Goal: Task Accomplishment & Management: Manage account settings

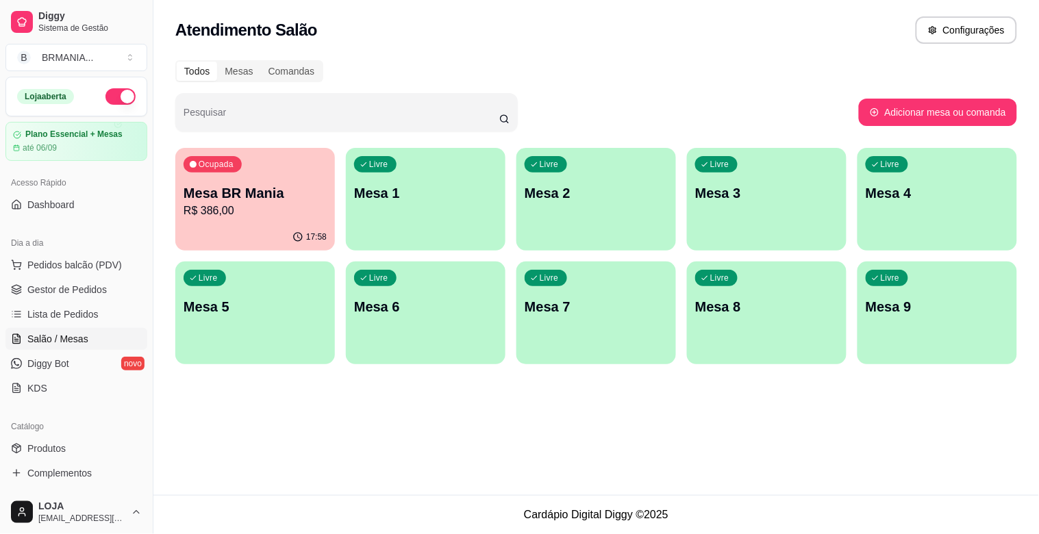
click at [446, 204] on div "Livre Mesa 1" at bounding box center [426, 191] width 160 height 86
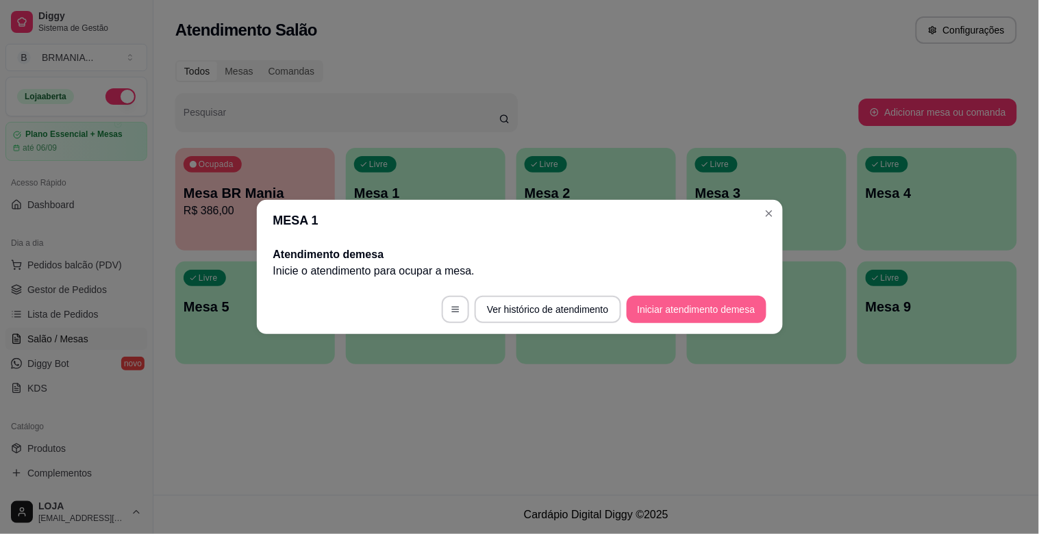
click at [696, 310] on button "Iniciar atendimento de mesa" at bounding box center [697, 309] width 140 height 27
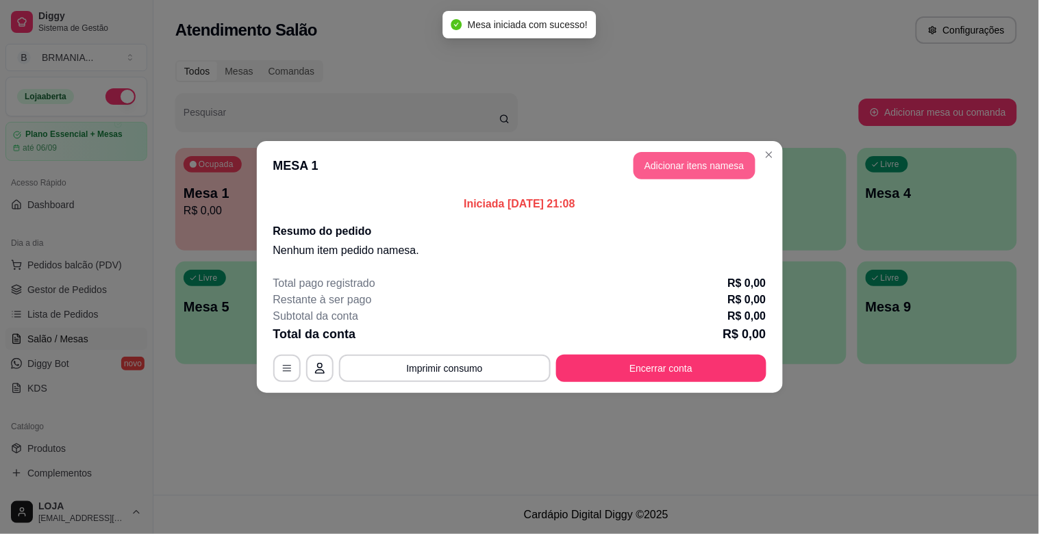
click at [673, 172] on button "Adicionar itens na mesa" at bounding box center [694, 165] width 122 height 27
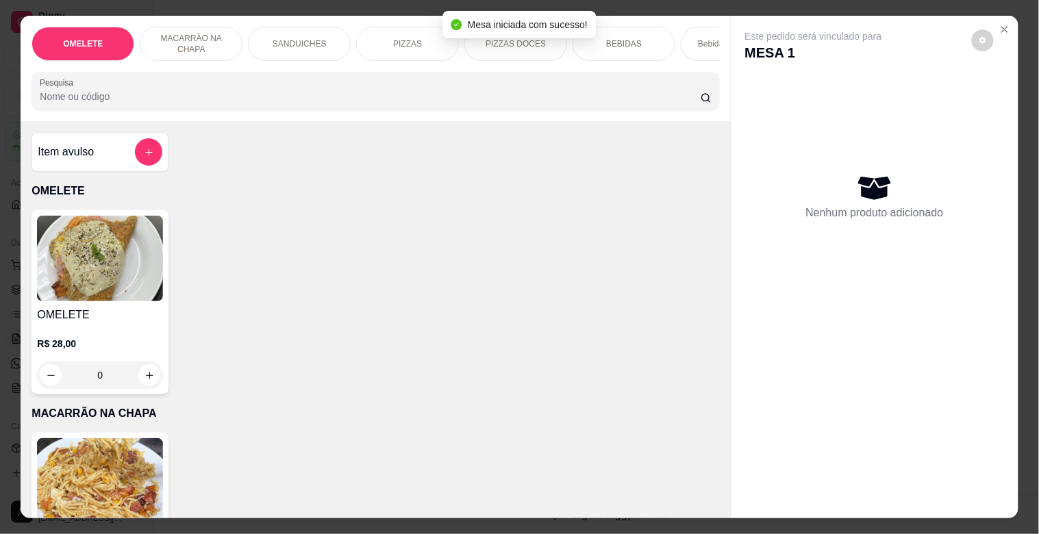
click at [457, 117] on div "OMELETE MACARRÃO NA CHAPA SANDUICHES PIZZAS PIZZAS DOCES BEBIDAS Bebidas Alcoól…" at bounding box center [375, 68] width 709 height 105
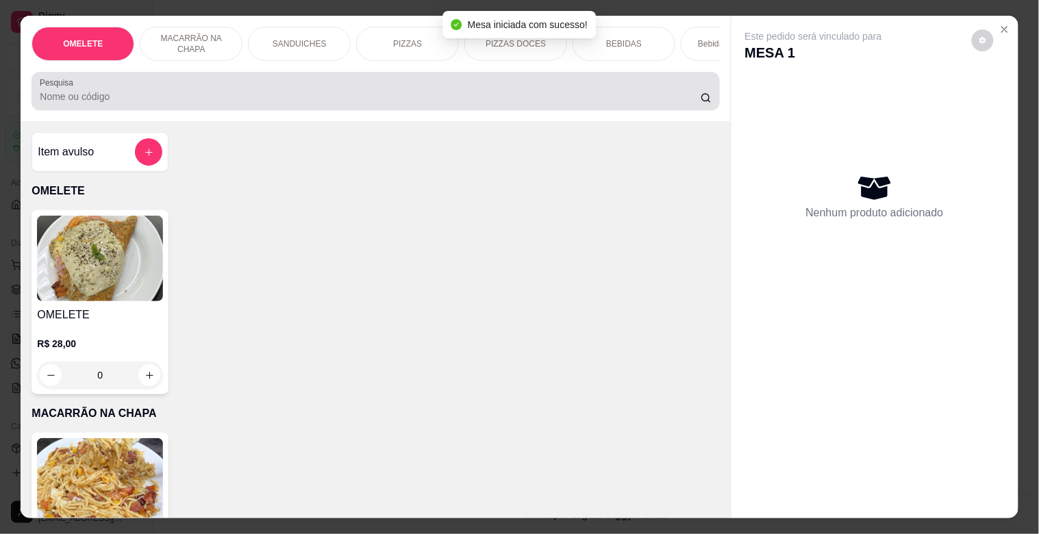
click at [423, 94] on div at bounding box center [375, 90] width 671 height 27
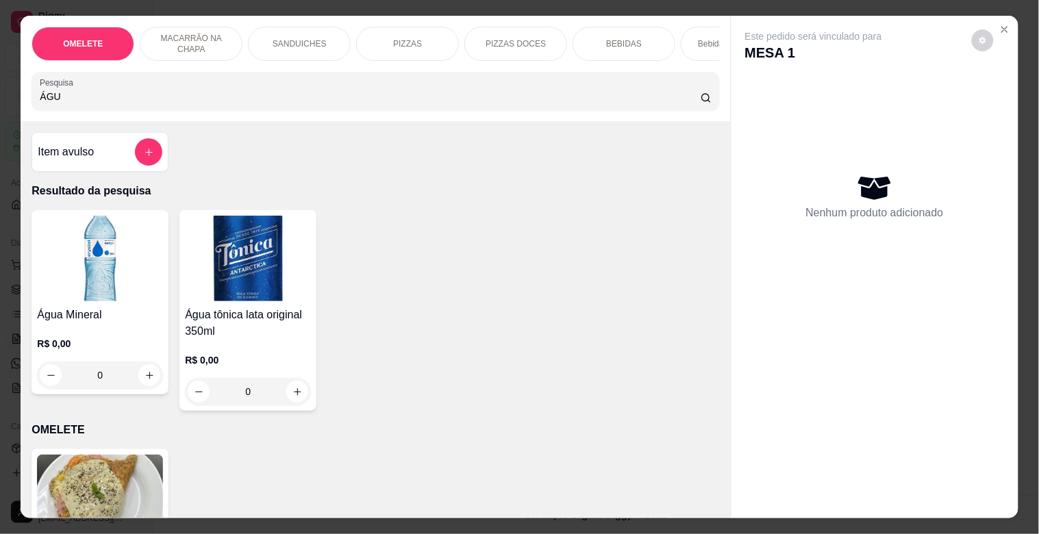
type input "ÁGU"
click at [70, 268] on img at bounding box center [100, 259] width 126 height 86
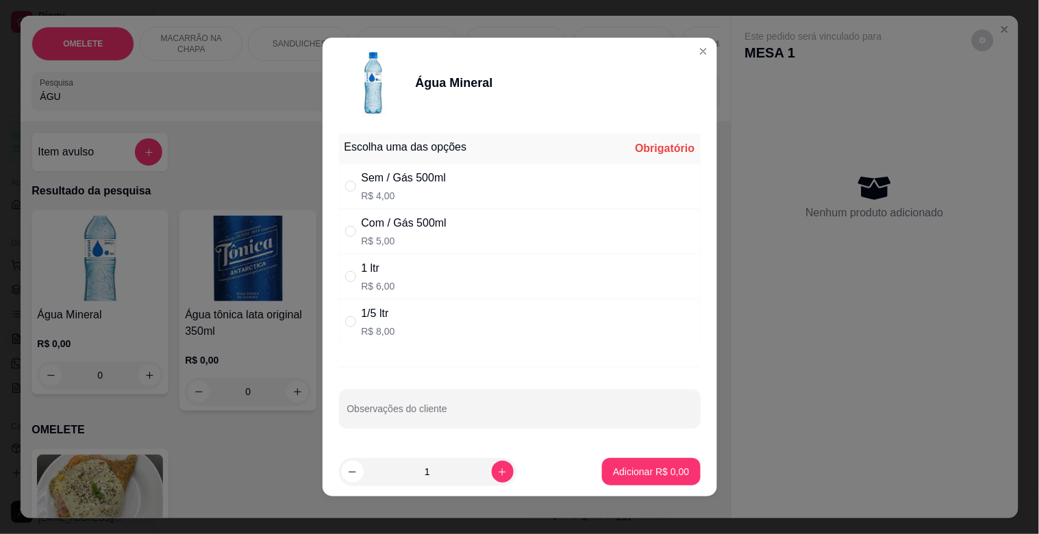
click at [348, 219] on div "Com / Gás 500ml R$ 5,00" at bounding box center [520, 231] width 362 height 45
radio input "true"
click at [629, 470] on p "Adicionar R$ 5,00" at bounding box center [651, 472] width 76 height 14
type input "1"
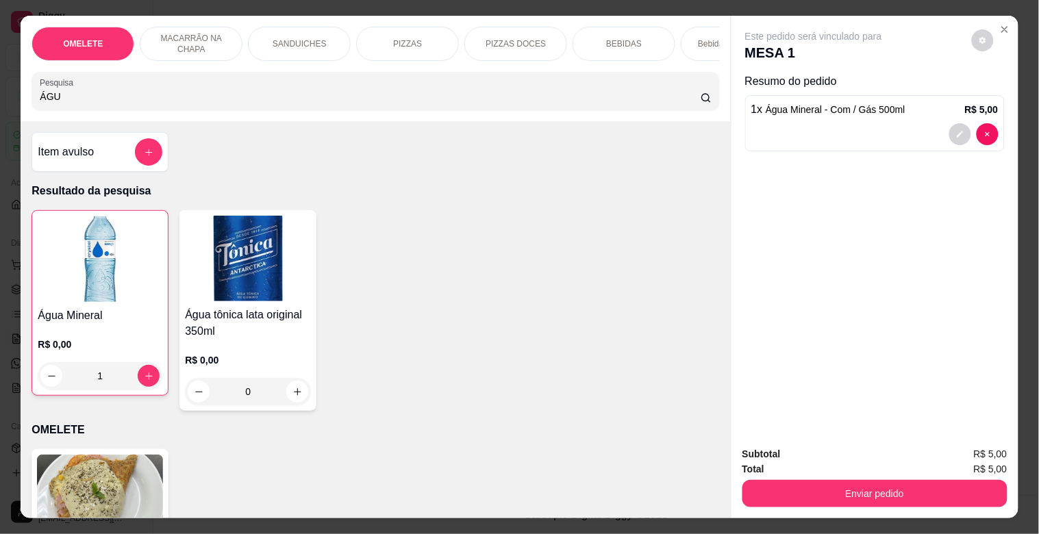
drag, startPoint x: 123, startPoint y: 106, endPoint x: 0, endPoint y: 106, distance: 123.3
click at [0, 106] on div "OMELETE MACARRÃO NA CHAPA SANDUICHES PIZZAS PIZZAS DOCES BEBIDAS Bebidas Alcoól…" at bounding box center [519, 267] width 1039 height 534
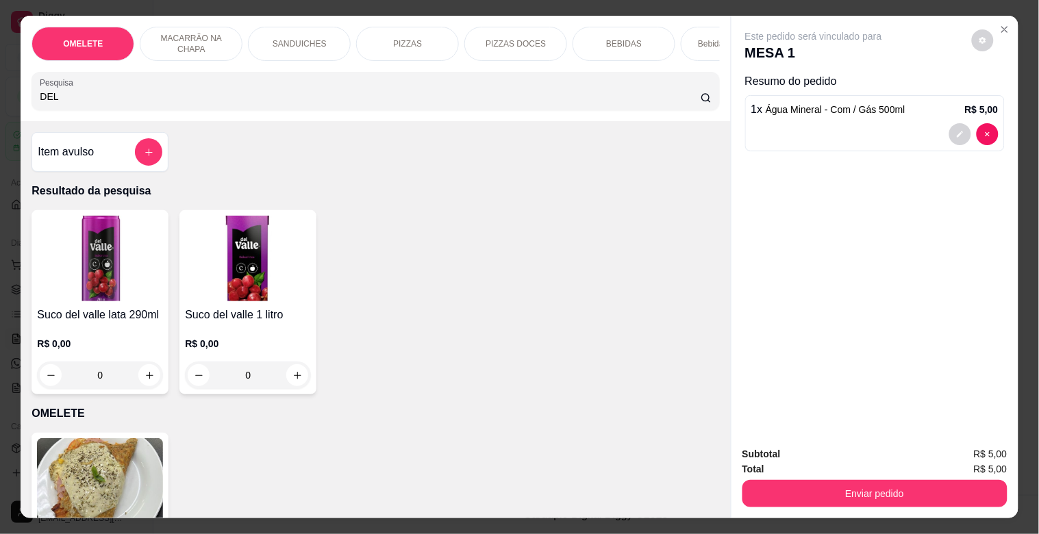
type input "DEL"
click at [82, 277] on img at bounding box center [100, 259] width 126 height 86
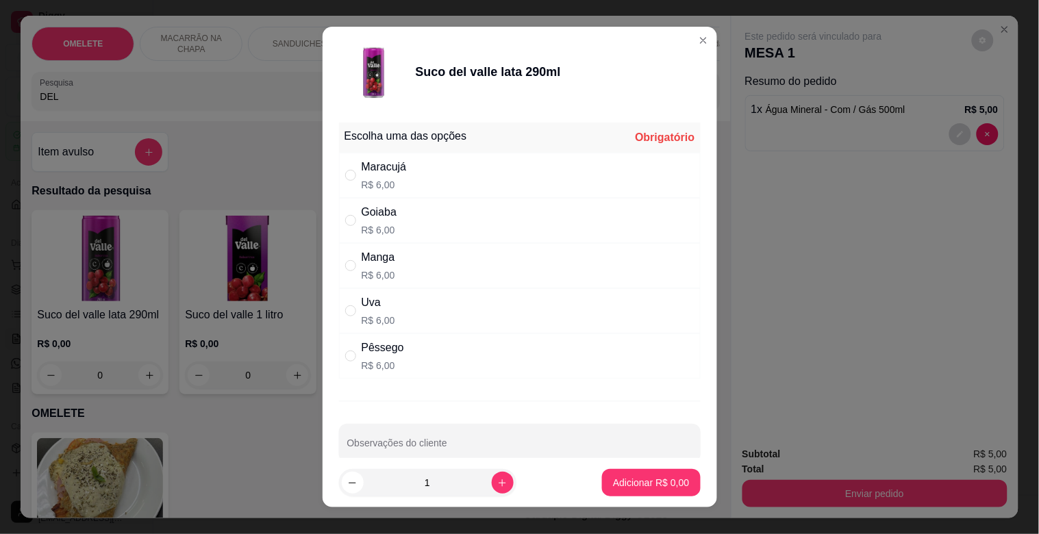
click at [381, 310] on div "Uva" at bounding box center [379, 302] width 34 height 16
radio input "true"
click at [618, 481] on p "Adicionar R$ 6,00" at bounding box center [651, 482] width 74 height 13
type input "1"
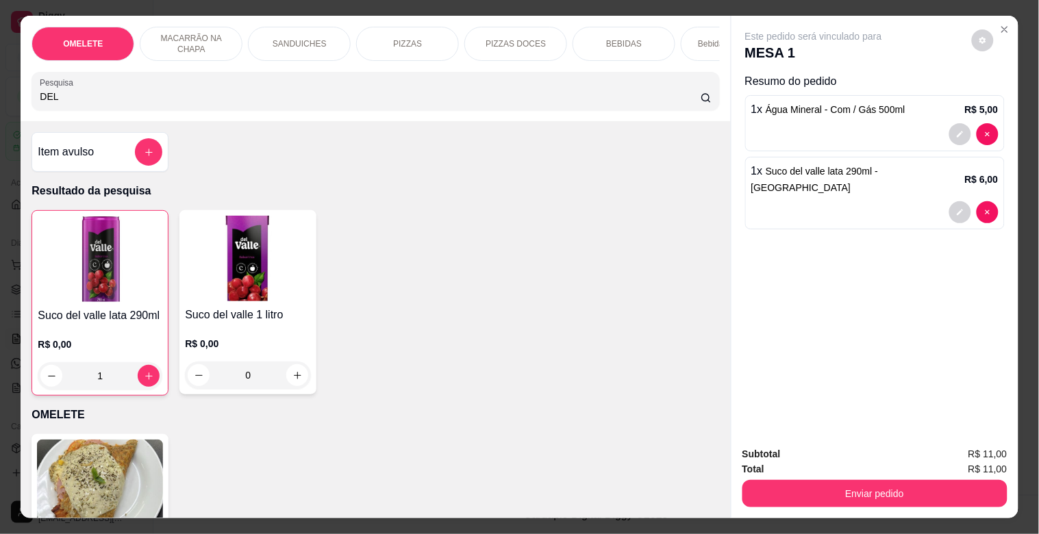
click at [405, 31] on div "PIZZAS" at bounding box center [407, 44] width 103 height 34
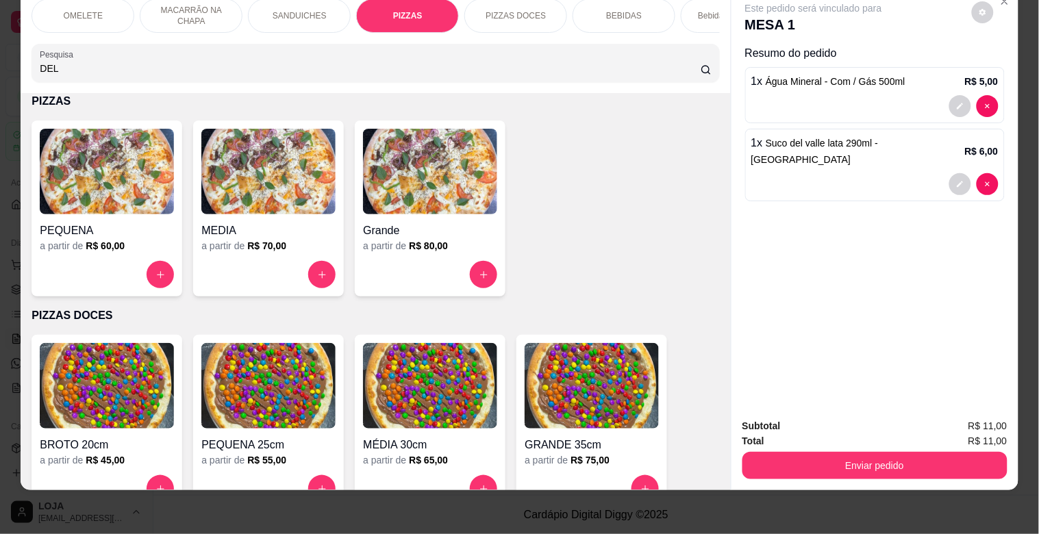
click at [414, 171] on img at bounding box center [430, 172] width 134 height 86
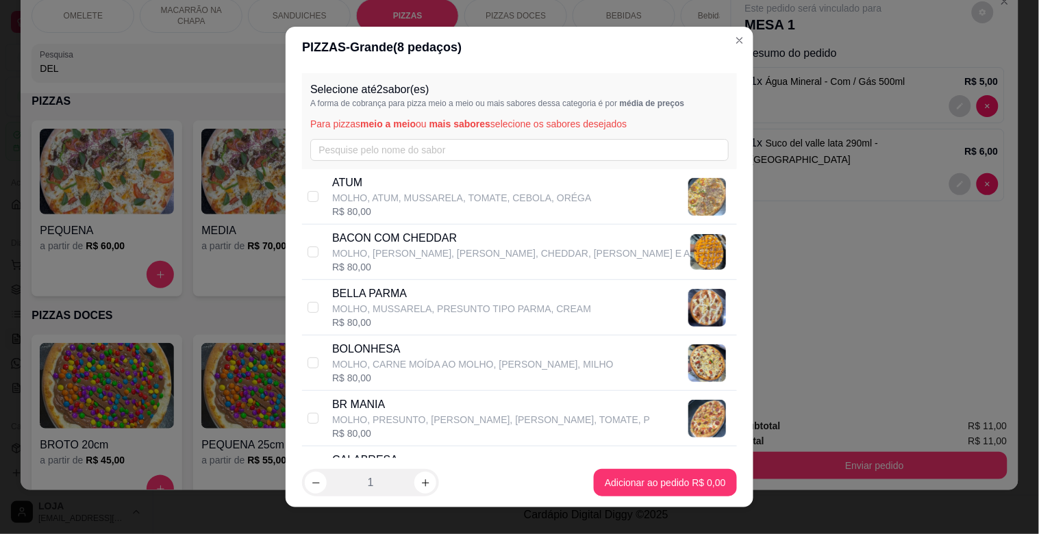
click at [378, 302] on p "MOLHO, MUSSARELA, PRESUNTO TIPO PARMA, CREAM" at bounding box center [461, 309] width 259 height 14
checkbox input "true"
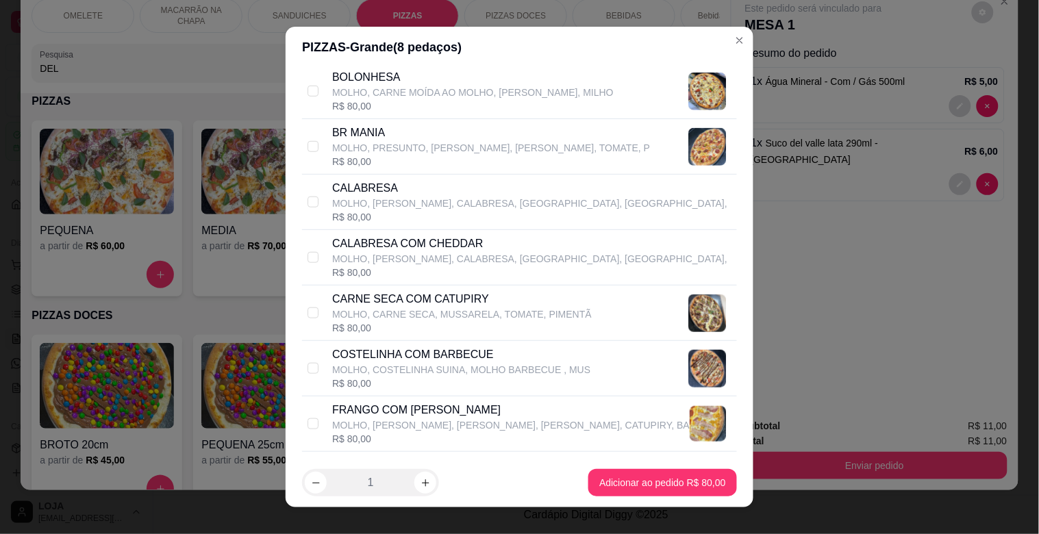
scroll to position [274, 0]
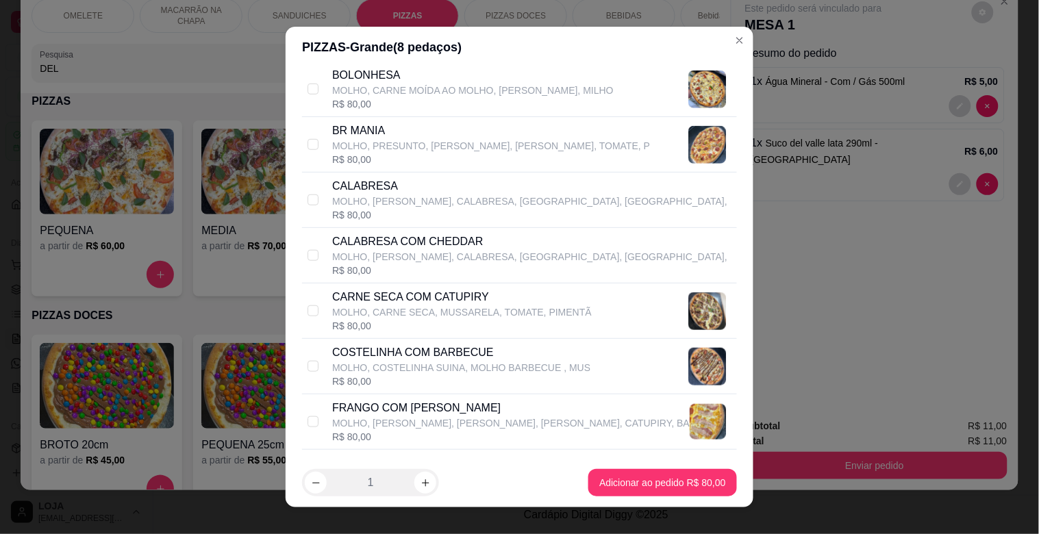
click at [390, 303] on p "CARNE SECA COM CATUPIRY" at bounding box center [462, 297] width 260 height 16
checkbox input "true"
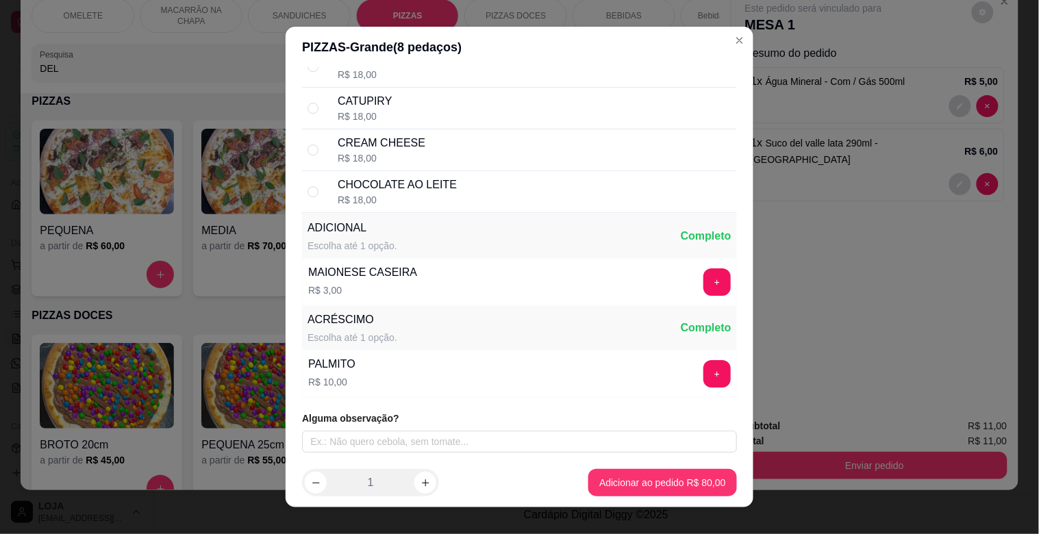
click at [350, 105] on div "CATUPIRY" at bounding box center [365, 101] width 54 height 16
radio input "true"
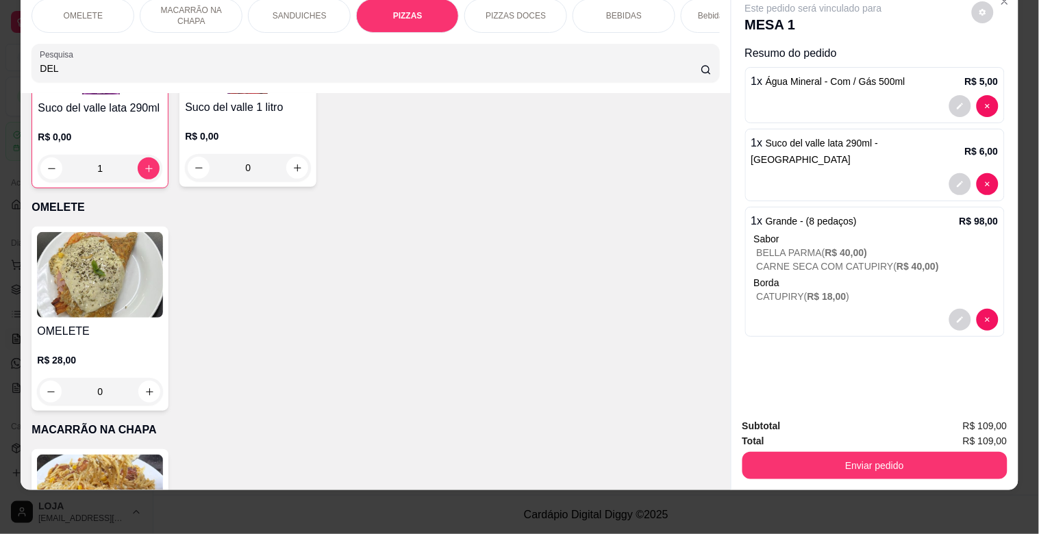
scroll to position [0, 0]
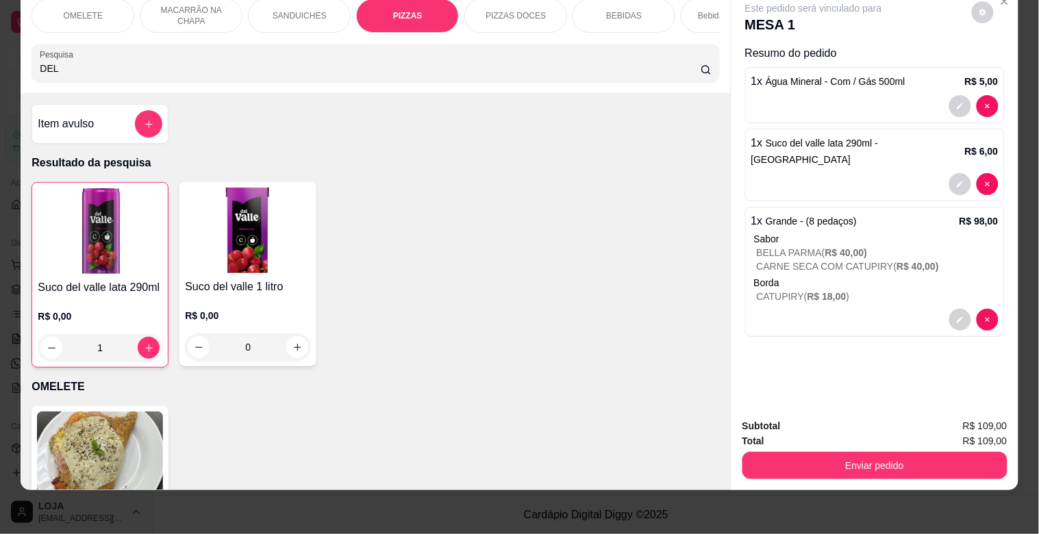
click at [685, 66] on input "DEL" at bounding box center [370, 69] width 661 height 14
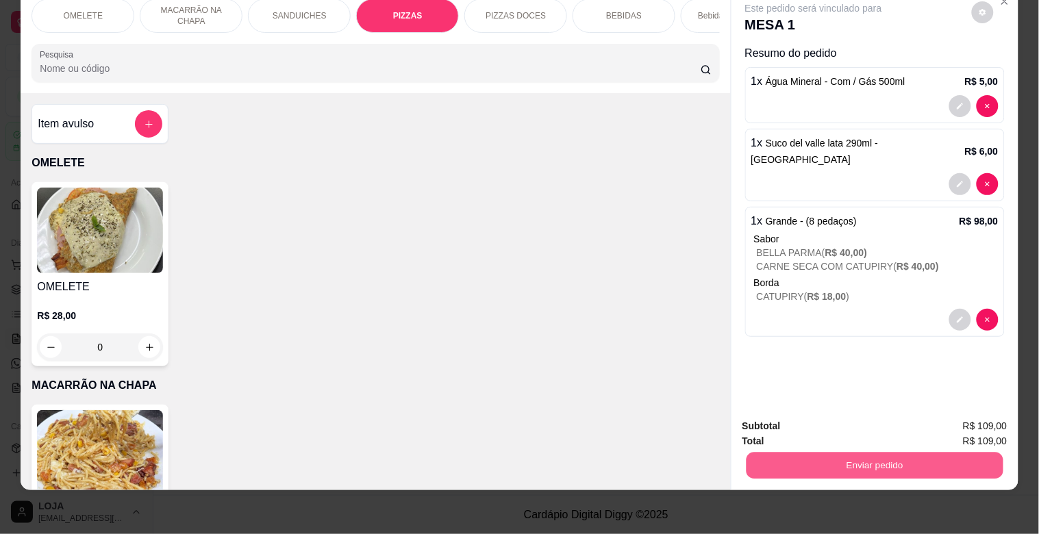
click at [900, 452] on button "Enviar pedido" at bounding box center [874, 465] width 257 height 27
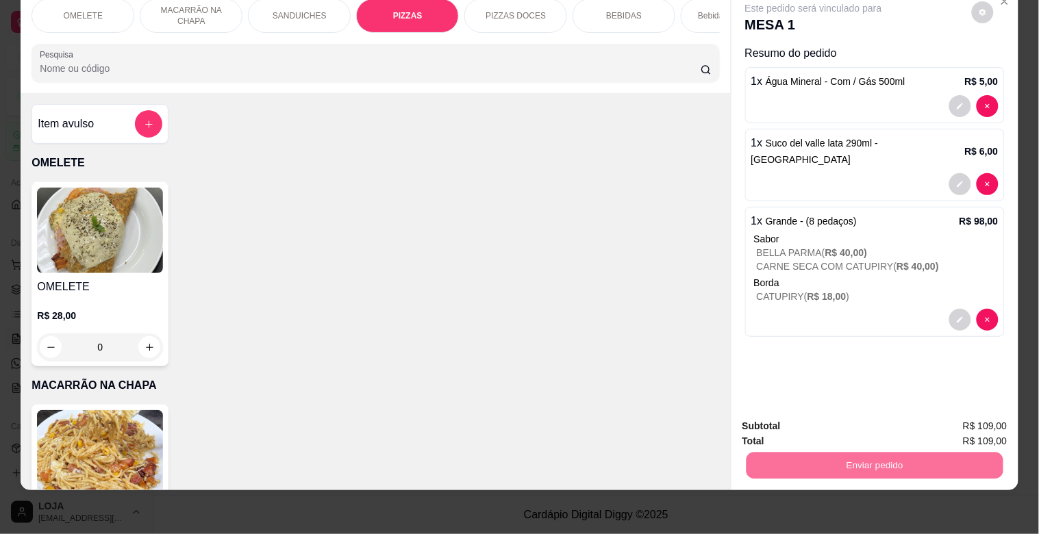
click at [870, 418] on button "Não registrar e enviar pedido" at bounding box center [829, 420] width 142 height 26
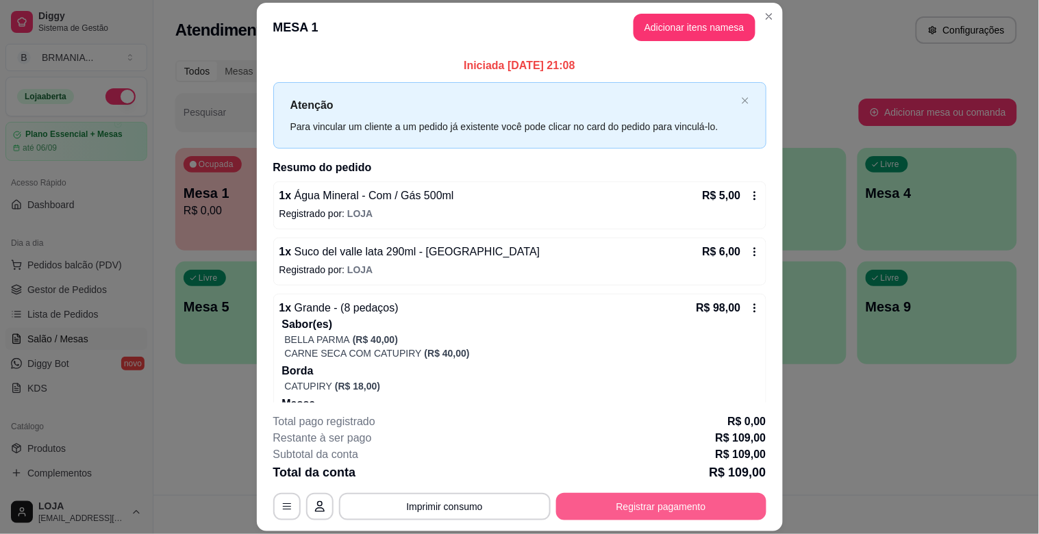
click at [633, 507] on button "Registrar pagamento" at bounding box center [661, 506] width 210 height 27
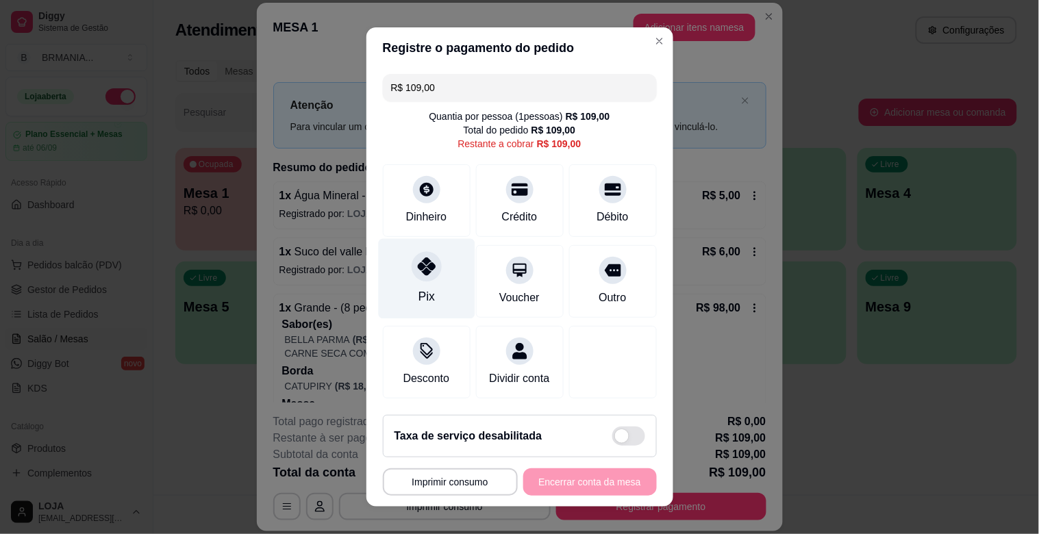
click at [430, 291] on div "Pix" at bounding box center [426, 279] width 97 height 80
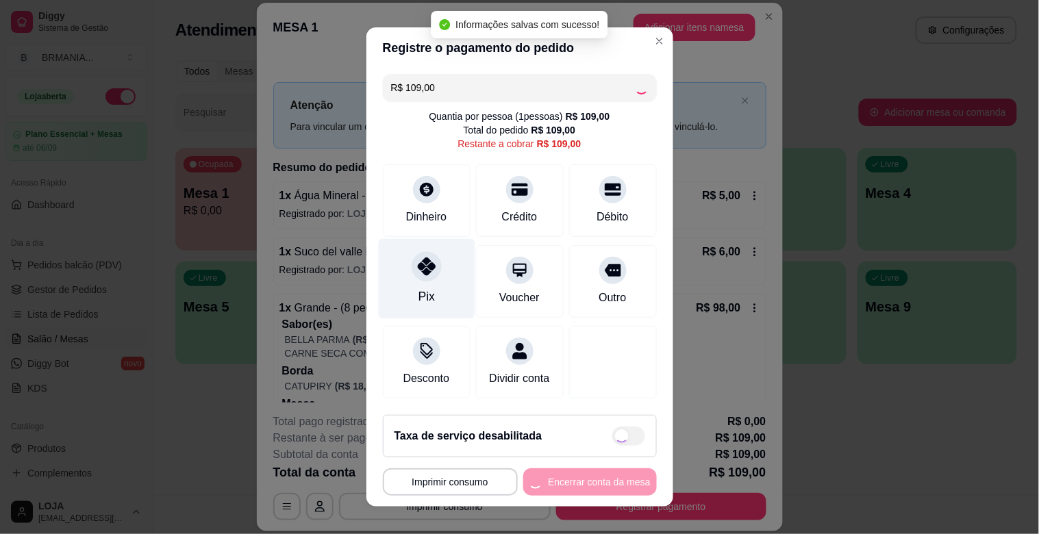
type input "R$ 0,00"
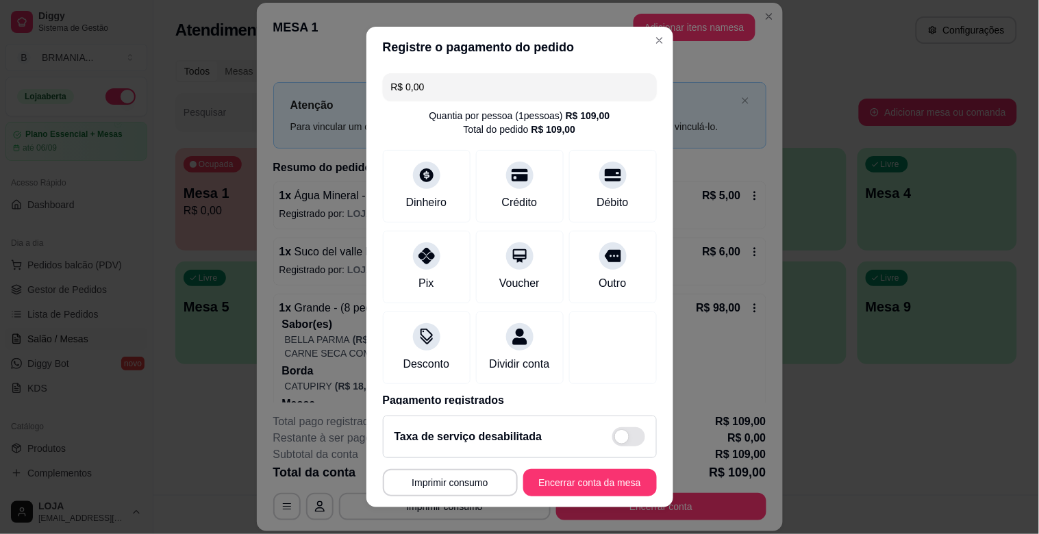
scroll to position [73, 0]
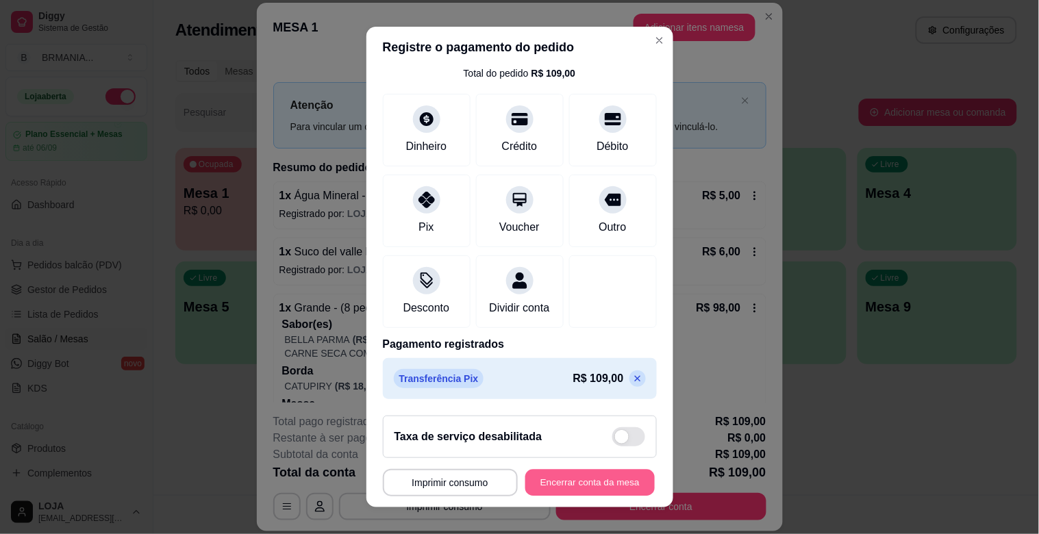
click at [605, 485] on button "Encerrar conta da mesa" at bounding box center [589, 483] width 129 height 27
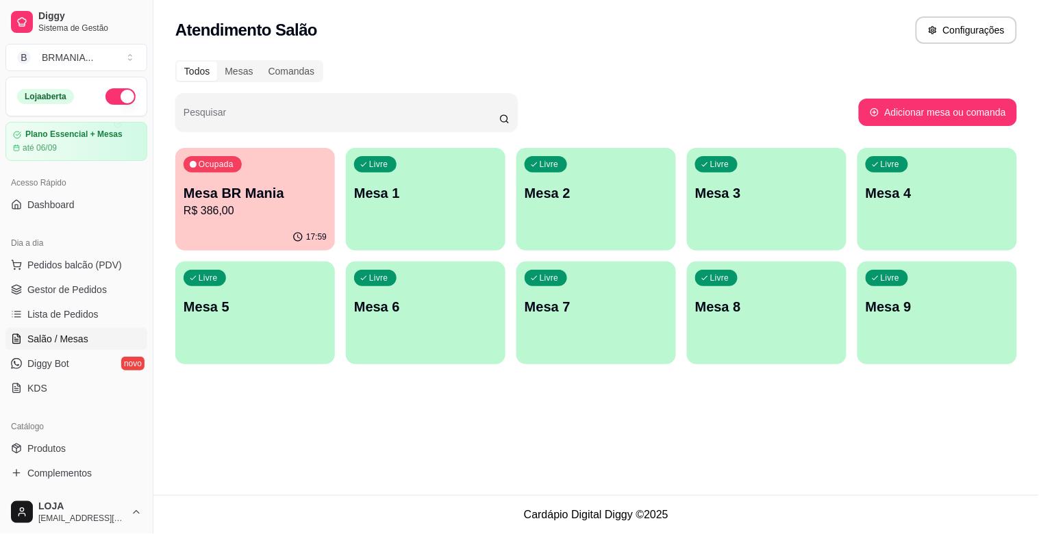
click at [442, 182] on div "Livre Mesa 1" at bounding box center [426, 191] width 160 height 86
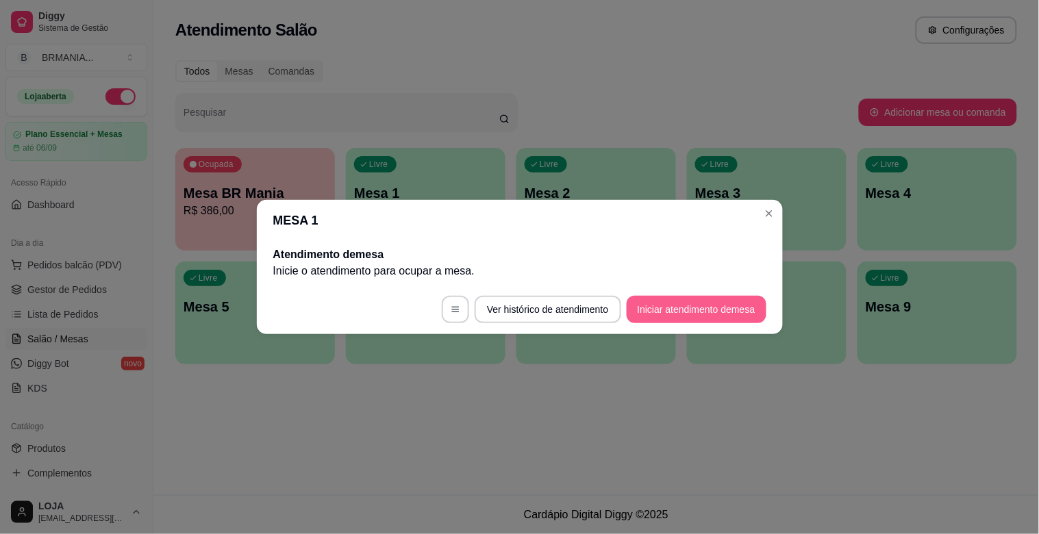
click at [659, 312] on button "Iniciar atendimento de mesa" at bounding box center [697, 309] width 140 height 27
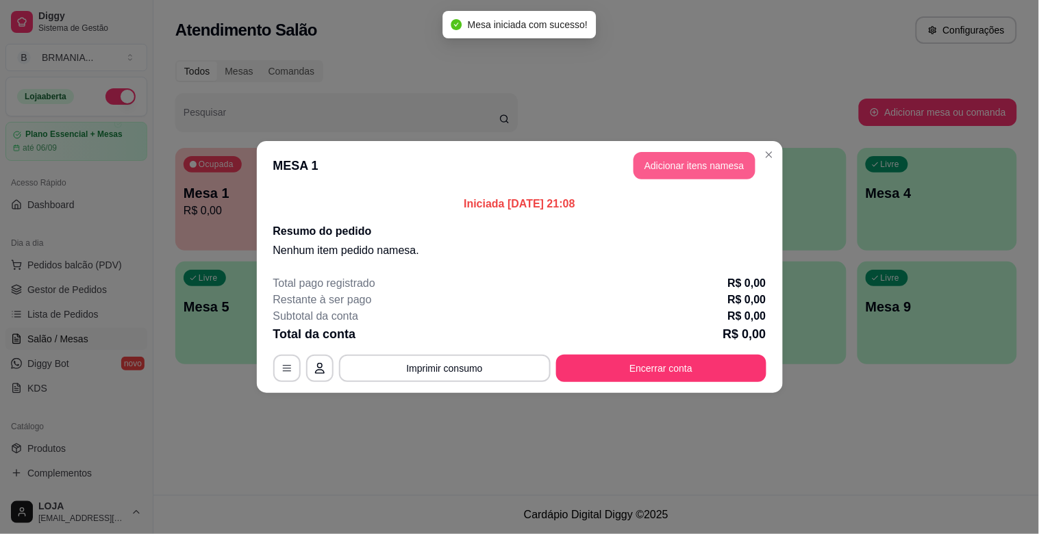
click at [673, 163] on button "Adicionar itens na mesa" at bounding box center [694, 165] width 122 height 27
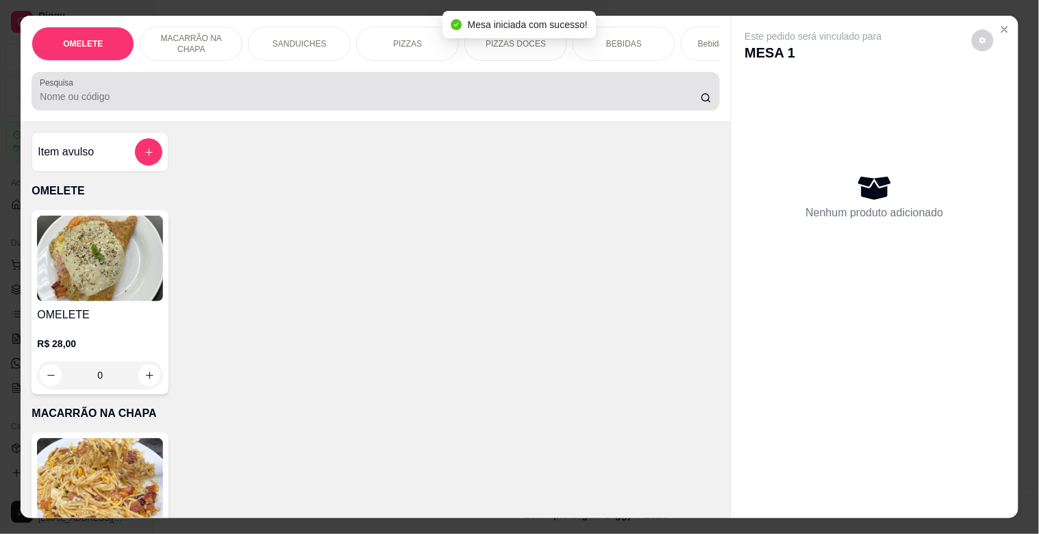
click at [433, 94] on div at bounding box center [375, 90] width 671 height 27
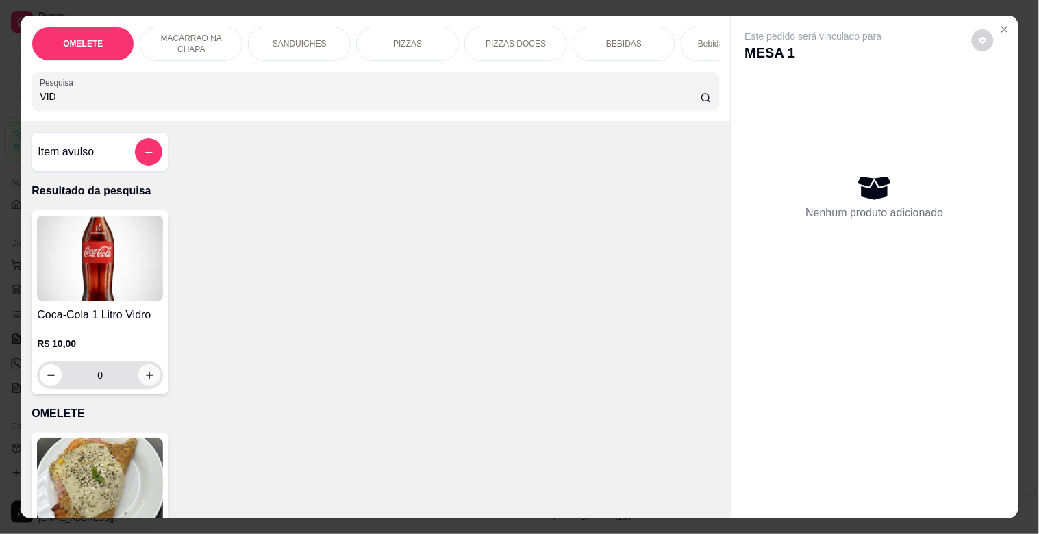
type input "VID"
click at [144, 381] on icon "increase-product-quantity" at bounding box center [149, 375] width 10 height 10
type input "1"
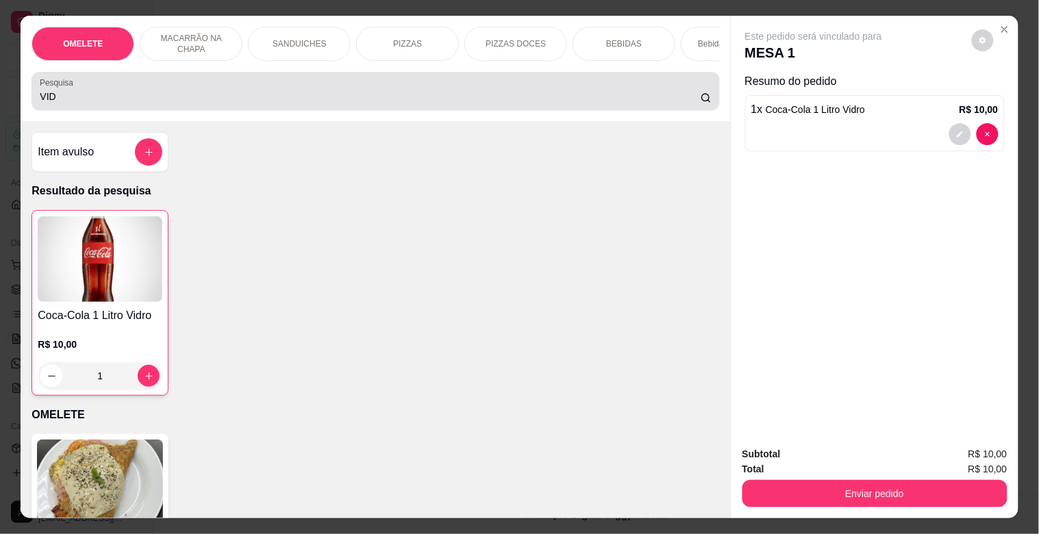
drag, startPoint x: 84, startPoint y: 92, endPoint x: 0, endPoint y: 103, distance: 85.0
click at [0, 103] on div "OMELETE MACARRÃO NA CHAPA SANDUICHES PIZZAS PIZZAS DOCES BEBIDAS Bebidas Alcoól…" at bounding box center [519, 267] width 1039 height 534
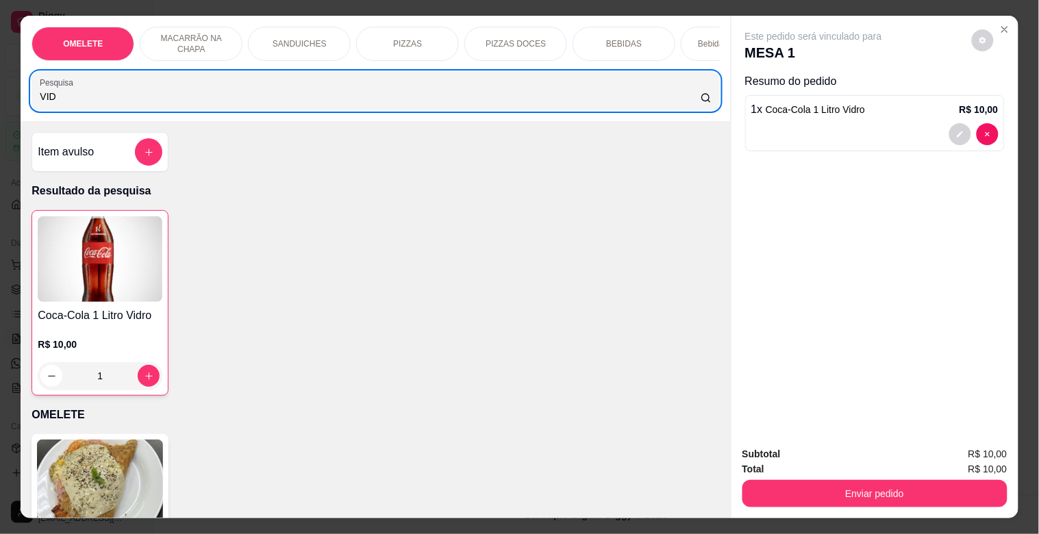
click at [386, 44] on div "PIZZAS" at bounding box center [407, 44] width 103 height 34
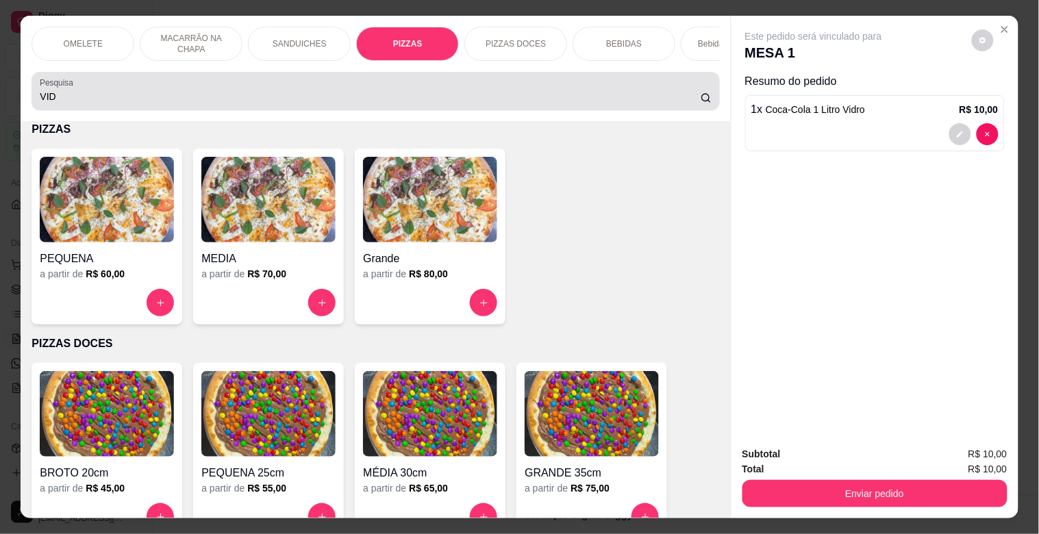
scroll to position [33, 0]
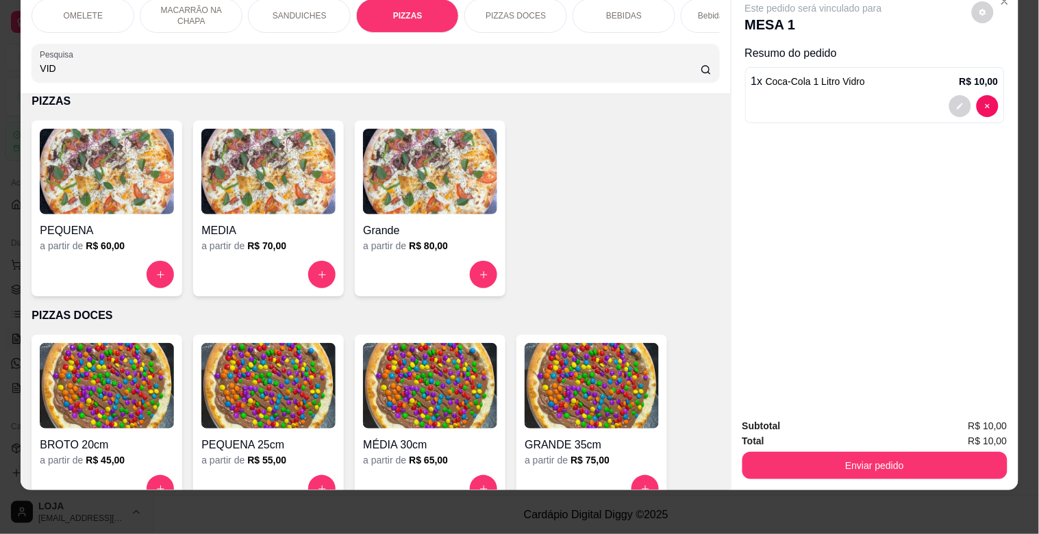
click at [289, 185] on img at bounding box center [268, 172] width 134 height 86
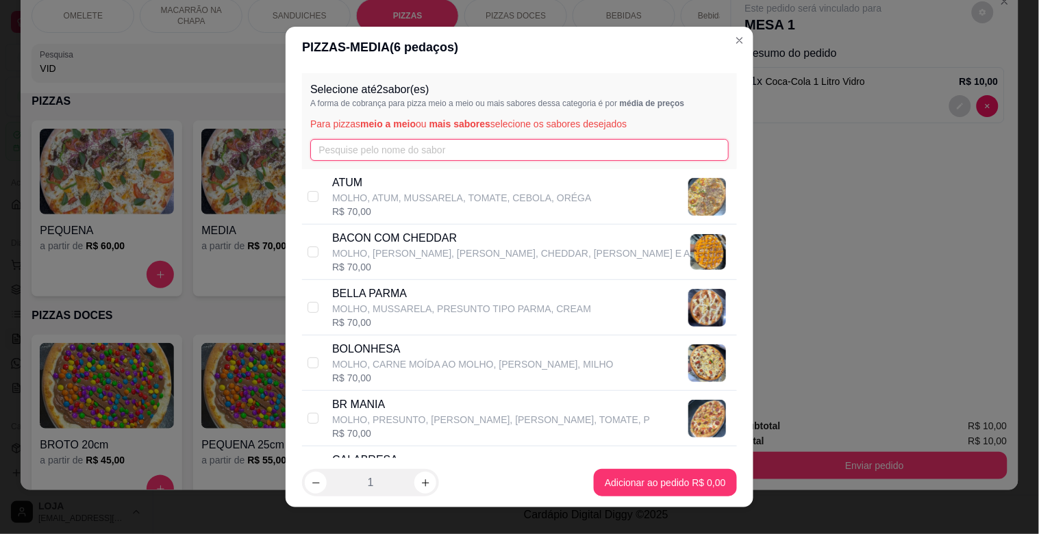
click at [348, 156] on input "text" at bounding box center [519, 150] width 418 height 22
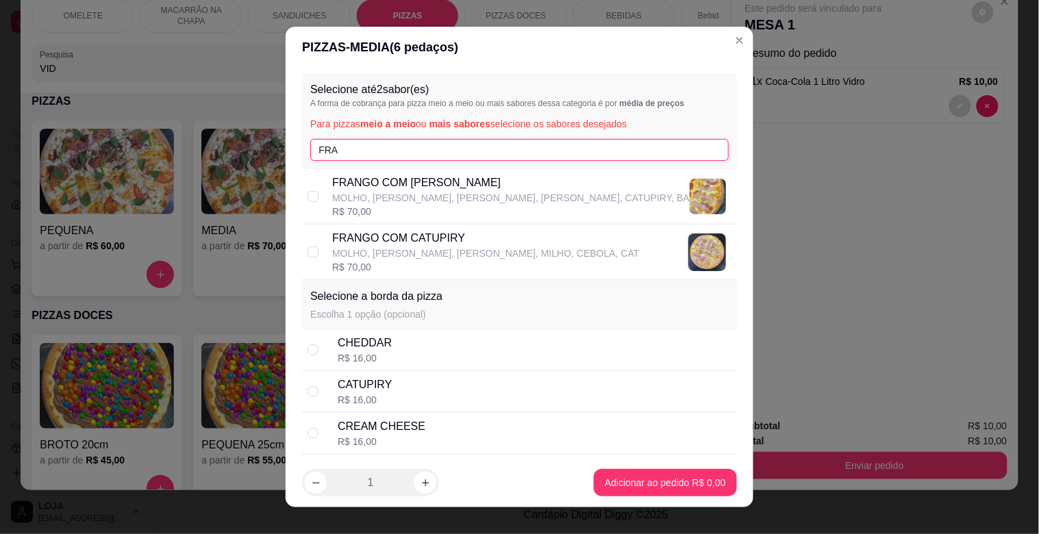
type input "FRA"
click at [370, 247] on p "MOLHO, [PERSON_NAME], [PERSON_NAME], MILHO, CEBOLA, CAT" at bounding box center [485, 254] width 307 height 14
checkbox input "true"
click at [428, 197] on p "MOLHO, [PERSON_NAME], [PERSON_NAME], [PERSON_NAME], CATUPIRY, BA" at bounding box center [510, 198] width 357 height 14
checkbox input "true"
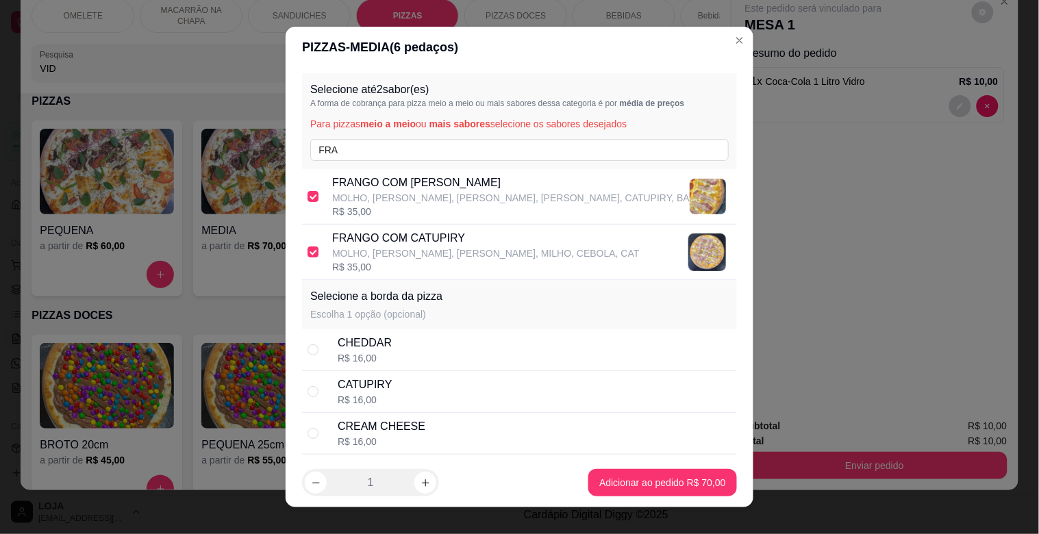
drag, startPoint x: 404, startPoint y: 238, endPoint x: 426, endPoint y: 251, distance: 25.1
click at [405, 240] on p "FRANGO COM CATUPIRY" at bounding box center [485, 238] width 307 height 16
checkbox input "false"
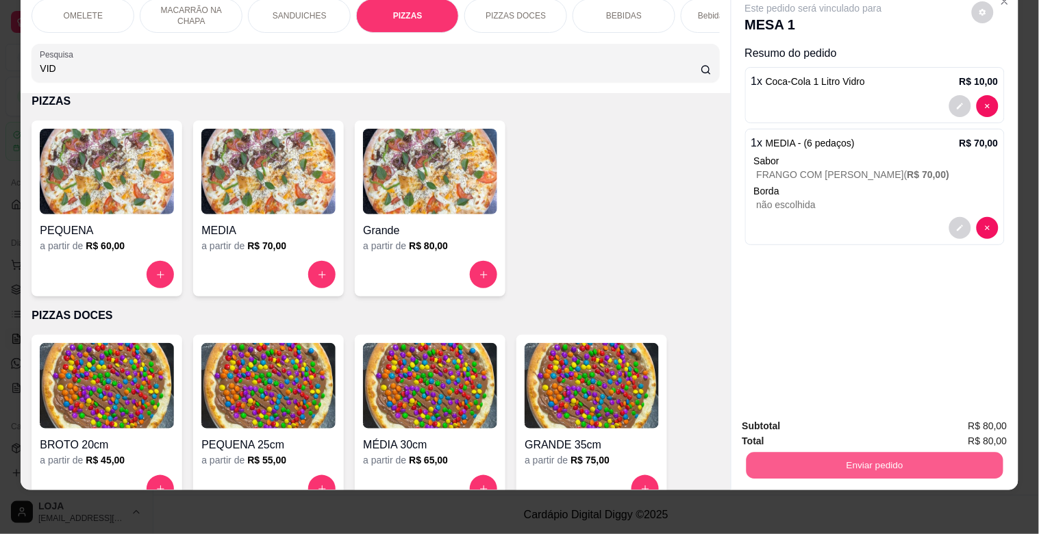
click at [847, 455] on button "Enviar pedido" at bounding box center [874, 465] width 257 height 27
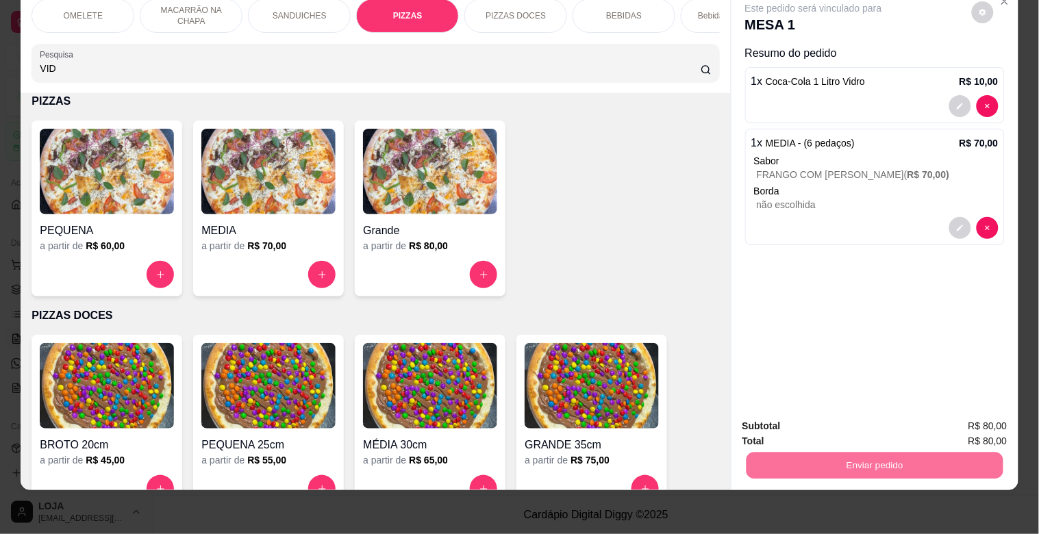
click at [856, 429] on button "Não registrar e enviar pedido" at bounding box center [829, 420] width 142 height 26
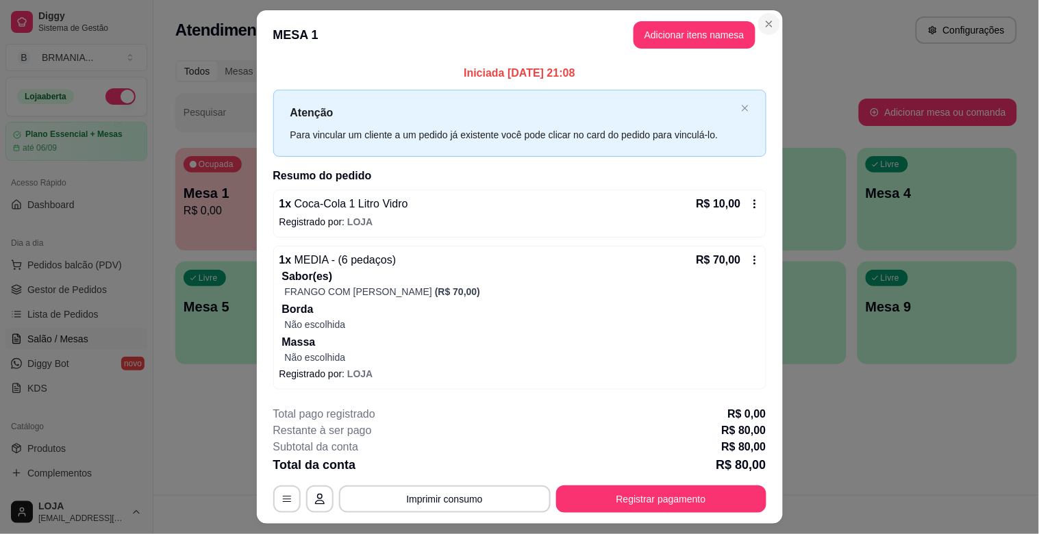
click at [772, 21] on section "**********" at bounding box center [520, 266] width 526 height 513
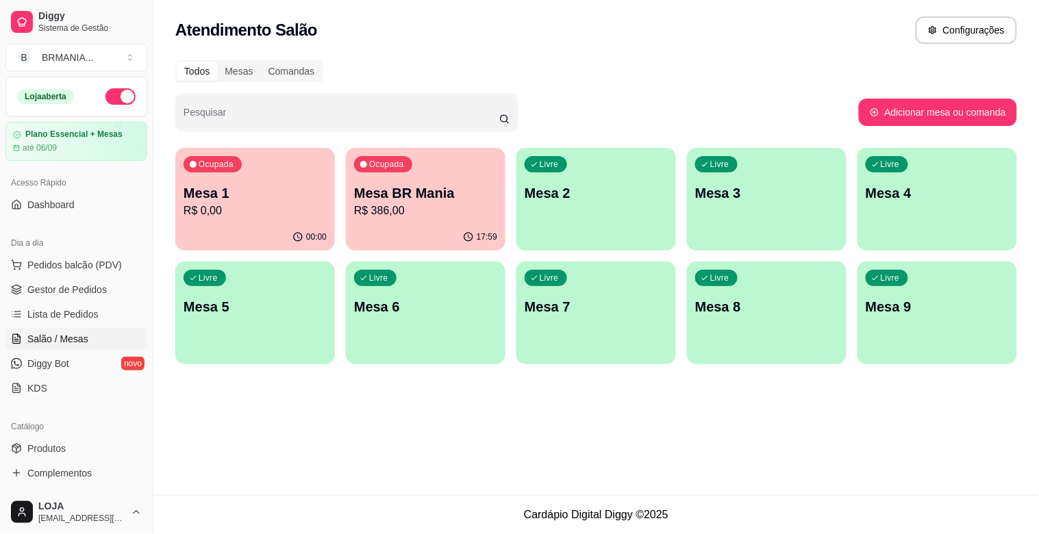
click at [573, 206] on div "Livre Mesa 2" at bounding box center [596, 191] width 160 height 86
click at [256, 320] on div "Livre Mesa 5" at bounding box center [255, 305] width 160 height 86
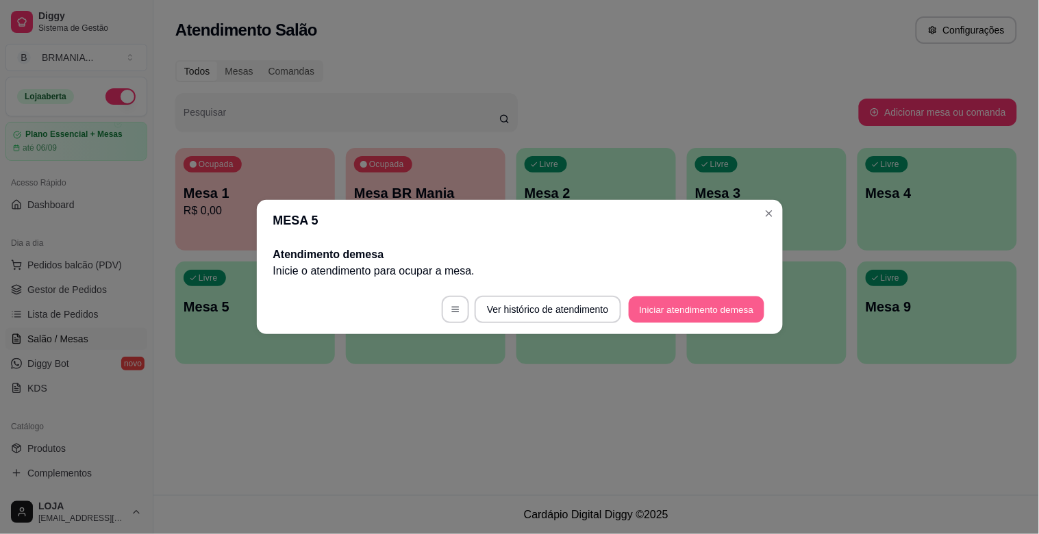
click at [692, 311] on button "Iniciar atendimento de mesa" at bounding box center [697, 310] width 136 height 27
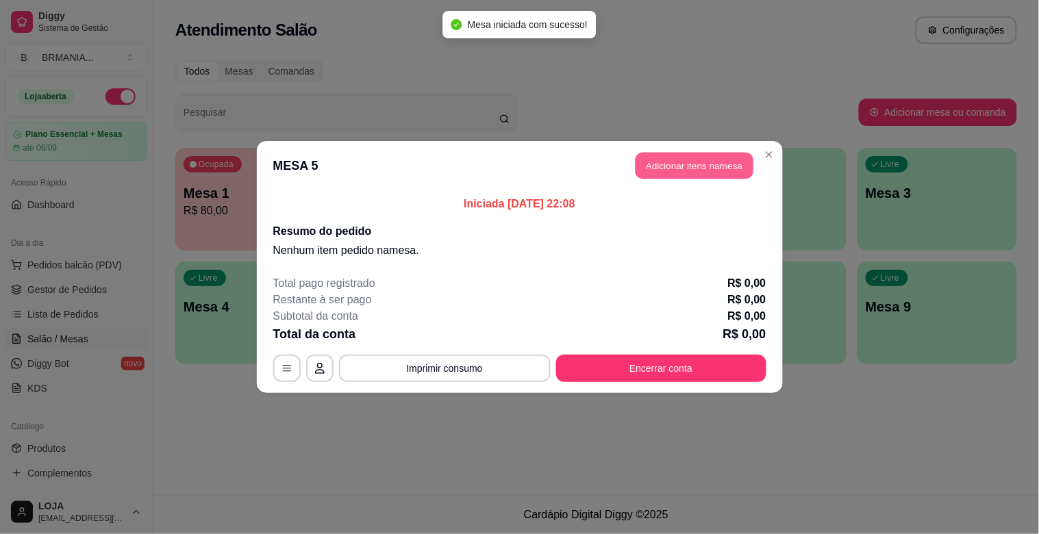
click at [671, 153] on button "Adicionar itens na mesa" at bounding box center [694, 166] width 118 height 27
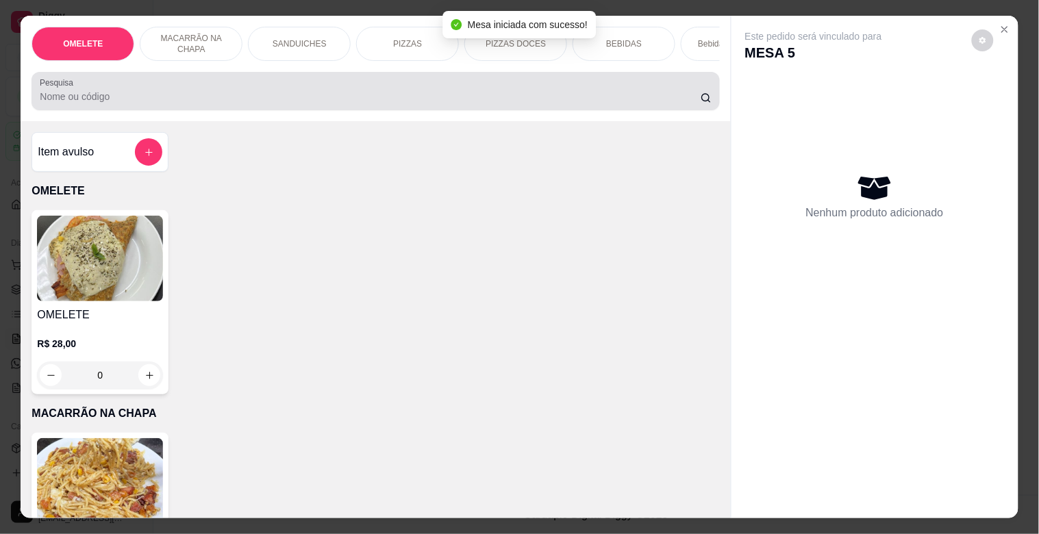
drag, startPoint x: 318, startPoint y: 90, endPoint x: 329, endPoint y: 110, distance: 23.0
click at [325, 99] on div at bounding box center [375, 90] width 671 height 27
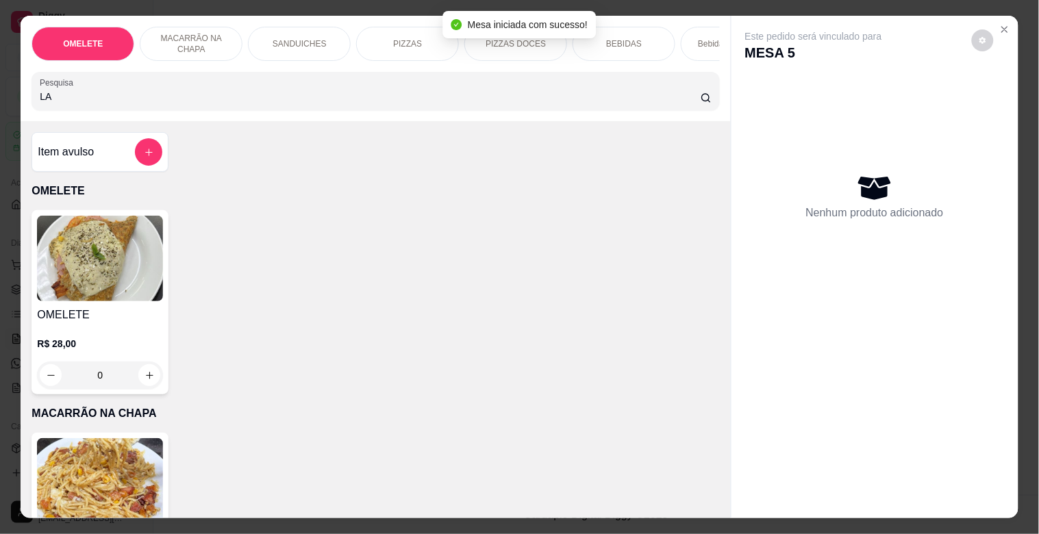
type input "LAT"
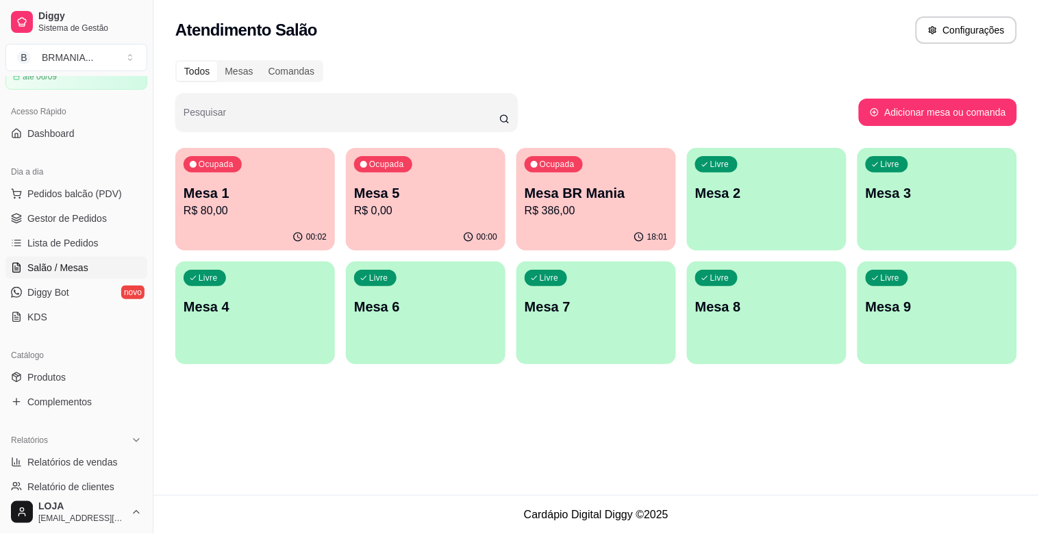
scroll to position [77, 0]
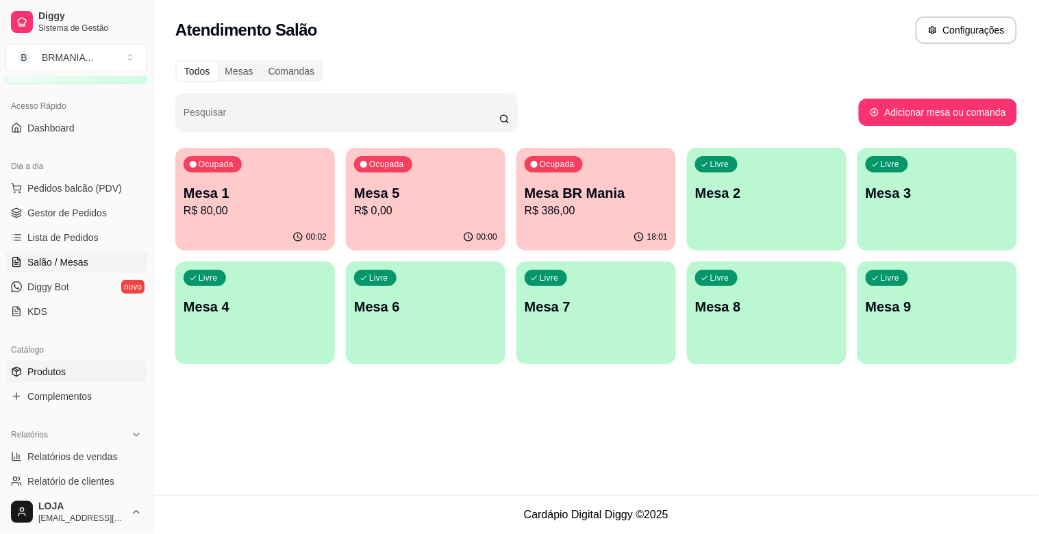
click at [62, 373] on span "Produtos" at bounding box center [46, 372] width 38 height 14
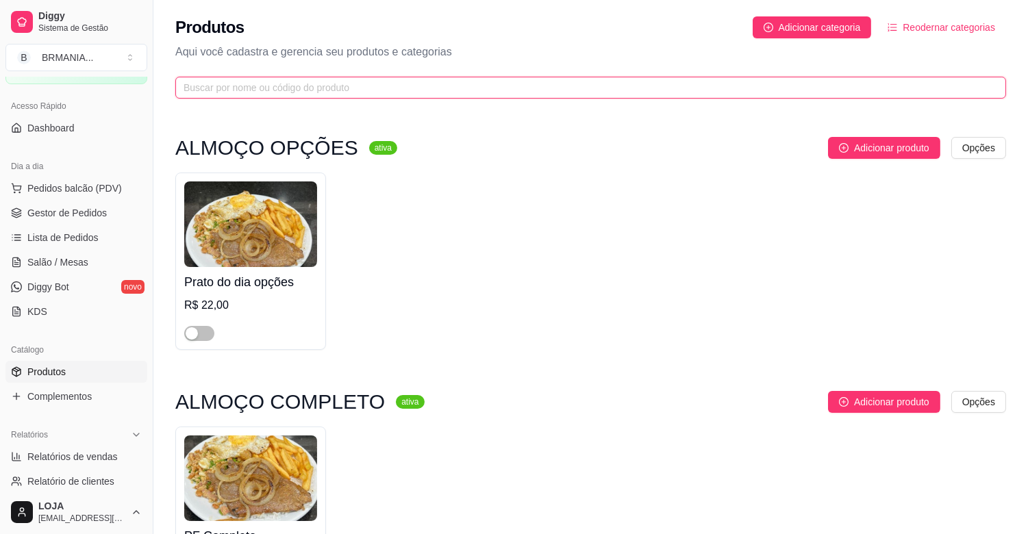
click at [286, 82] on input "text" at bounding box center [585, 87] width 803 height 15
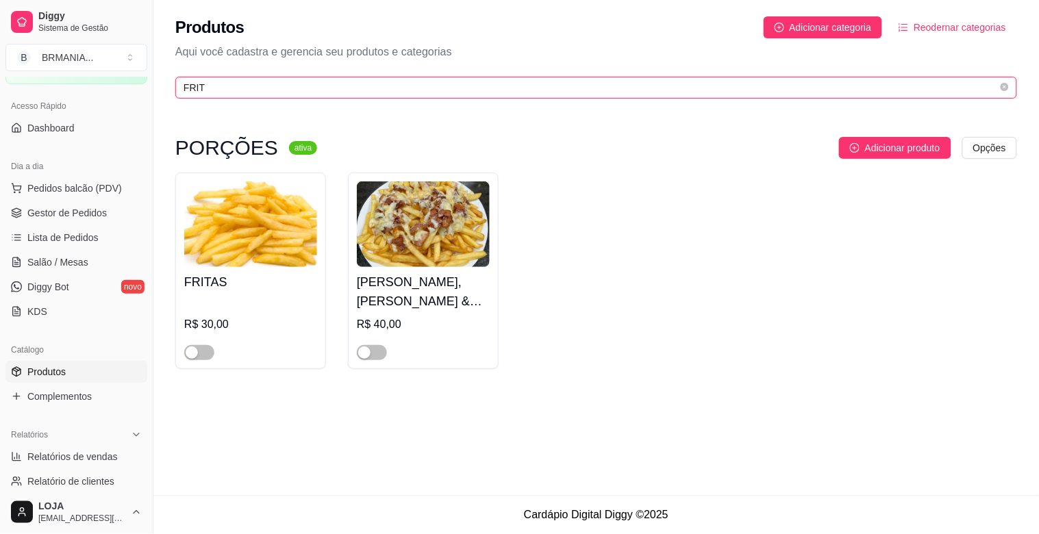
type input "FRIT"
click at [382, 345] on div at bounding box center [372, 352] width 30 height 16
click at [380, 352] on span "button" at bounding box center [372, 352] width 30 height 15
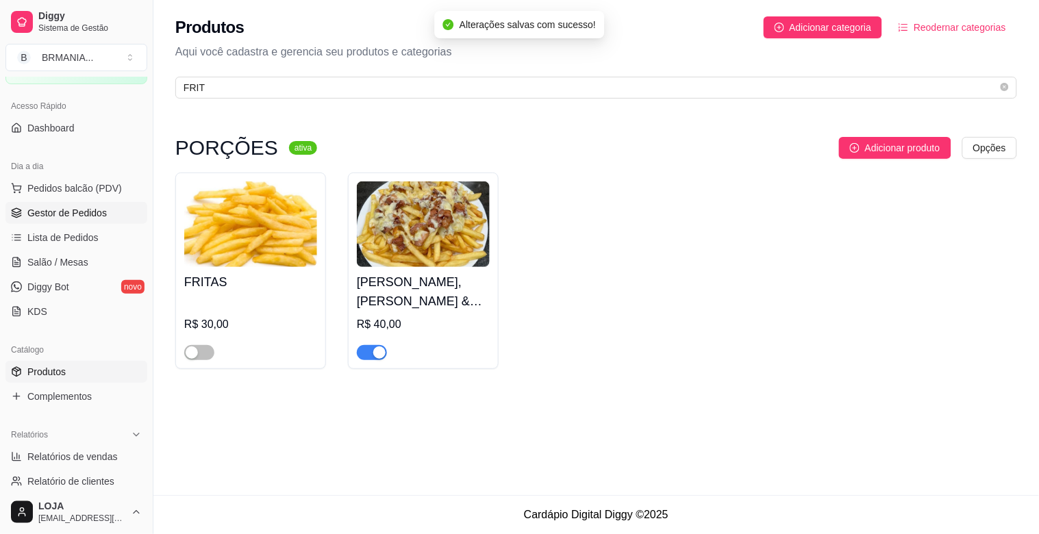
click at [89, 218] on span "Gestor de Pedidos" at bounding box center [66, 213] width 79 height 14
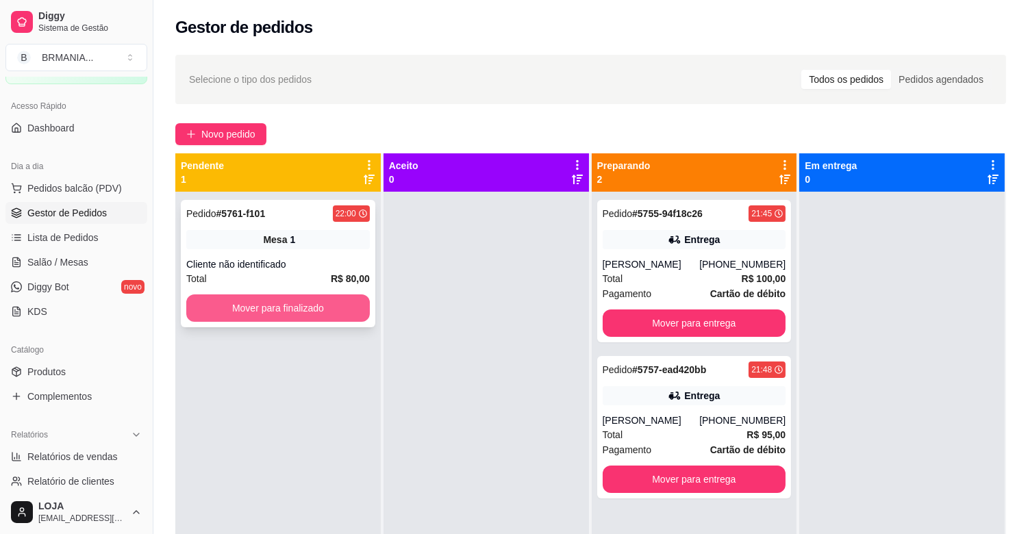
click at [258, 307] on button "Mover para finalizado" at bounding box center [278, 307] width 184 height 27
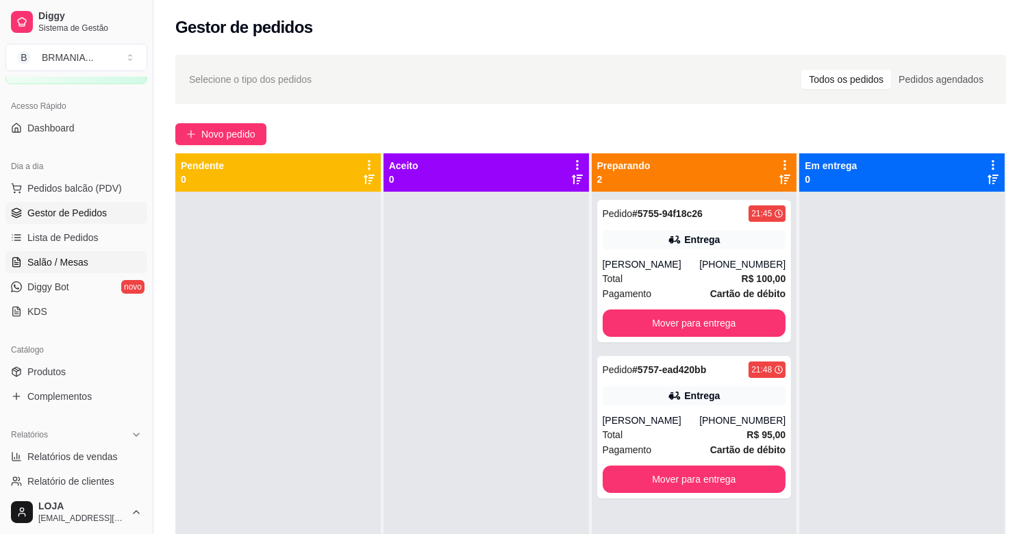
click at [79, 262] on span "Salão / Mesas" at bounding box center [57, 262] width 61 height 14
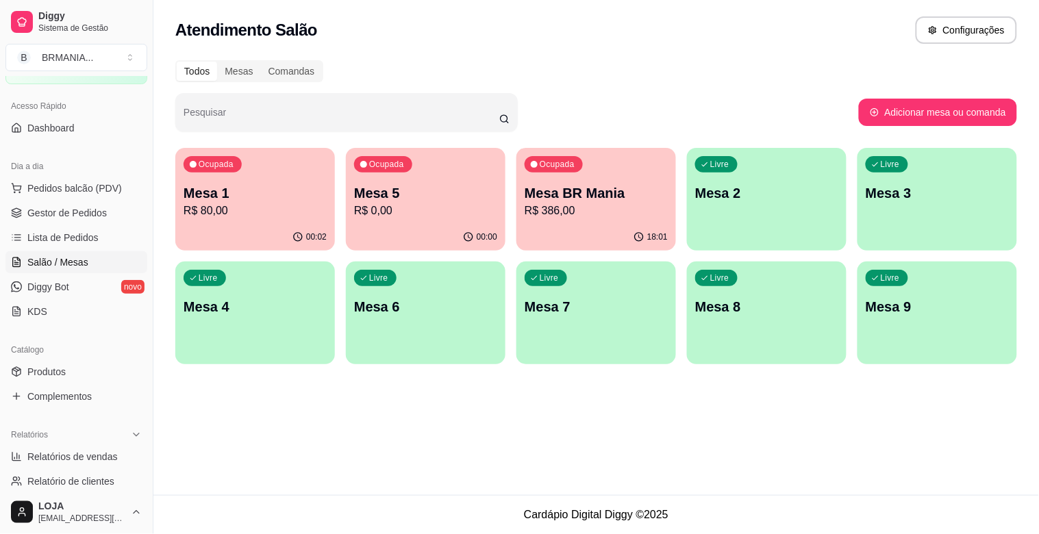
click at [451, 203] on p "R$ 0,00" at bounding box center [425, 211] width 143 height 16
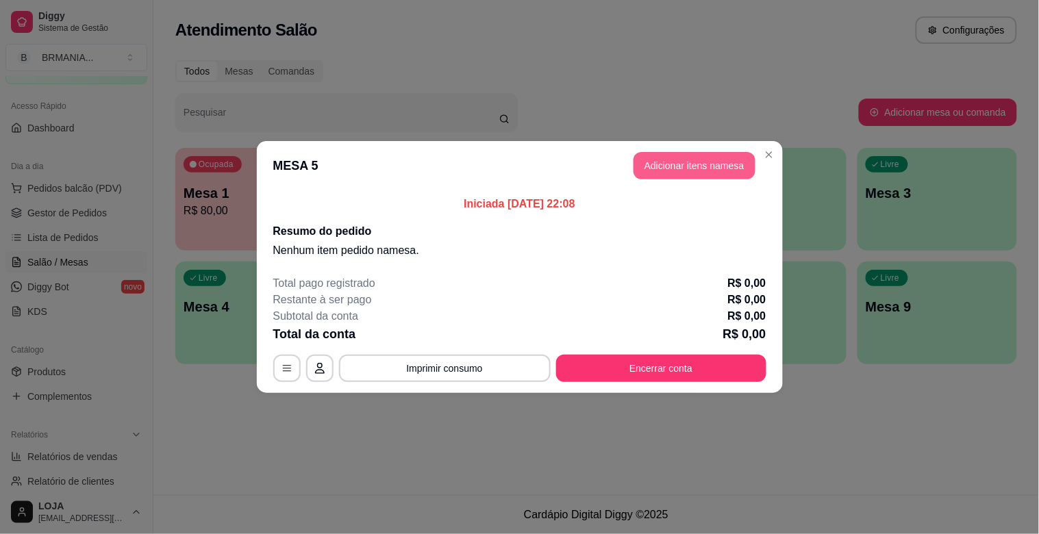
click at [672, 173] on button "Adicionar itens na mesa" at bounding box center [694, 165] width 122 height 27
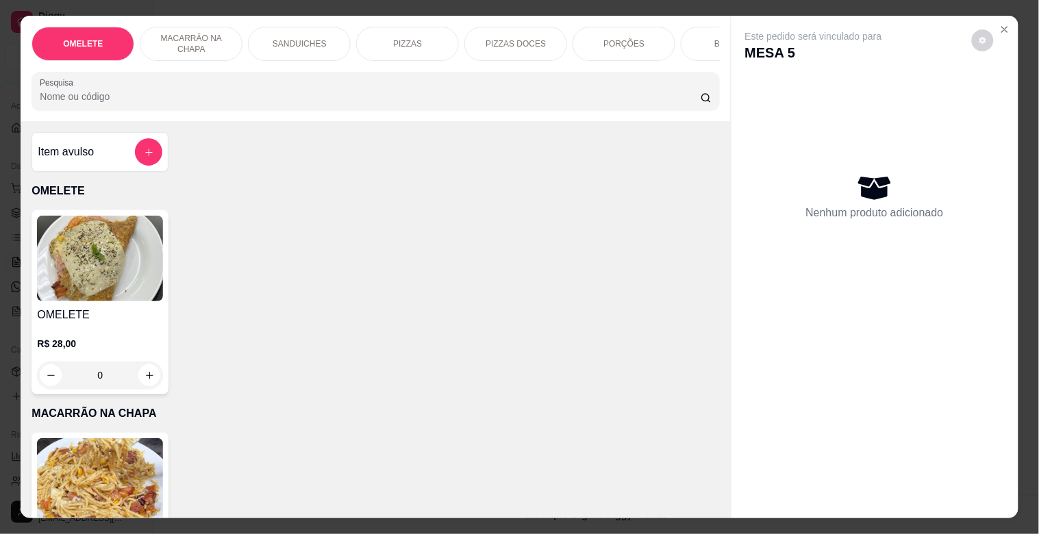
click at [319, 116] on div "OMELETE MACARRÃO NA CHAPA SANDUICHES PIZZAS PIZZAS DOCES PORÇÕES BEBIDAS Bebida…" at bounding box center [375, 68] width 709 height 105
click at [142, 379] on div "0" at bounding box center [100, 375] width 126 height 27
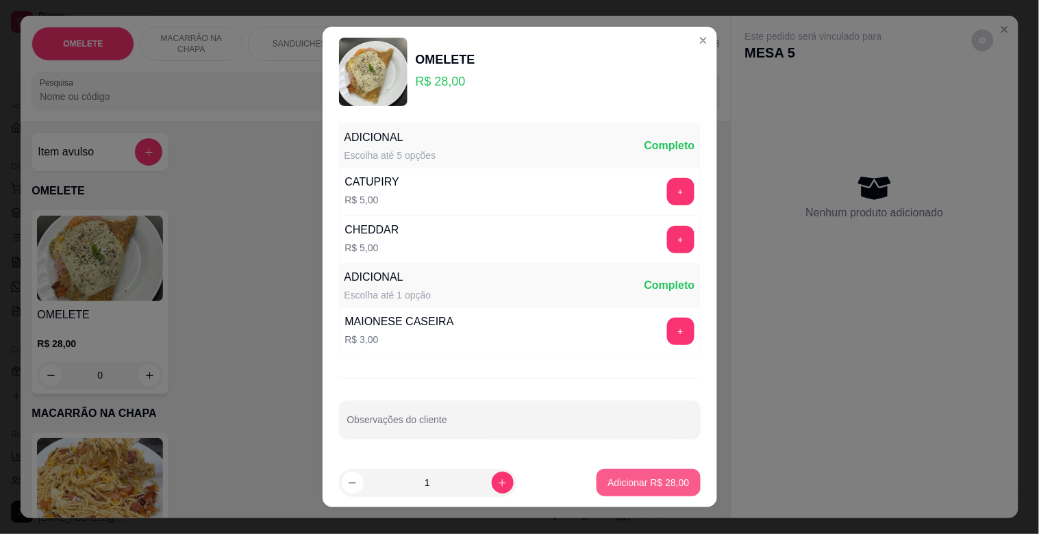
click at [614, 477] on p "Adicionar R$ 28,00" at bounding box center [647, 483] width 81 height 14
type input "1"
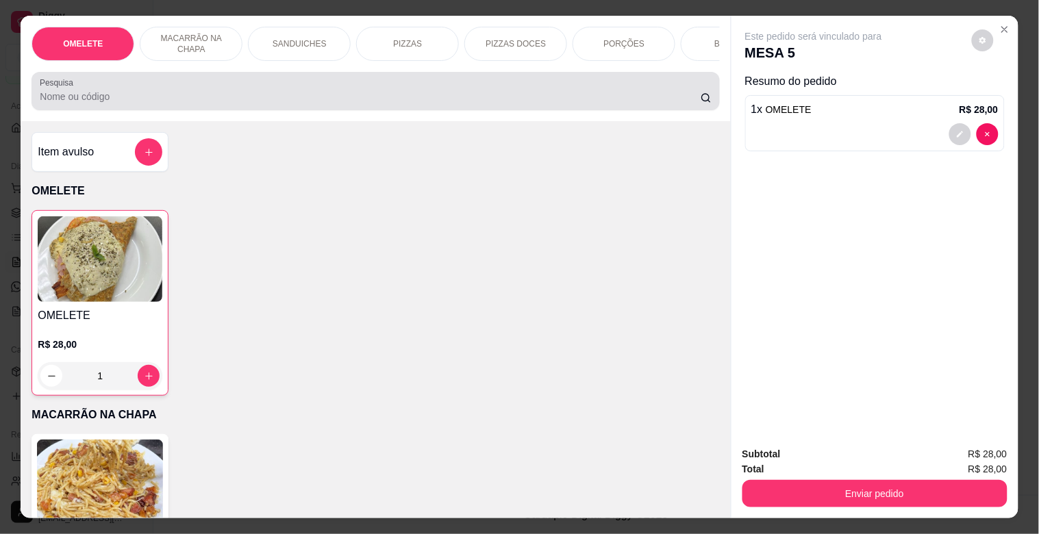
click at [88, 99] on input "Pesquisa" at bounding box center [370, 97] width 661 height 14
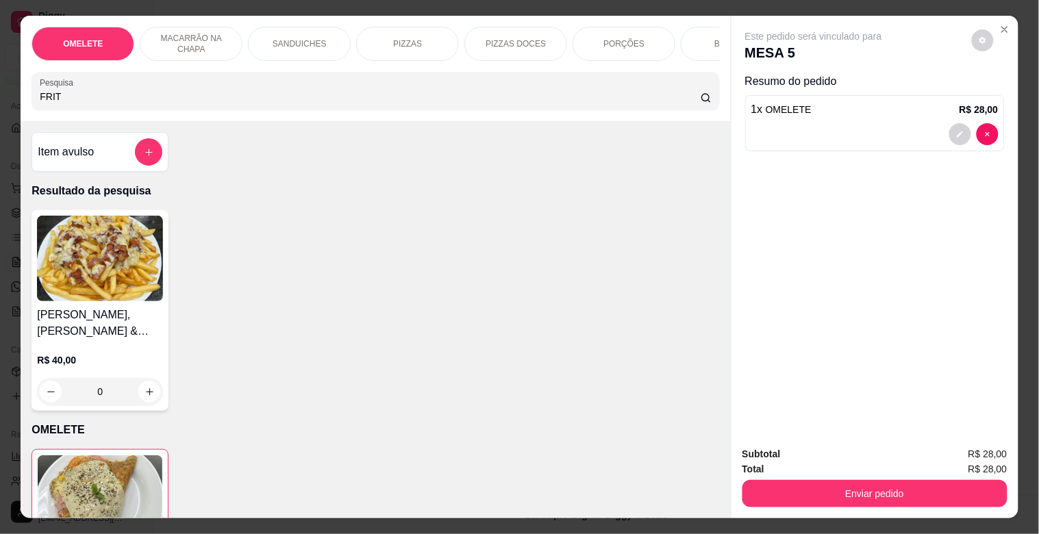
type input "FRIT"
click at [142, 378] on div "0" at bounding box center [100, 391] width 126 height 27
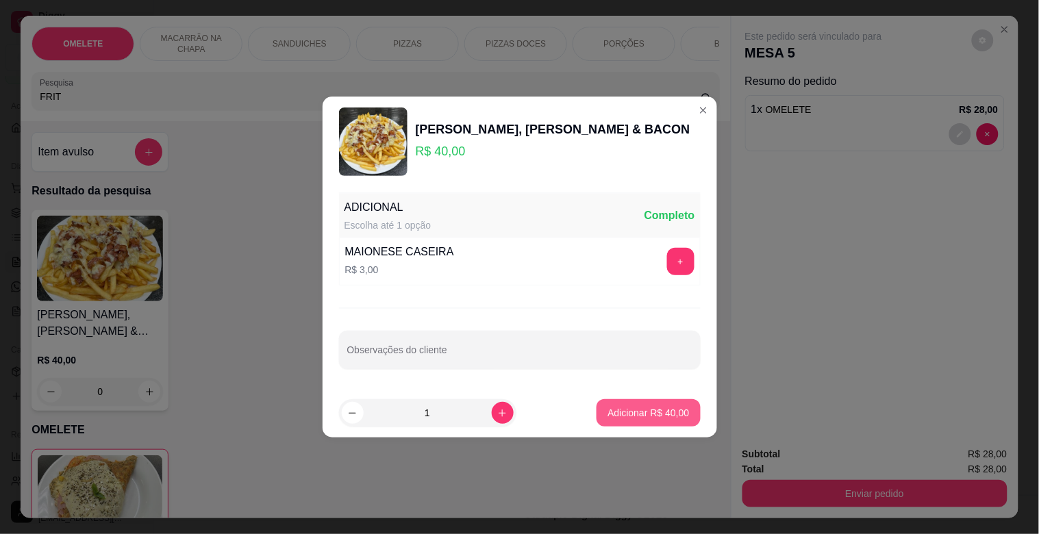
click at [608, 412] on p "Adicionar R$ 40,00" at bounding box center [647, 413] width 81 height 14
type input "1"
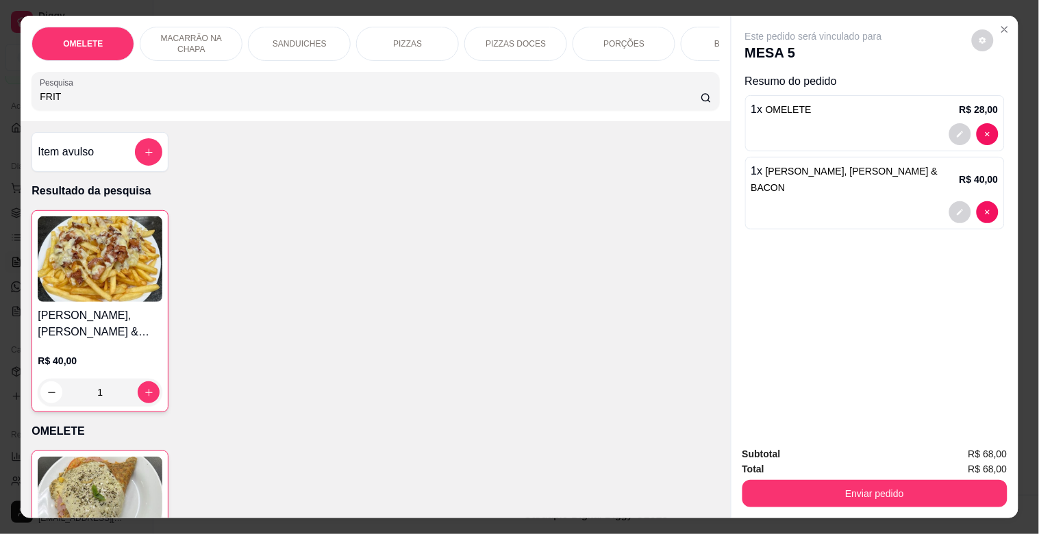
drag, startPoint x: 183, startPoint y: 92, endPoint x: 58, endPoint y: 134, distance: 131.2
click at [58, 134] on div "OMELETE MACARRÃO NA CHAPA SANDUICHES PIZZAS PIZZAS DOCES PORÇÕES BEBIDAS Bebida…" at bounding box center [375, 267] width 709 height 502
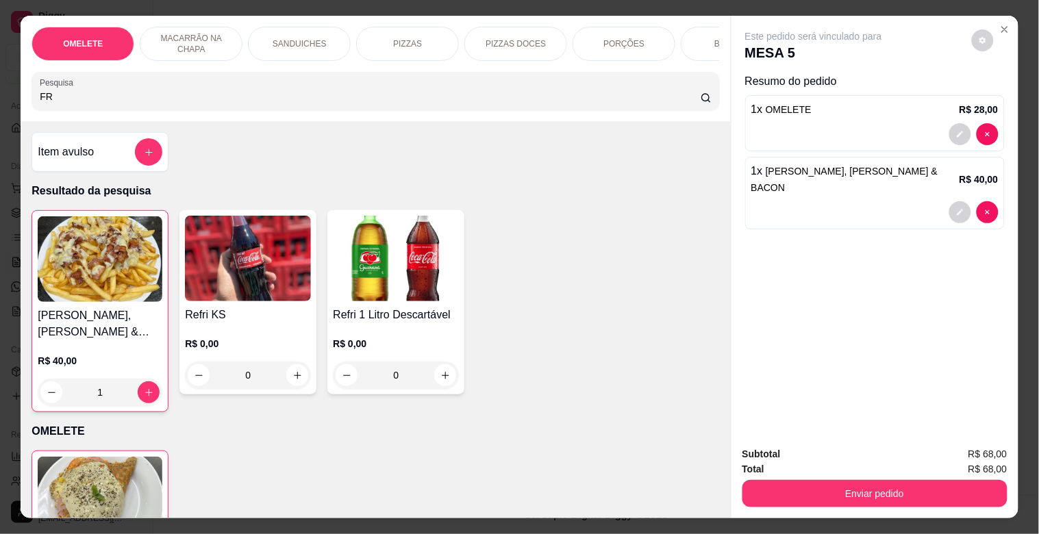
type input "F"
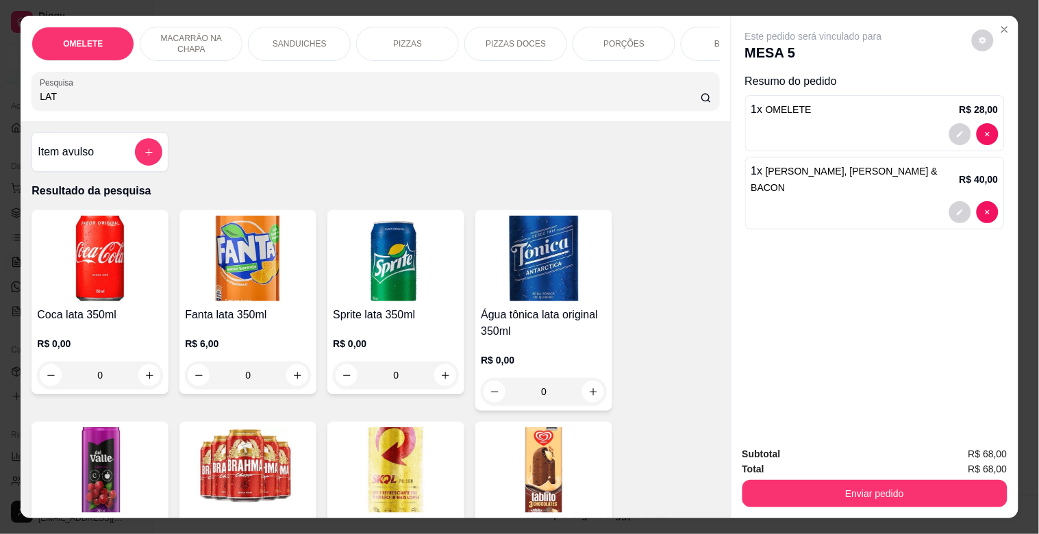
type input "LAT"
click at [297, 481] on img at bounding box center [248, 470] width 126 height 86
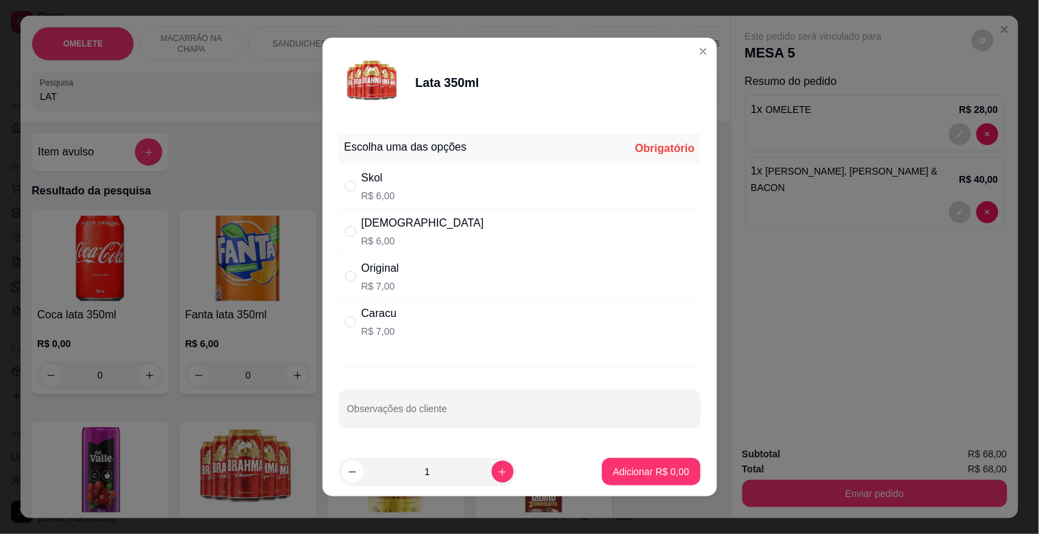
click at [401, 268] on div "Original R$ 7,00" at bounding box center [520, 276] width 362 height 45
radio input "true"
click at [492, 477] on button "increase-product-quantity" at bounding box center [503, 472] width 22 height 22
type input "2"
click at [646, 475] on p "Adicionar R$ 14,00" at bounding box center [647, 472] width 81 height 14
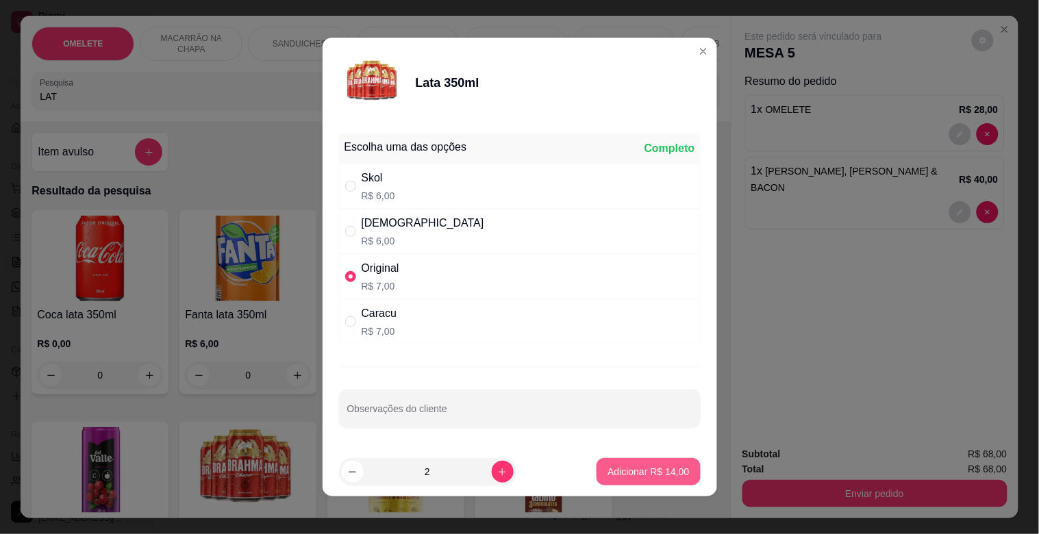
type input "2"
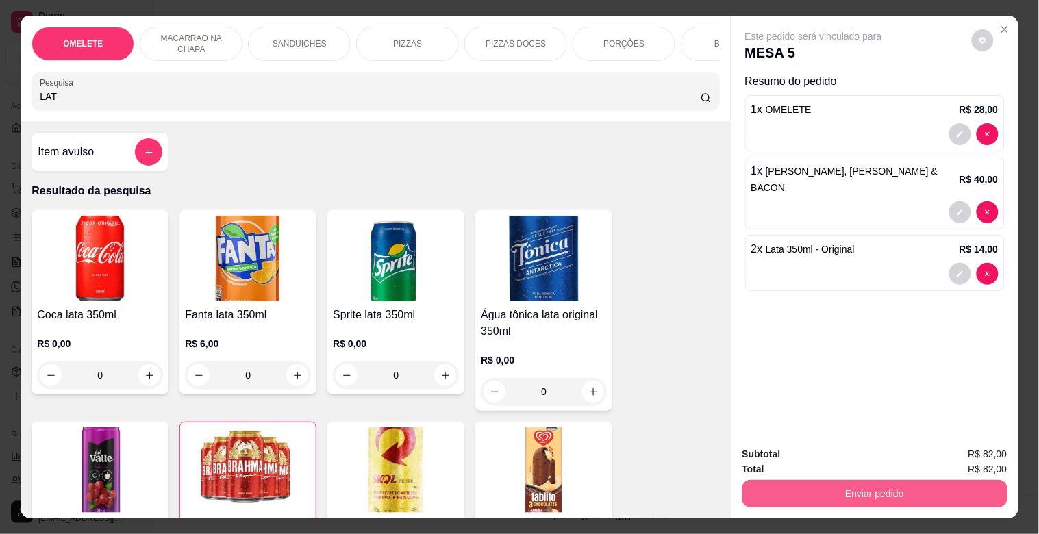
click at [885, 480] on button "Enviar pedido" at bounding box center [874, 493] width 265 height 27
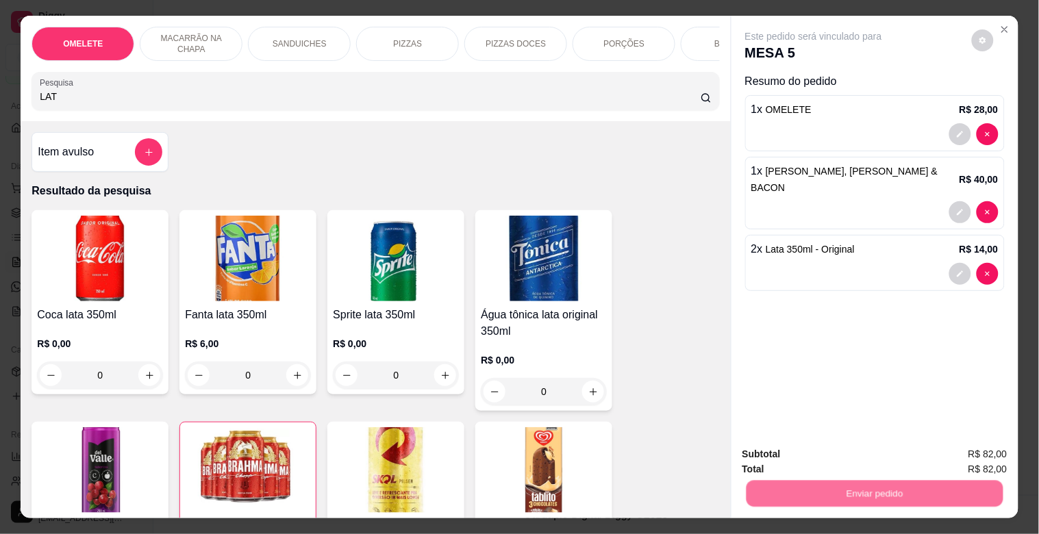
click at [836, 450] on button "Não registrar e enviar pedido" at bounding box center [829, 454] width 142 height 26
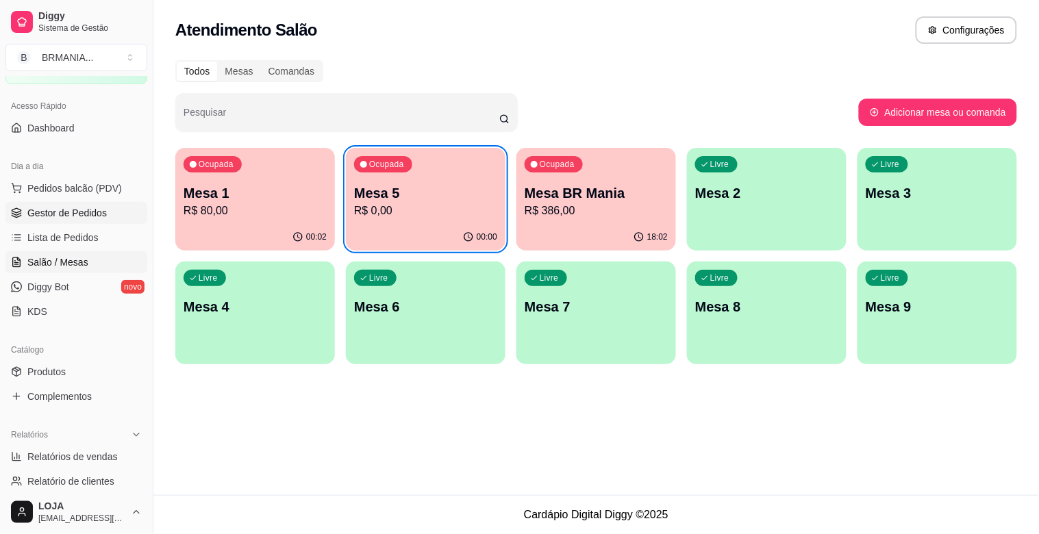
click at [105, 210] on link "Gestor de Pedidos" at bounding box center [76, 213] width 142 height 22
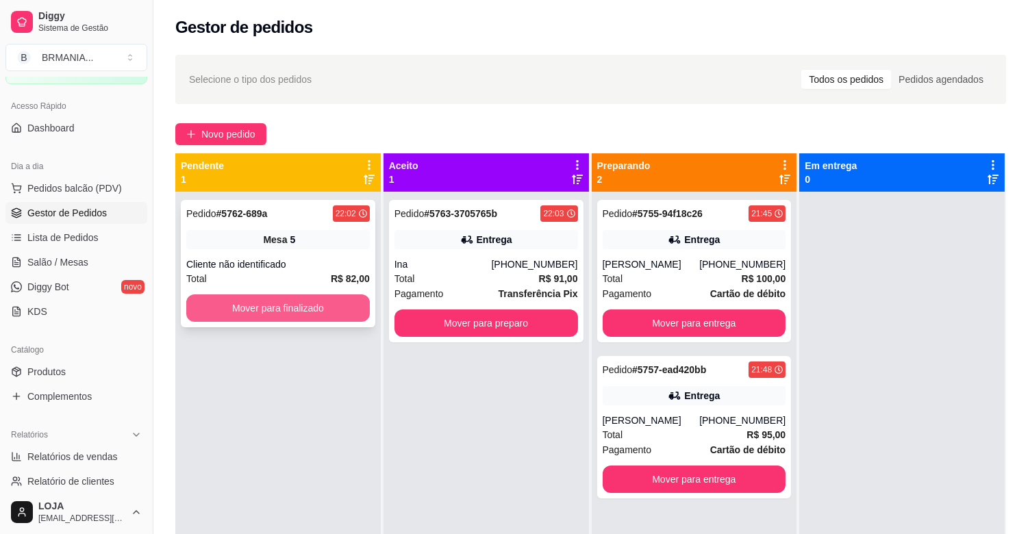
click at [277, 301] on button "Mover para finalizado" at bounding box center [278, 307] width 184 height 27
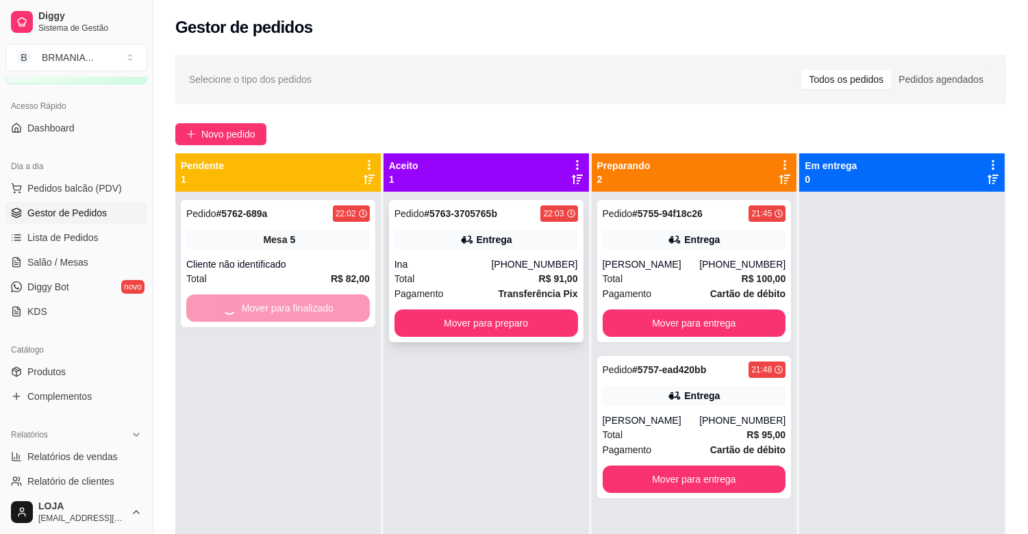
click at [459, 262] on div "Ina" at bounding box center [442, 264] width 97 height 14
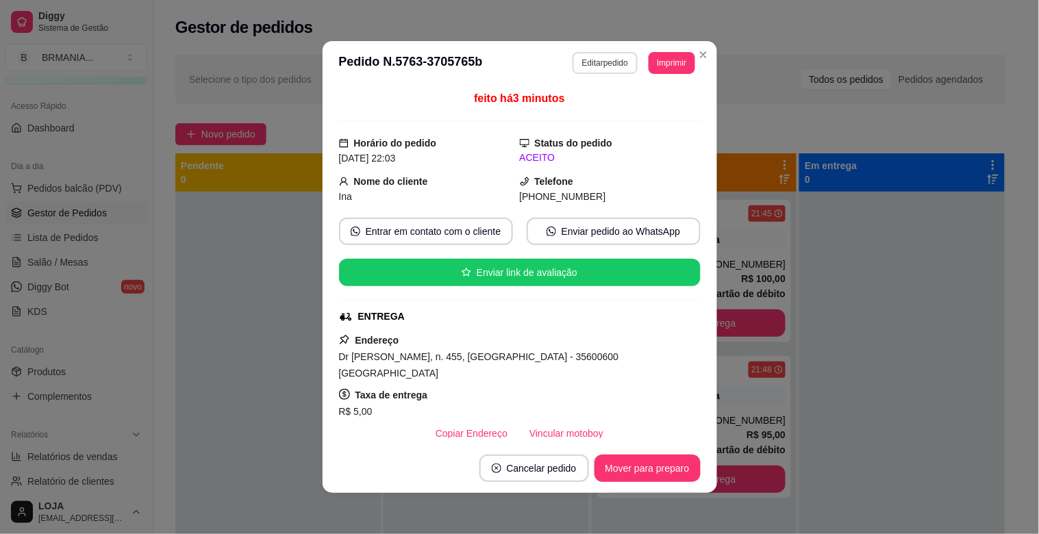
click at [608, 68] on button "Editar pedido" at bounding box center [604, 63] width 65 height 22
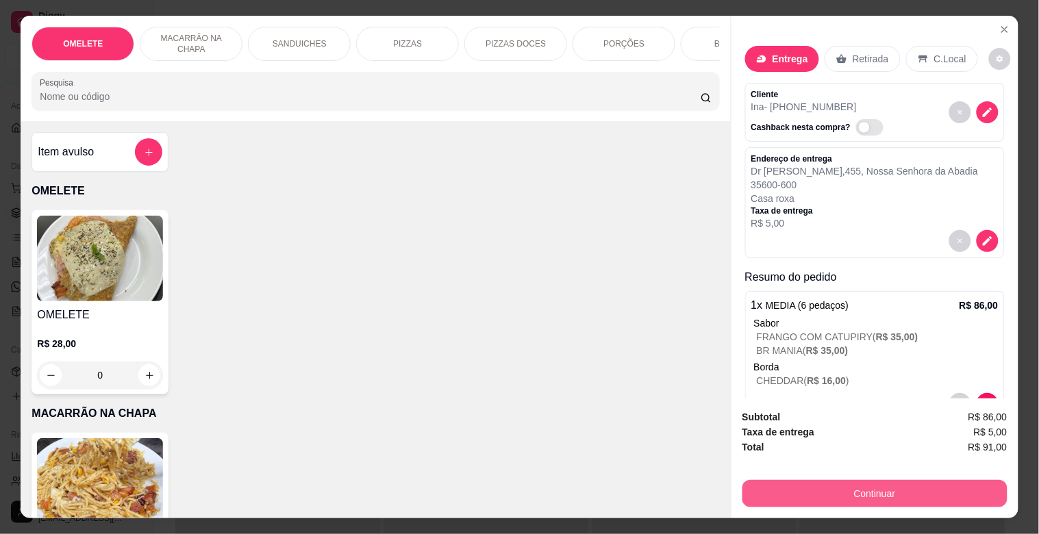
click at [907, 480] on button "Continuar" at bounding box center [874, 493] width 265 height 27
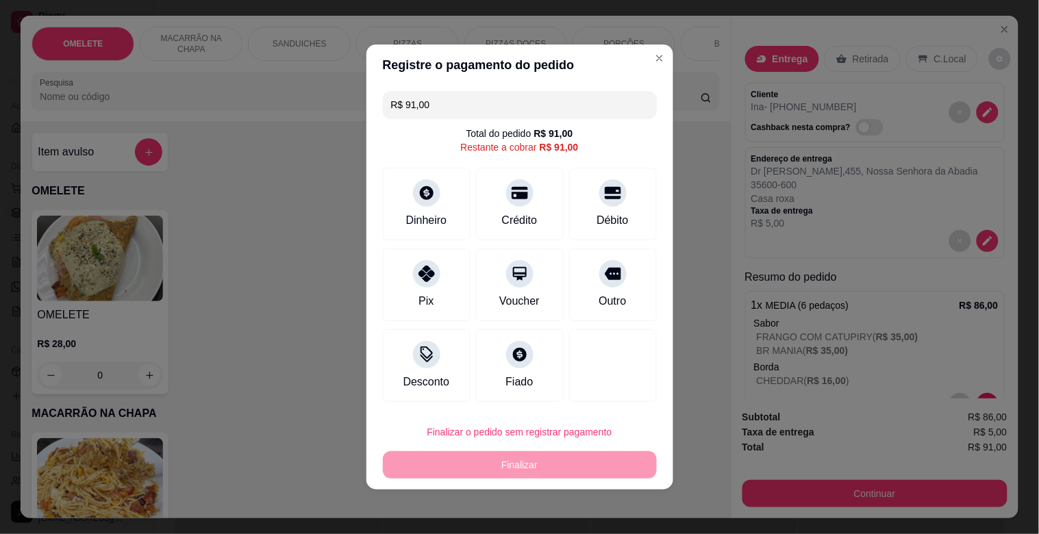
drag, startPoint x: 432, startPoint y: 104, endPoint x: 338, endPoint y: 112, distance: 94.8
click at [338, 112] on div "Registre o pagamento do pedido R$ 91,00 Total do pedido R$ 91,00 Restante a cob…" at bounding box center [519, 267] width 1039 height 534
click at [403, 192] on div "Dinheiro" at bounding box center [426, 202] width 97 height 80
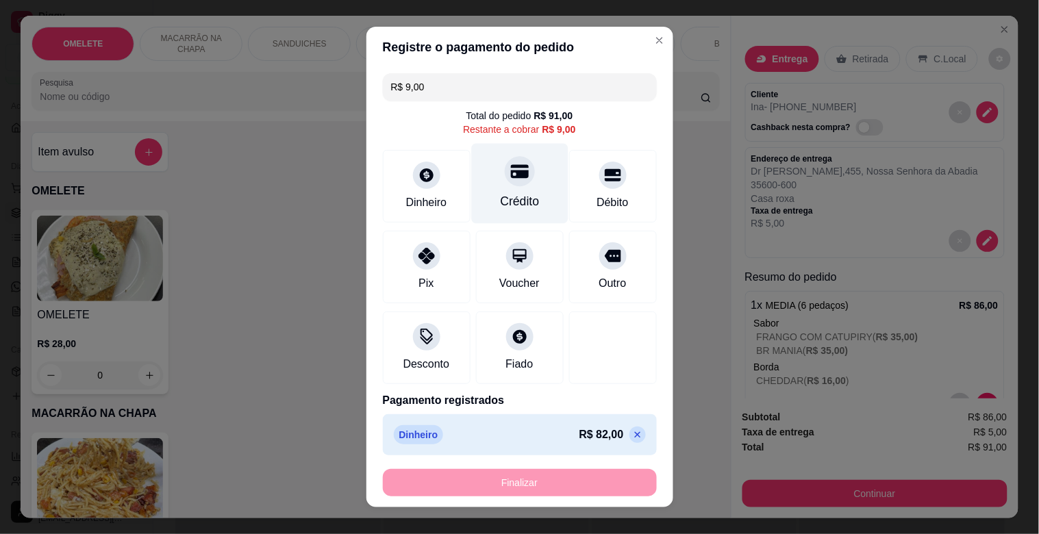
click at [505, 182] on div at bounding box center [520, 171] width 30 height 30
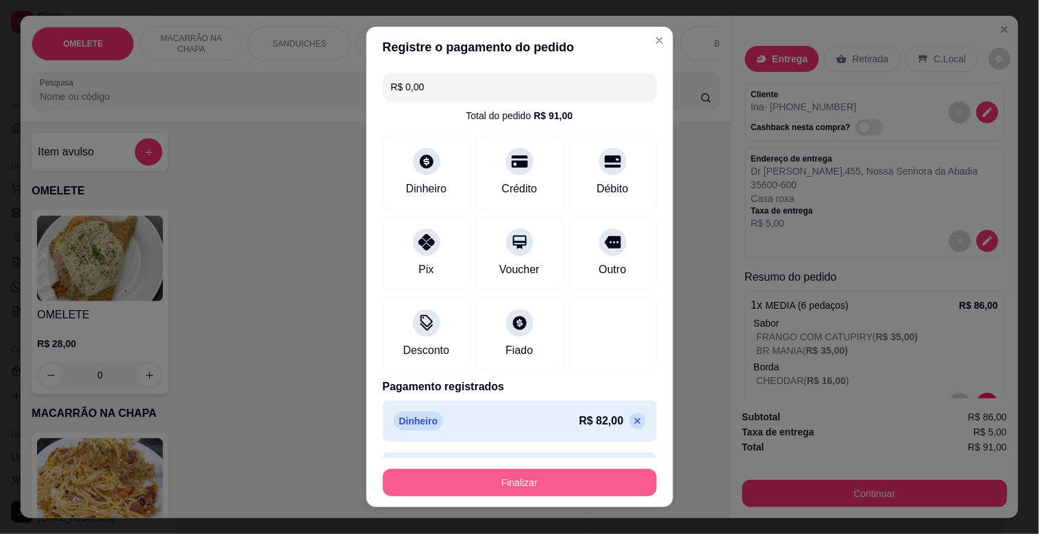
click at [520, 487] on button "Finalizar" at bounding box center [520, 482] width 274 height 27
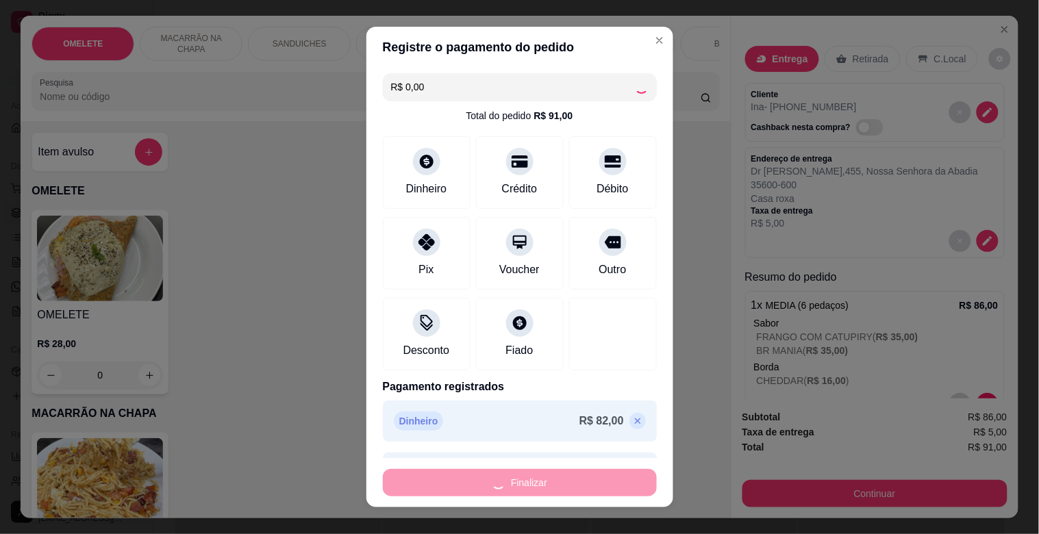
type input "-R$ 91,00"
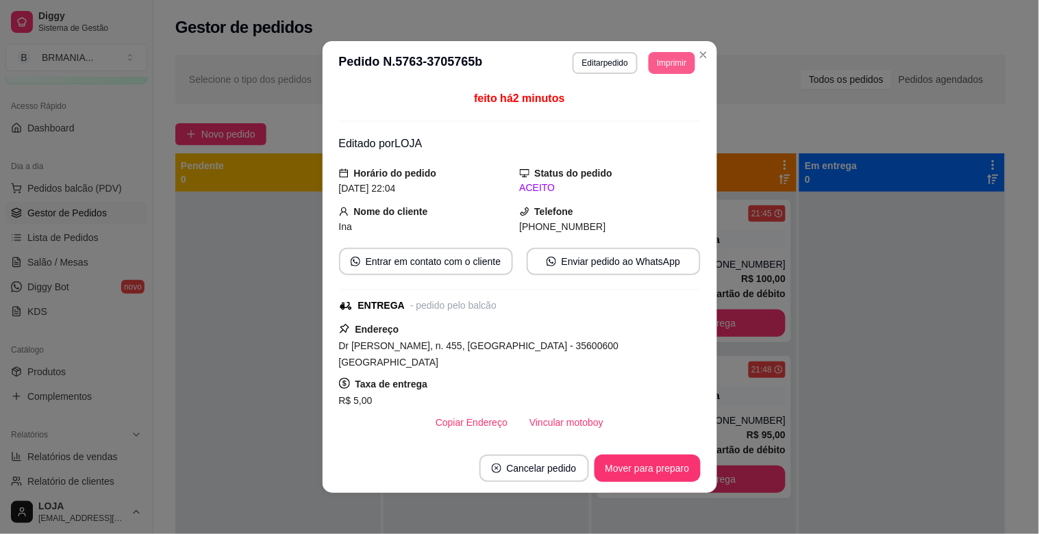
click at [670, 59] on button "Imprimir" at bounding box center [671, 63] width 46 height 22
click at [653, 108] on button "IMPRESSORA" at bounding box center [641, 112] width 99 height 22
click at [634, 464] on button "Mover para preparo" at bounding box center [647, 468] width 106 height 27
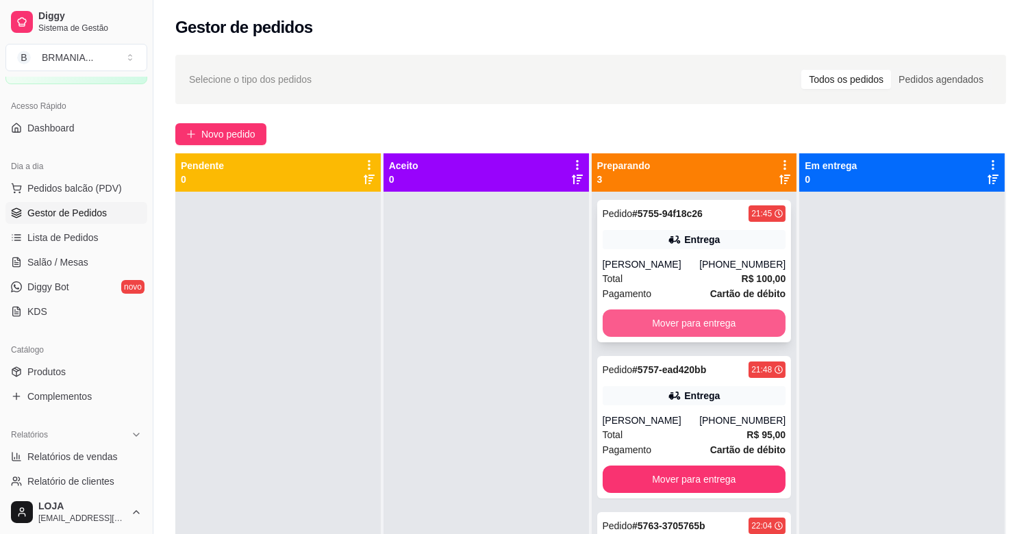
click at [708, 316] on button "Mover para entrega" at bounding box center [695, 323] width 184 height 27
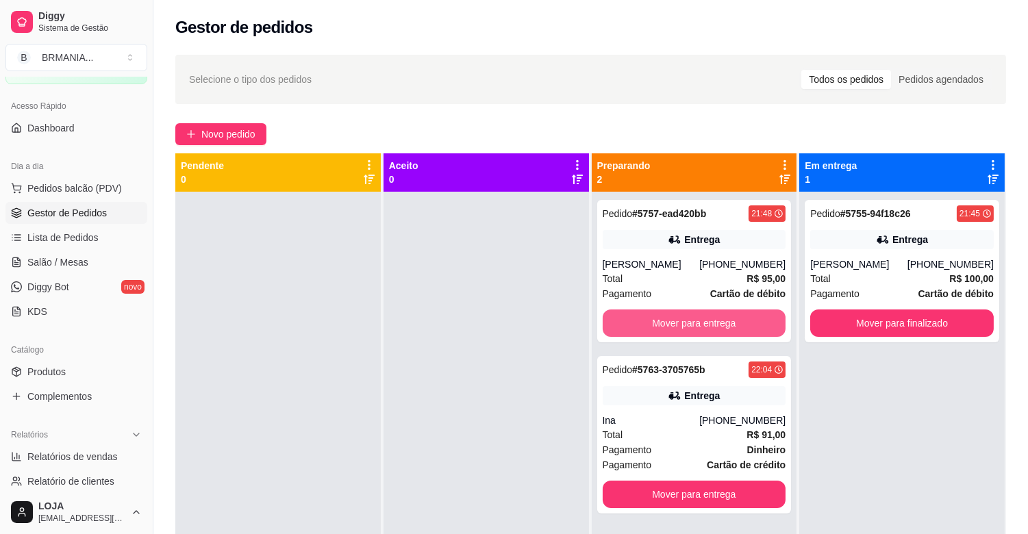
click at [707, 318] on button "Mover para entrega" at bounding box center [695, 323] width 184 height 27
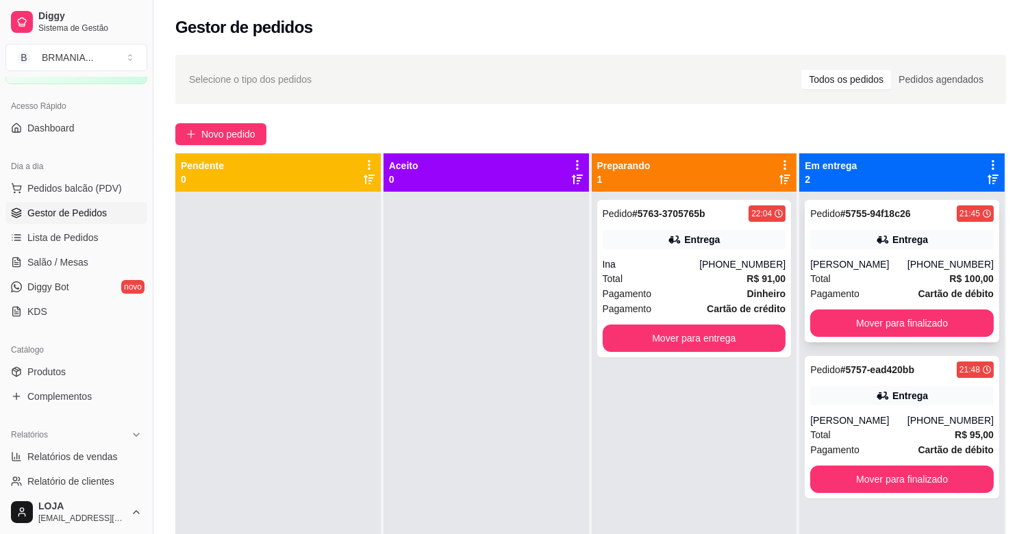
click at [920, 308] on div "Pedido # 5755-94f18c26 21:45 Entrega João Pedro (37) 99929-6432 Total R$ 100,00…" at bounding box center [902, 271] width 194 height 142
click at [875, 327] on button "Mover para finalizado" at bounding box center [902, 323] width 178 height 27
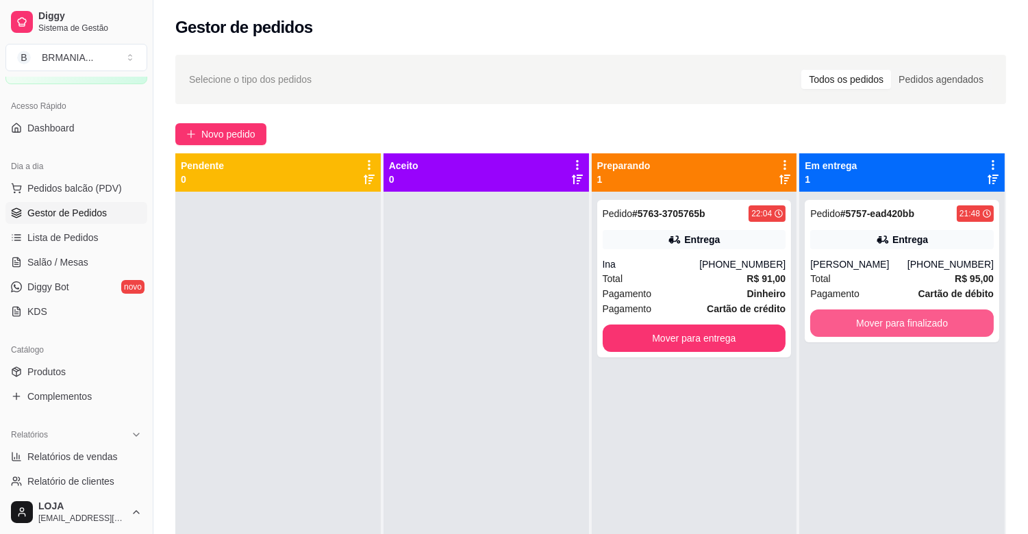
click at [876, 327] on button "Mover para finalizado" at bounding box center [902, 323] width 184 height 27
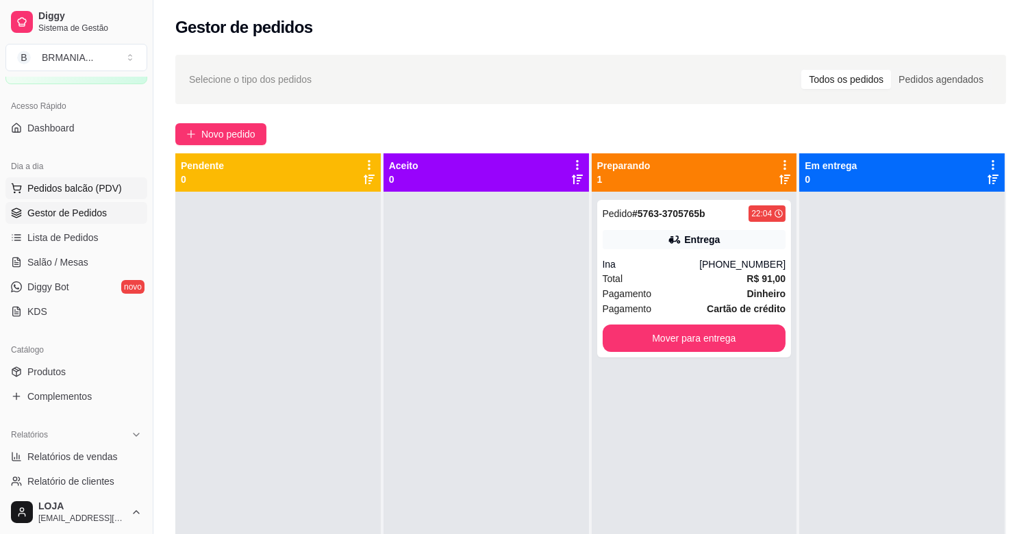
click at [76, 187] on span "Pedidos balcão (PDV)" at bounding box center [74, 188] width 94 height 14
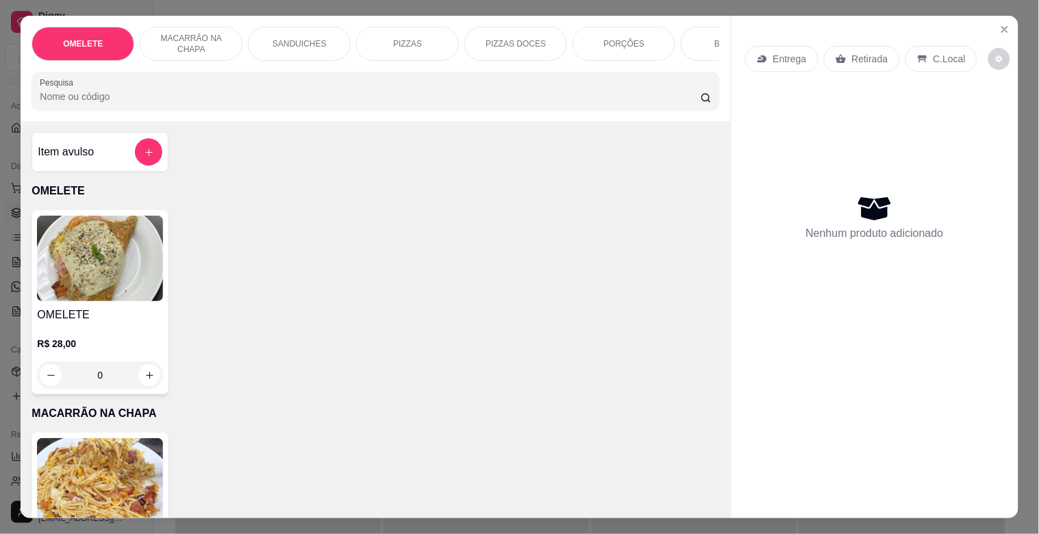
click at [694, 69] on div "OMELETE MACARRÃO NA CHAPA SANDUICHES PIZZAS PIZZAS DOCES PORÇÕES BEBIDAS Bebida…" at bounding box center [375, 68] width 709 height 105
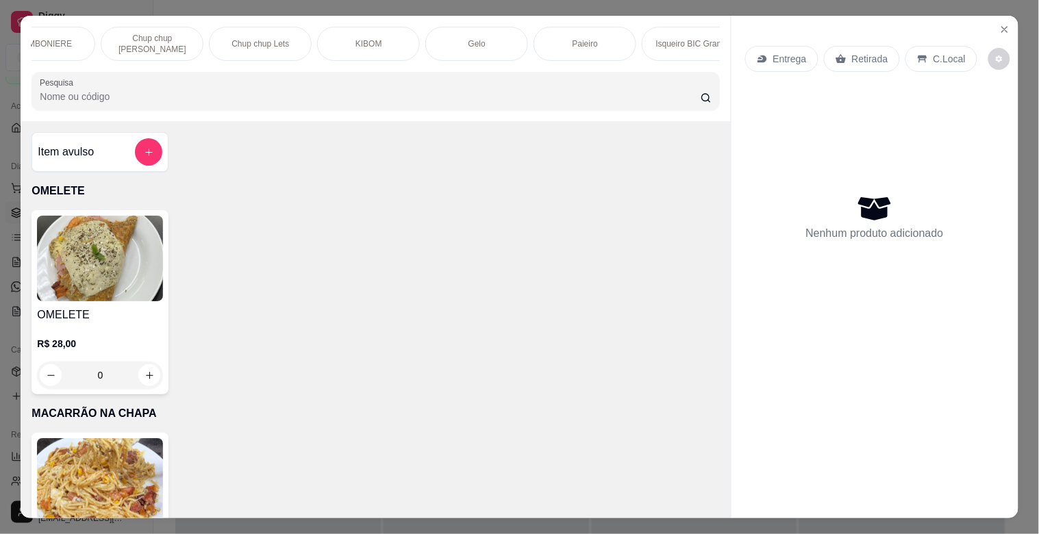
scroll to position [0, 1469]
click at [453, 38] on p "Paieiro" at bounding box center [452, 43] width 25 height 11
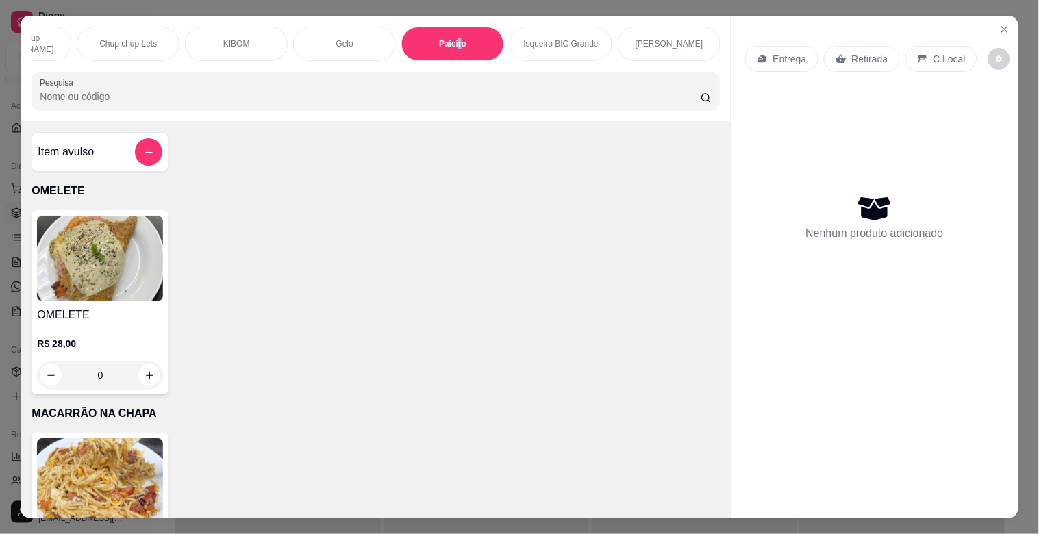
scroll to position [33, 0]
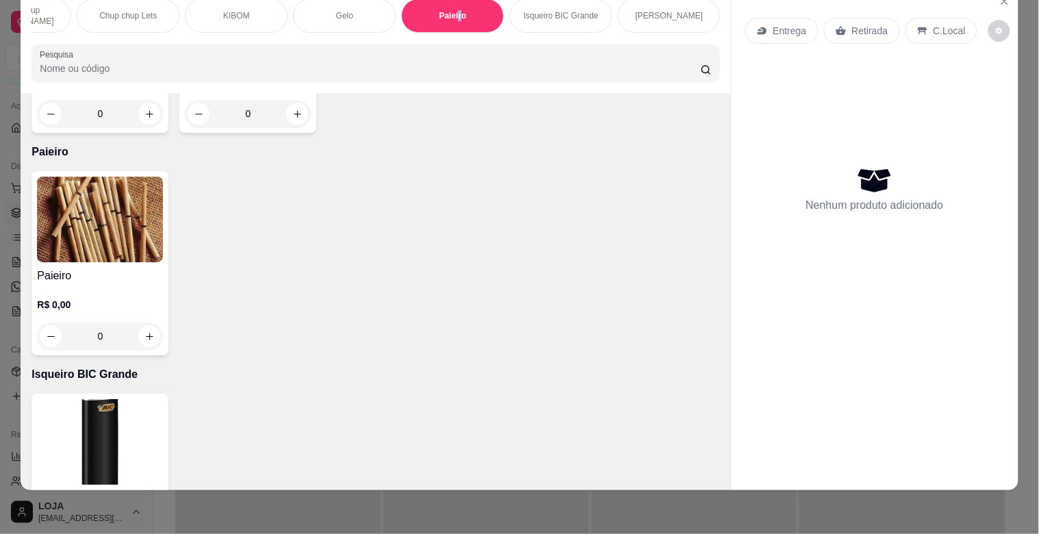
click at [114, 190] on img at bounding box center [100, 220] width 126 height 86
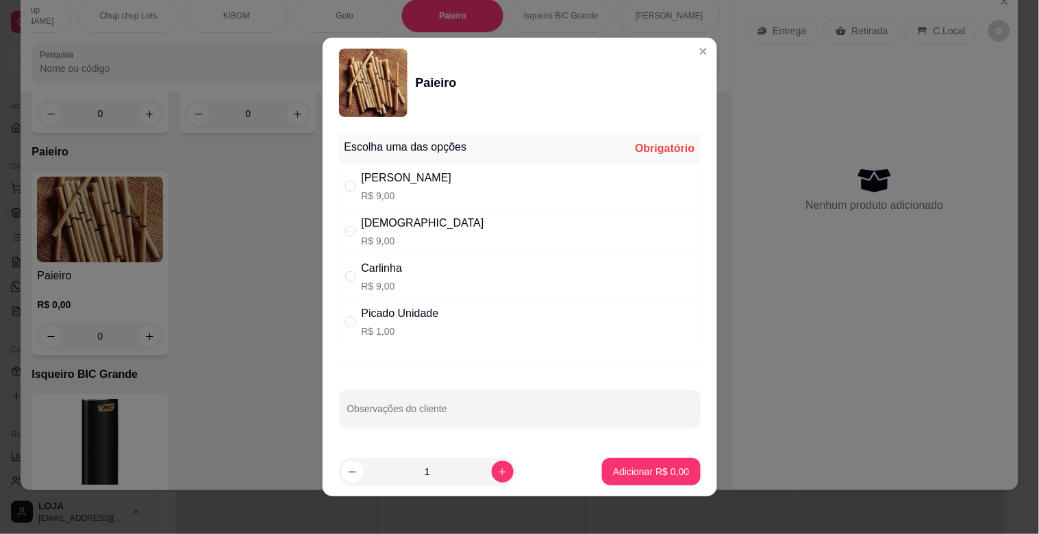
click at [401, 185] on div "Adriana R$ 9,00" at bounding box center [520, 186] width 362 height 45
radio input "true"
click at [661, 468] on p "Adicionar R$ 9,00" at bounding box center [651, 472] width 76 height 14
type input "1"
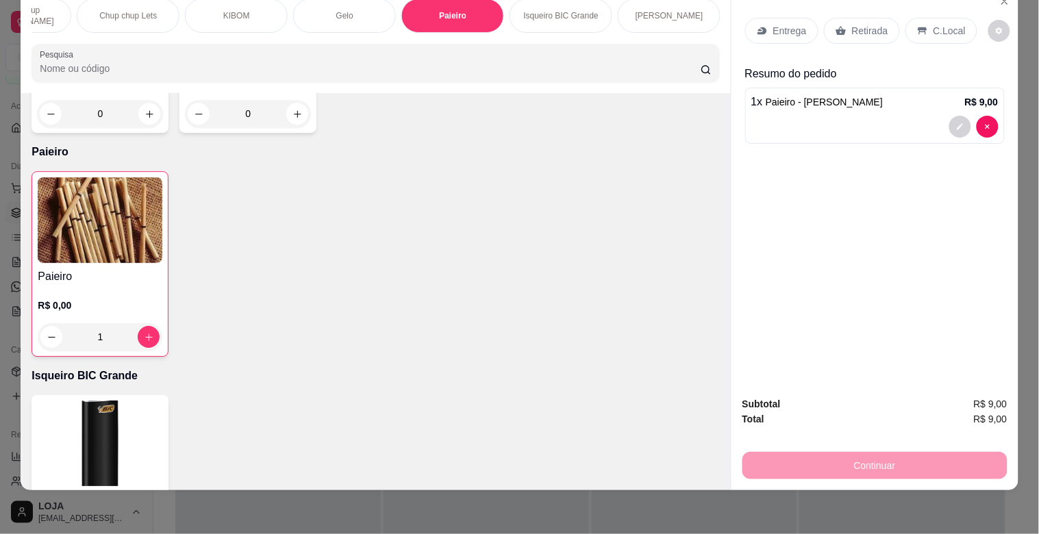
click at [940, 24] on p "C.Local" at bounding box center [949, 31] width 32 height 14
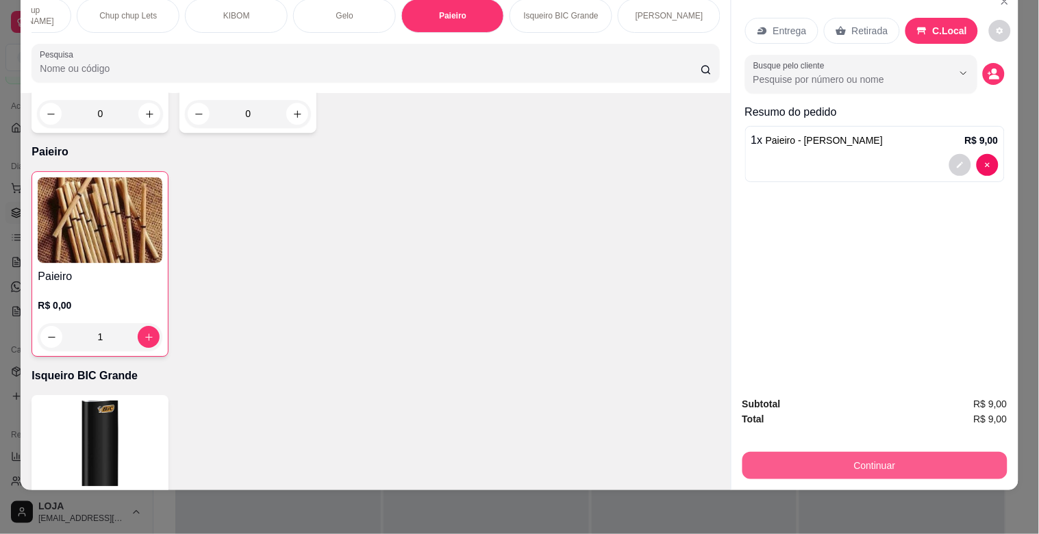
click at [874, 453] on button "Continuar" at bounding box center [874, 465] width 265 height 27
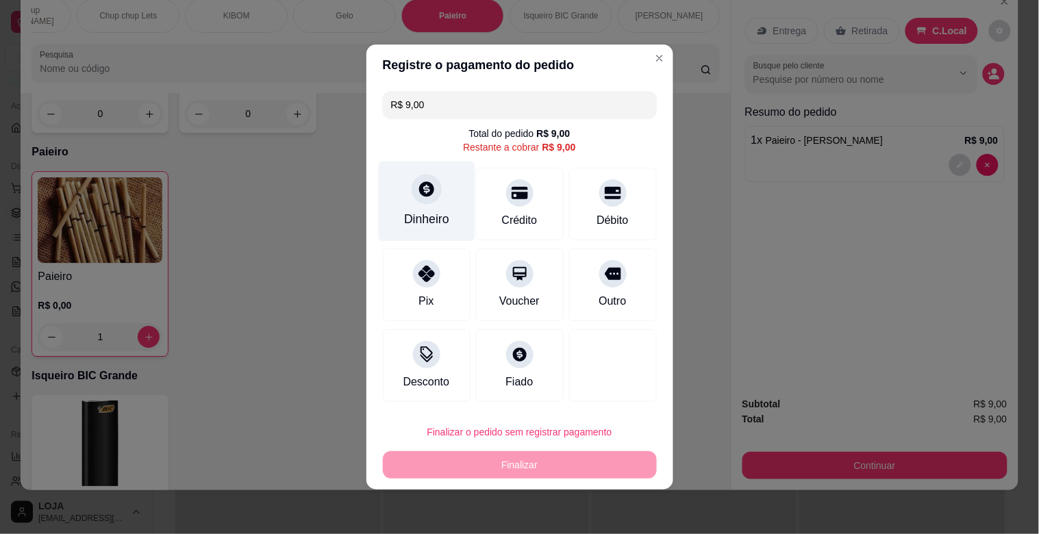
click at [416, 212] on div "Dinheiro" at bounding box center [426, 219] width 45 height 18
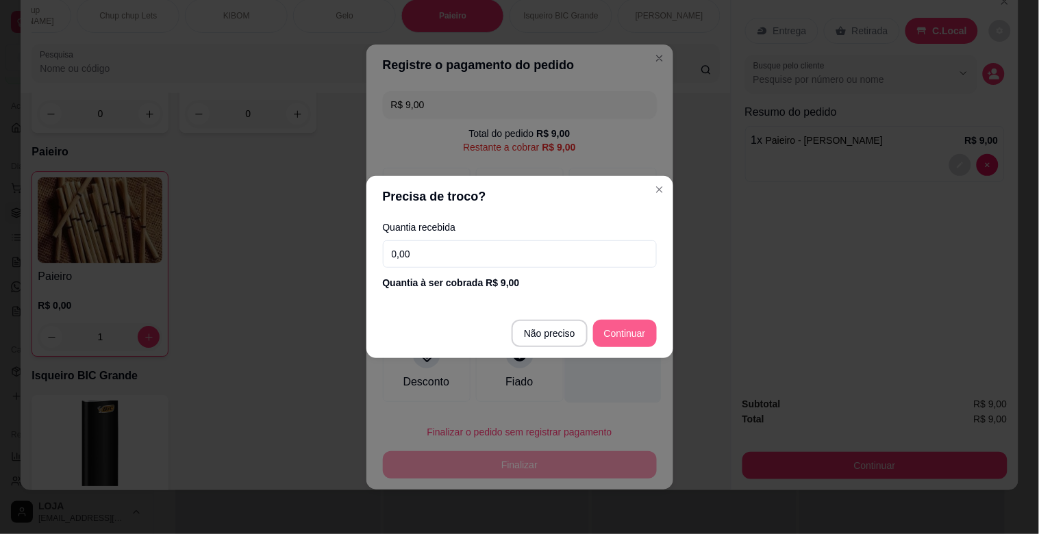
type input "R$ 0,00"
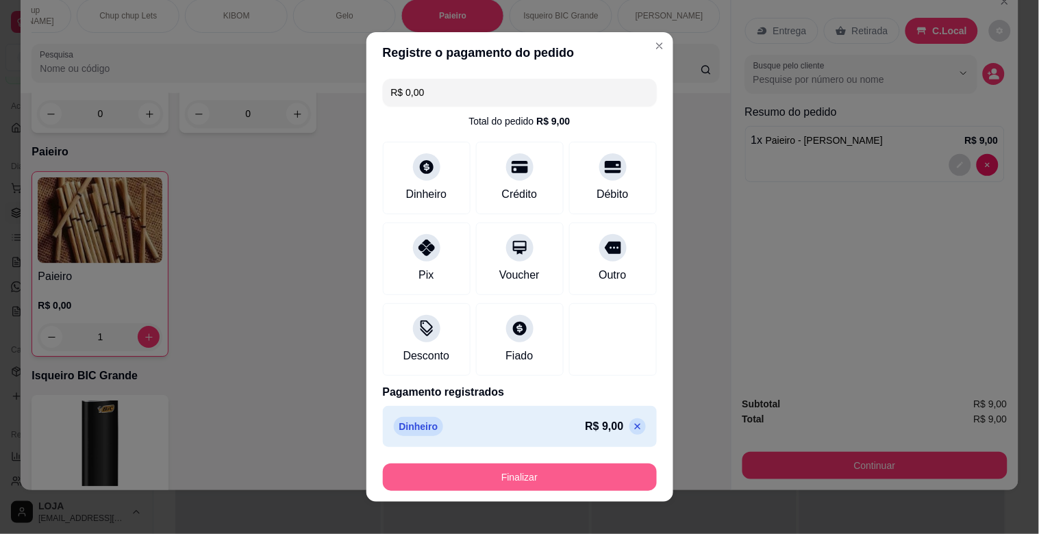
click at [573, 470] on button "Finalizar" at bounding box center [520, 477] width 274 height 27
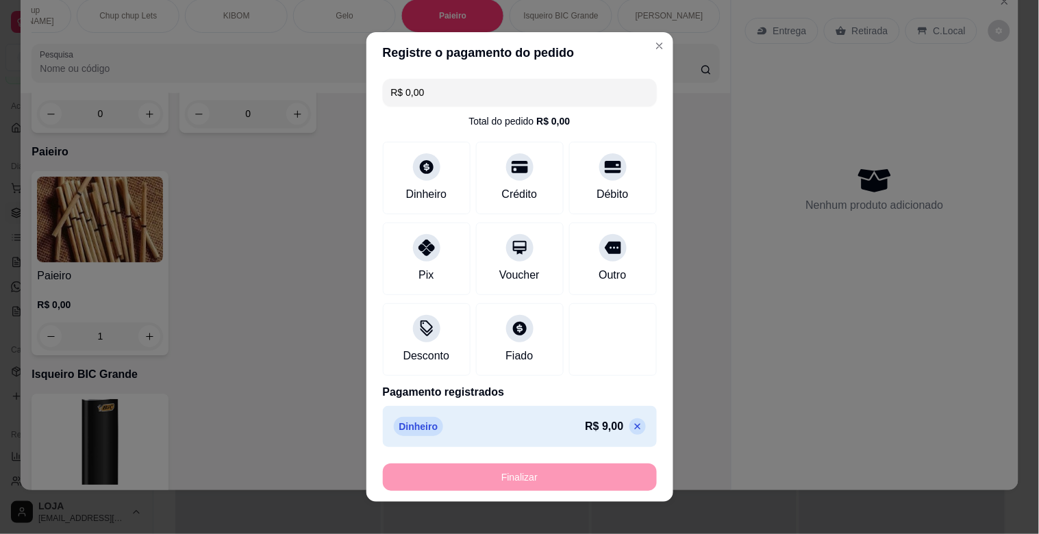
type input "0"
type input "-R$ 9,00"
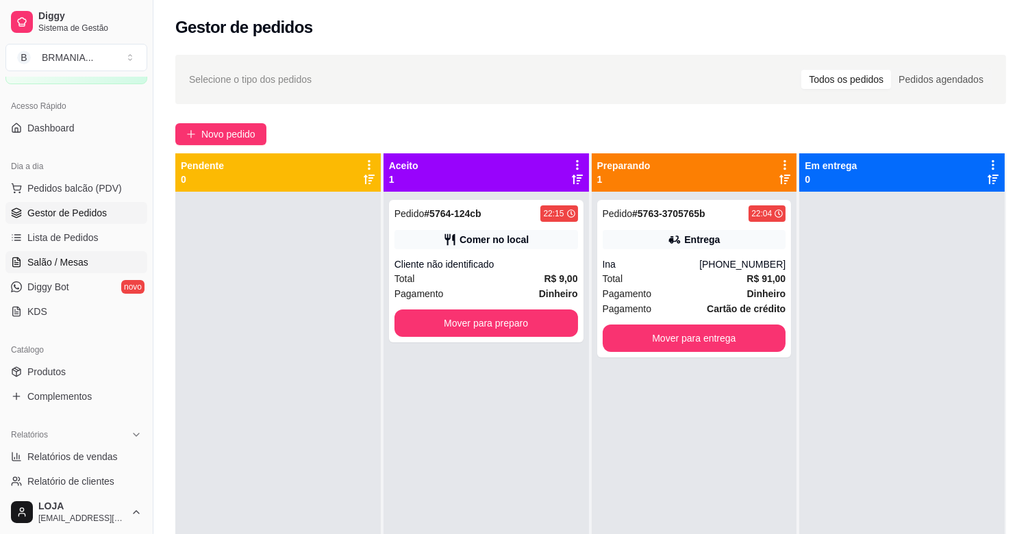
click at [75, 265] on span "Salão / Mesas" at bounding box center [57, 262] width 61 height 14
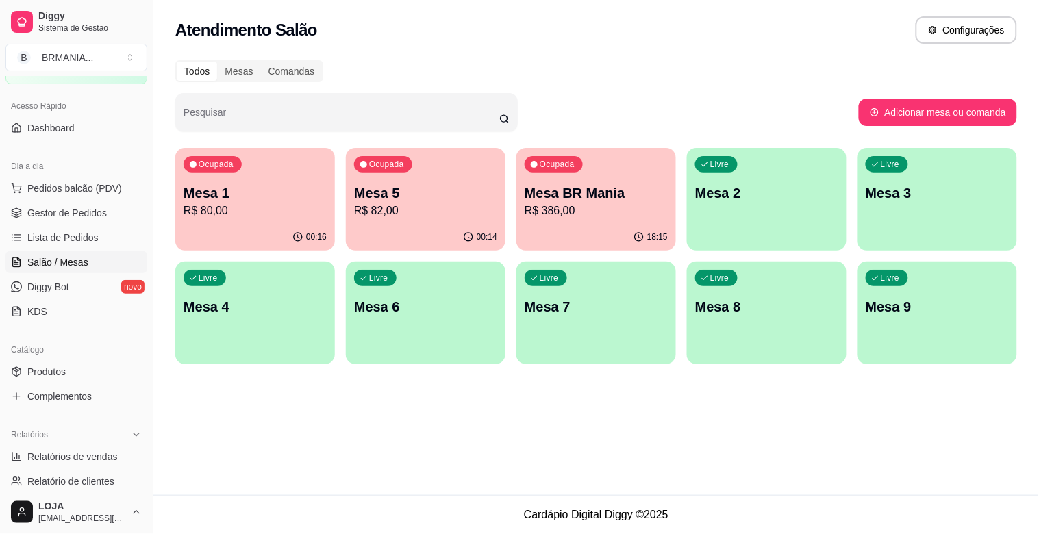
click at [277, 212] on p "R$ 80,00" at bounding box center [255, 211] width 143 height 16
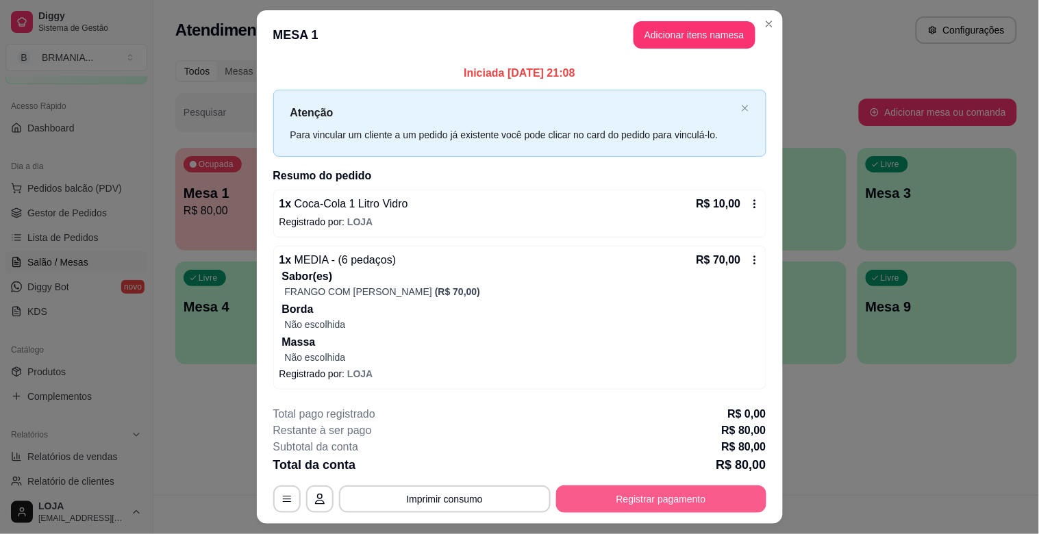
click at [686, 496] on button "Registrar pagamento" at bounding box center [661, 498] width 210 height 27
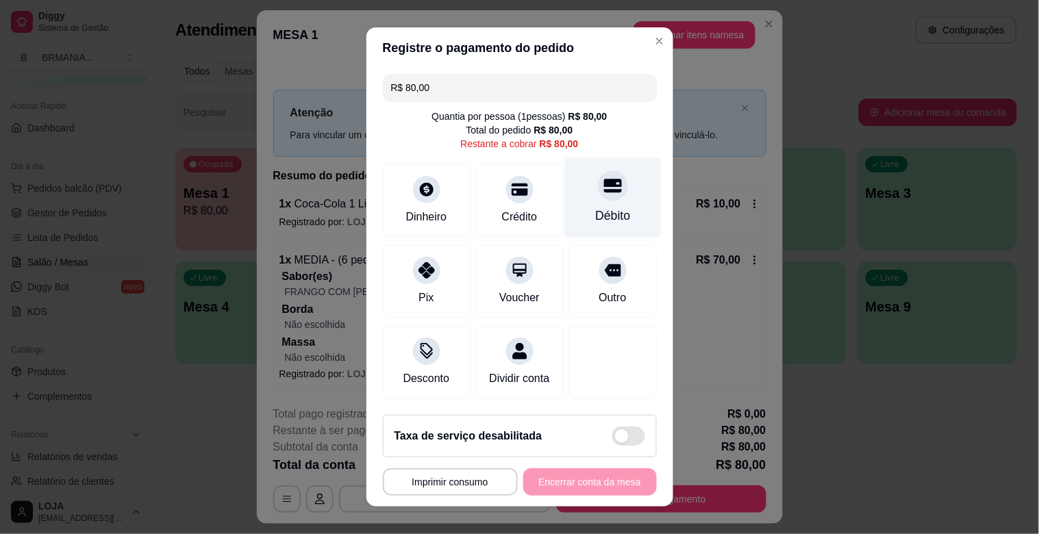
drag, startPoint x: 592, startPoint y: 175, endPoint x: 596, endPoint y: 182, distance: 7.7
click at [598, 179] on div at bounding box center [613, 186] width 30 height 30
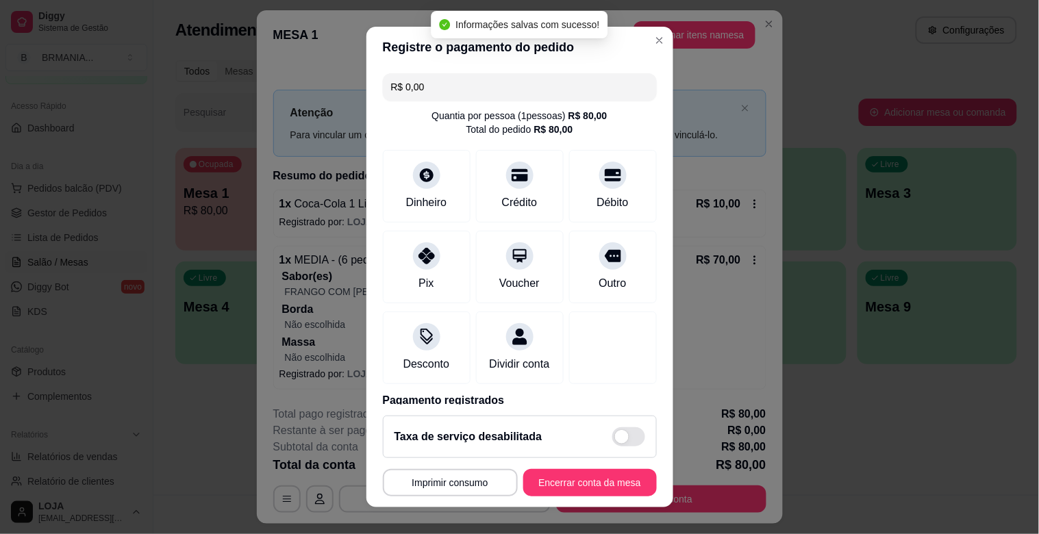
type input "R$ 0,00"
click at [601, 486] on button "Encerrar conta da mesa" at bounding box center [590, 482] width 134 height 27
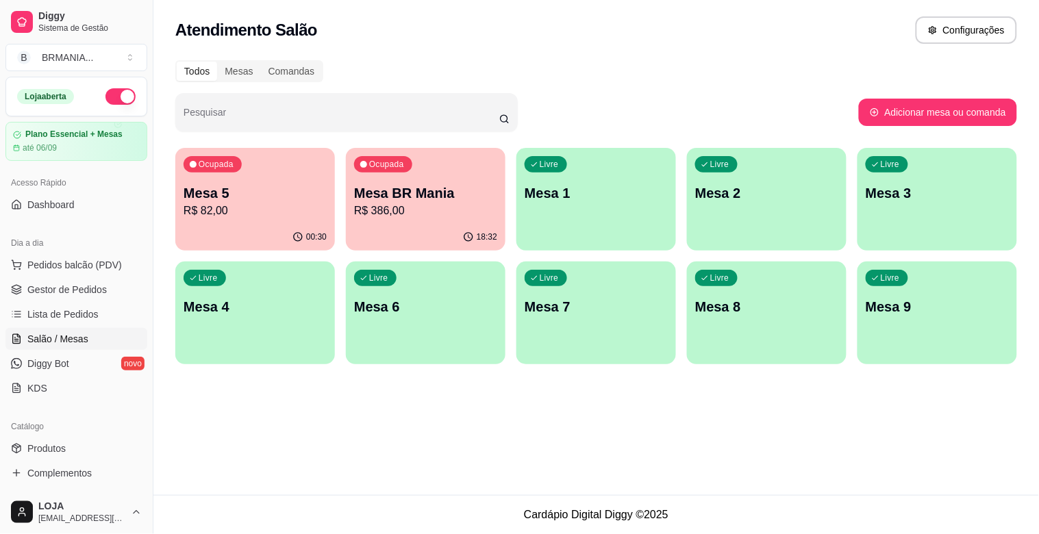
click at [308, 218] on p "R$ 82,00" at bounding box center [255, 211] width 143 height 16
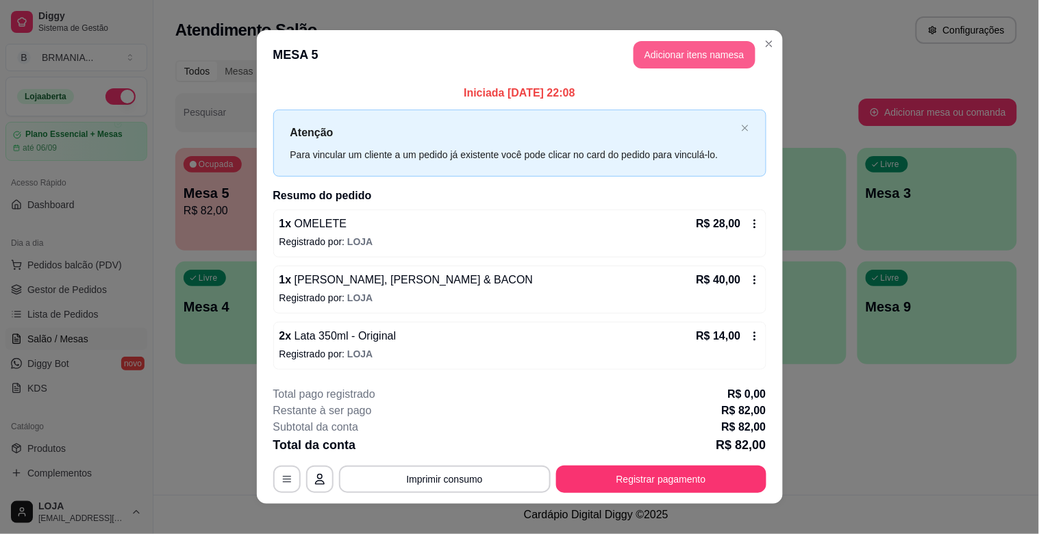
click at [682, 57] on button "Adicionar itens na mesa" at bounding box center [694, 54] width 122 height 27
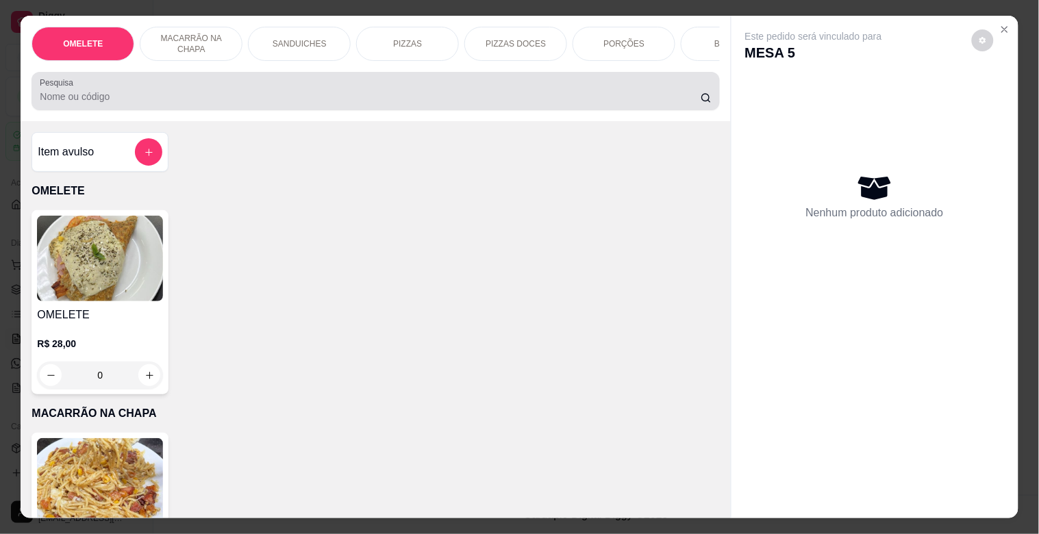
click at [516, 101] on input "Pesquisa" at bounding box center [370, 97] width 661 height 14
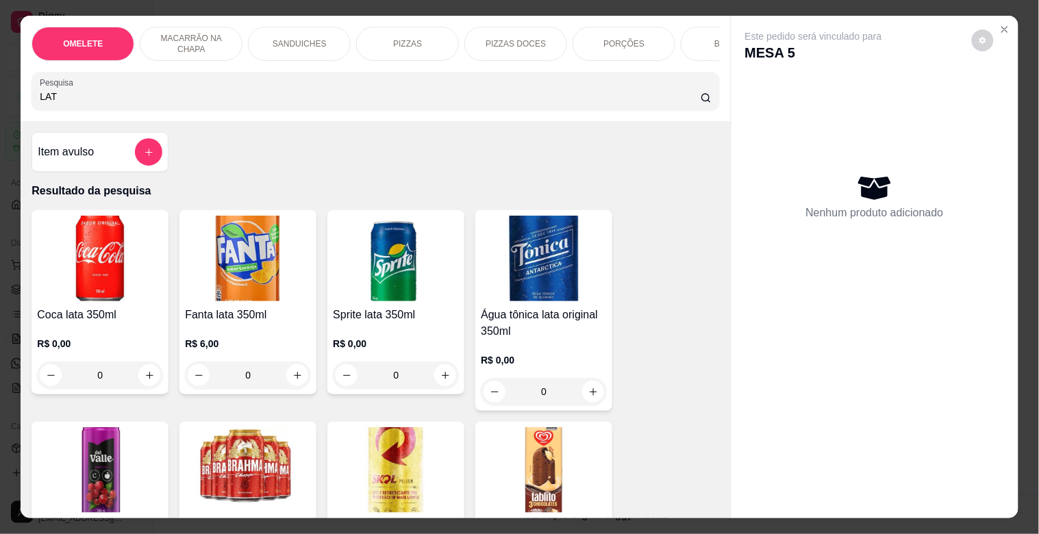
type input "LAT"
click at [297, 467] on img at bounding box center [248, 470] width 126 height 86
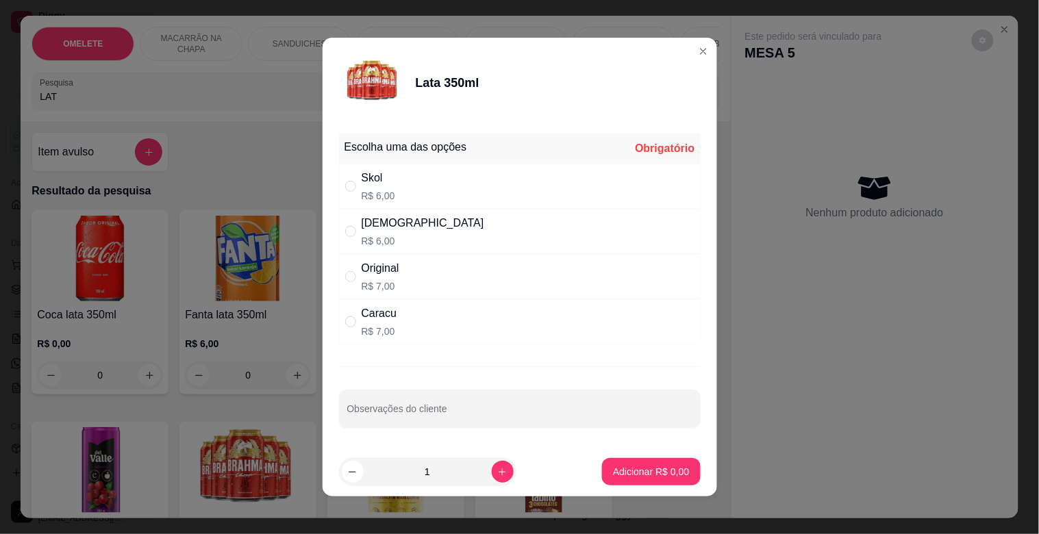
click at [388, 269] on div "Original" at bounding box center [381, 268] width 38 height 16
radio input "true"
click at [611, 464] on button "Adicionar R$ 7,00" at bounding box center [651, 471] width 98 height 27
type input "1"
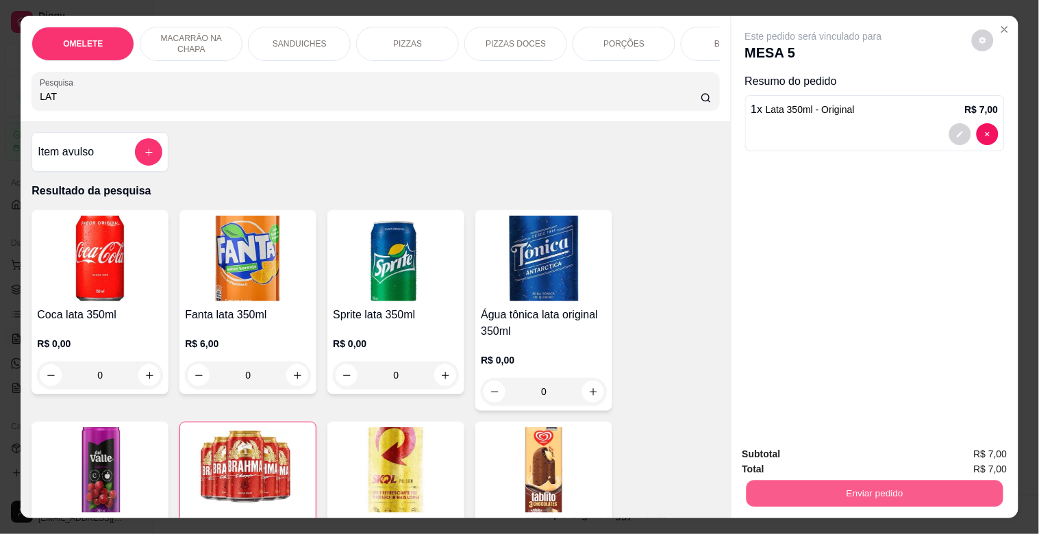
click at [841, 490] on button "Enviar pedido" at bounding box center [874, 493] width 257 height 27
click at [850, 460] on button "Não registrar e enviar pedido" at bounding box center [829, 453] width 138 height 25
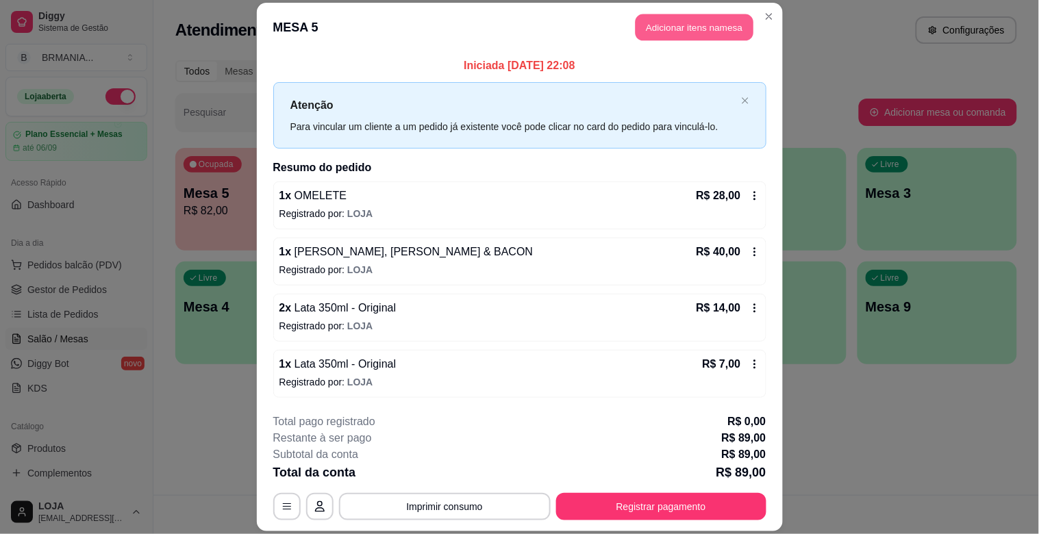
click at [679, 24] on button "Adicionar itens na mesa" at bounding box center [694, 27] width 118 height 27
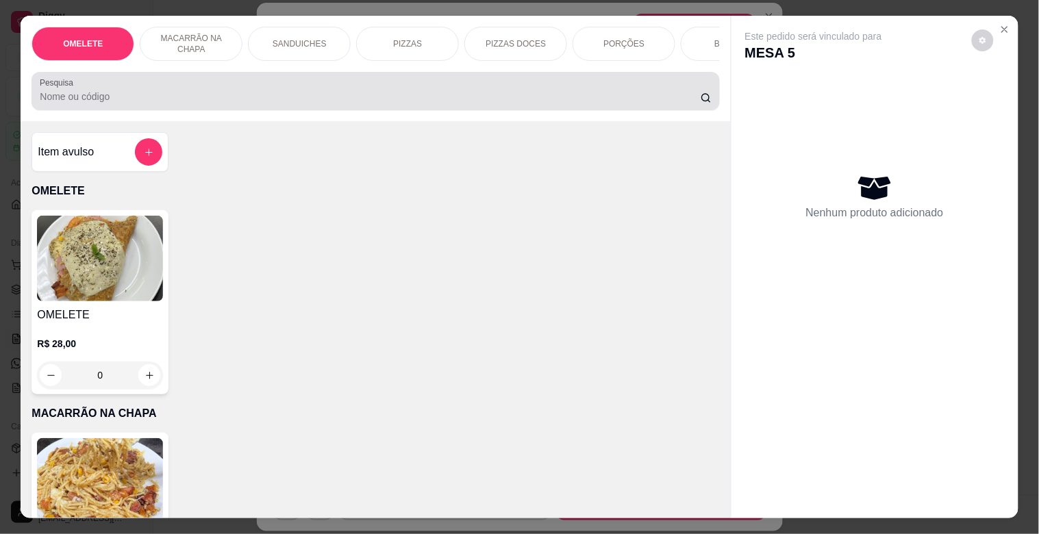
drag, startPoint x: 184, startPoint y: 100, endPoint x: 194, endPoint y: 100, distance: 10.3
click at [186, 100] on input "Pesquisa" at bounding box center [370, 97] width 661 height 14
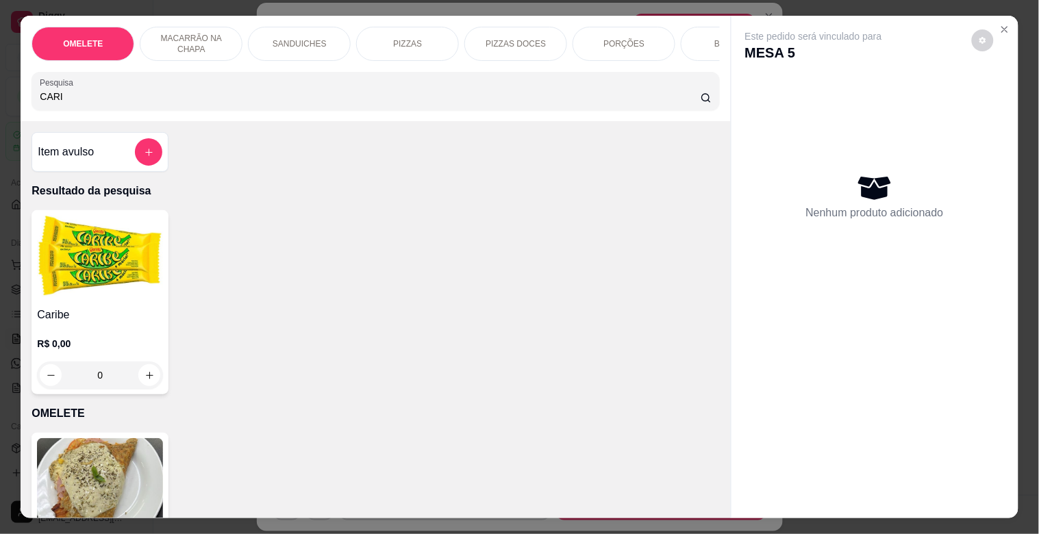
type input "CARI"
click at [125, 296] on img at bounding box center [100, 259] width 126 height 86
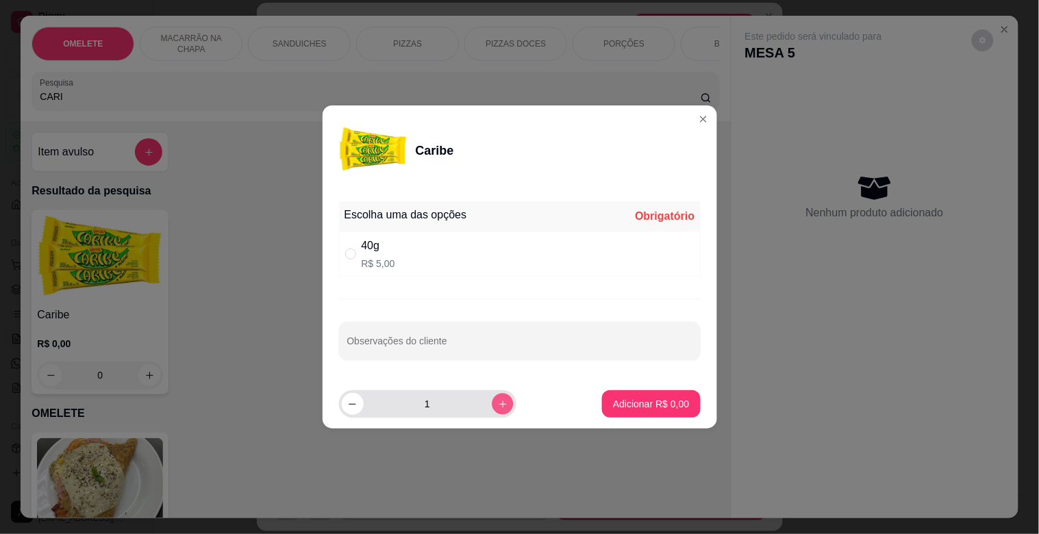
click at [492, 398] on button "increase-product-quantity" at bounding box center [502, 403] width 21 height 21
type input "2"
click at [420, 260] on div "40g R$ 5,00" at bounding box center [520, 253] width 362 height 45
radio input "true"
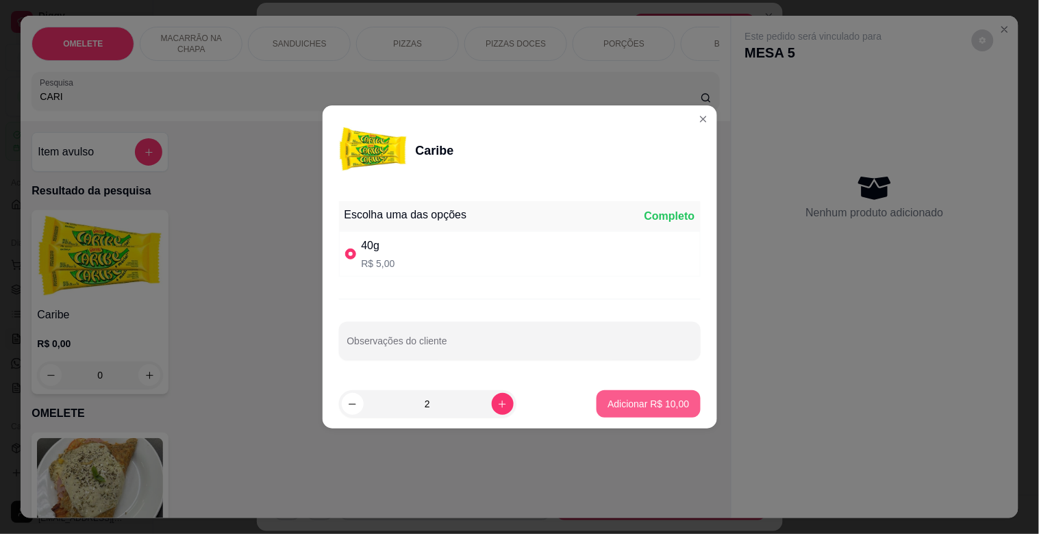
click at [646, 401] on p "Adicionar R$ 10,00" at bounding box center [647, 404] width 81 height 14
type input "2"
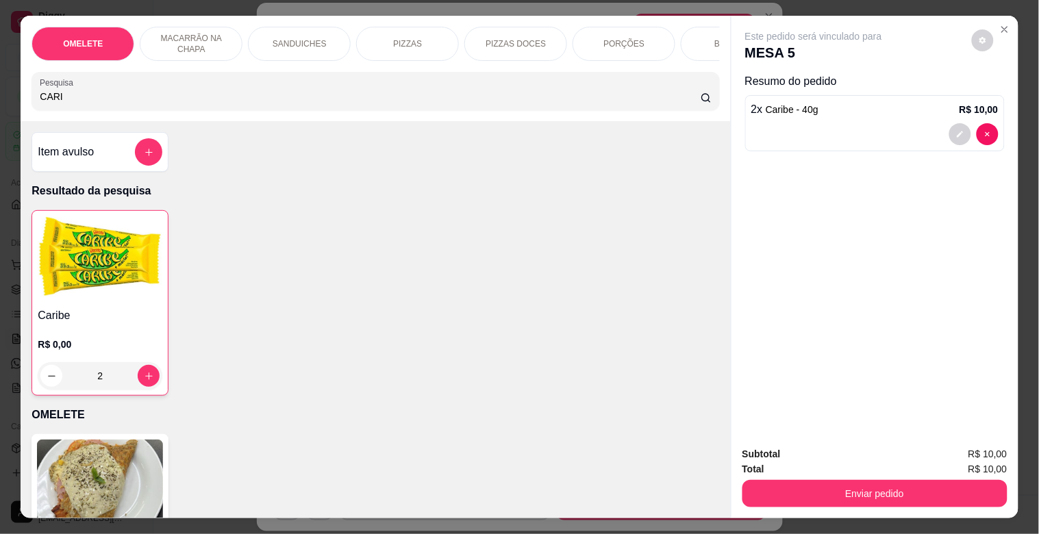
drag, startPoint x: 153, startPoint y: 105, endPoint x: 2, endPoint y: 92, distance: 151.2
click at [0, 92] on div "OMELETE MACARRÃO NA CHAPA SANDUICHES PIZZAS PIZZAS DOCES PORÇÕES BEBIDAS Bebida…" at bounding box center [519, 267] width 1039 height 534
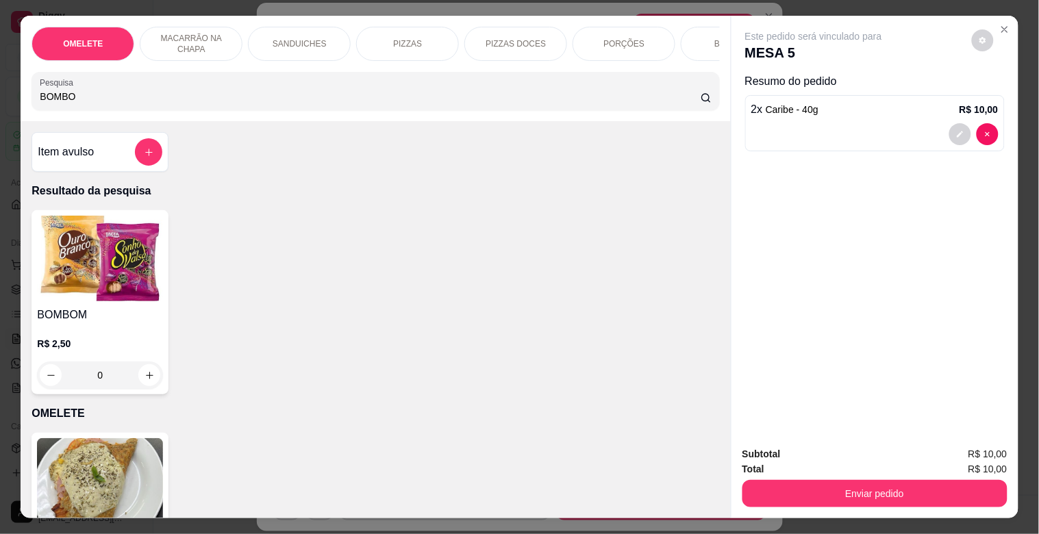
type input "BOMBO"
click at [100, 301] on img at bounding box center [100, 259] width 126 height 86
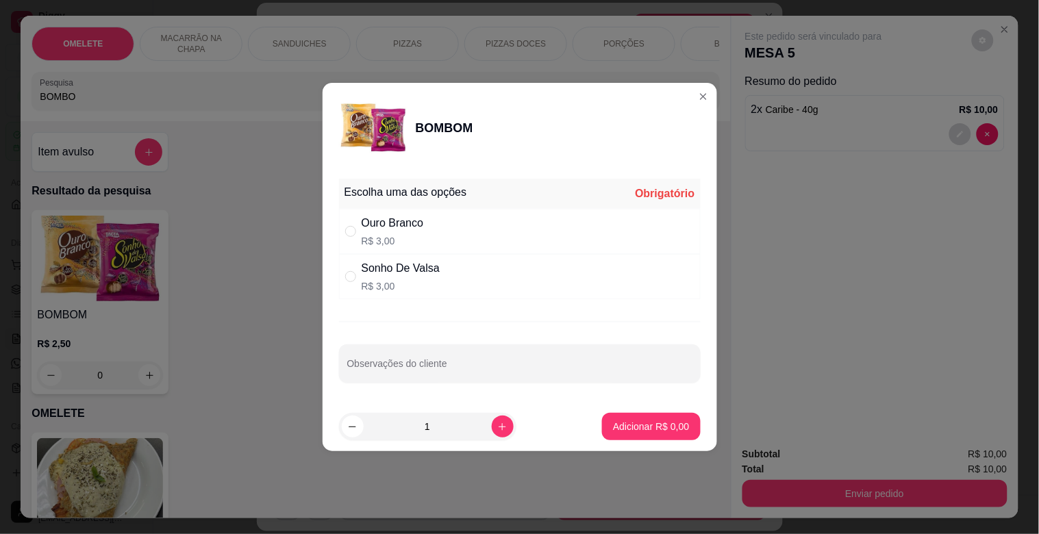
click at [422, 219] on div "Ouro Branco" at bounding box center [393, 223] width 62 height 16
radio input "true"
click at [623, 418] on button "Adicionar R$ 3,00" at bounding box center [651, 426] width 98 height 27
type input "1"
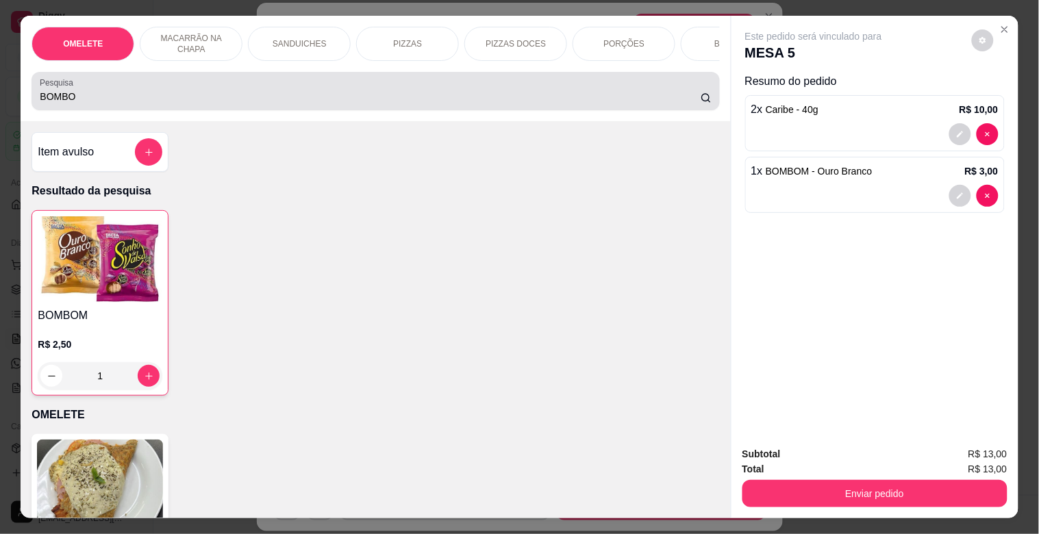
drag, startPoint x: 71, startPoint y: 93, endPoint x: 17, endPoint y: 100, distance: 53.8
click at [21, 100] on div "OMELETE MACARRÃO NA CHAPA SANDUICHES PIZZAS PIZZAS DOCES PORÇÕES BEBIDAS Bebida…" at bounding box center [375, 68] width 709 height 105
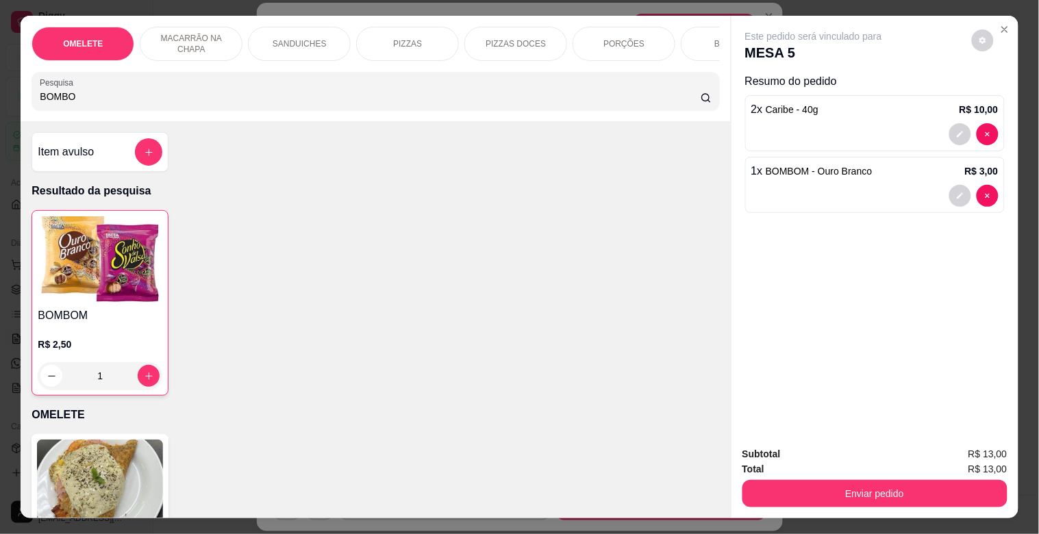
drag, startPoint x: 81, startPoint y: 108, endPoint x: 0, endPoint y: 82, distance: 84.9
click at [0, 82] on div "OMELETE MACARRÃO NA CHAPA SANDUICHES PIZZAS PIZZAS DOCES PORÇÕES BEBIDAS Bebida…" at bounding box center [519, 267] width 1039 height 534
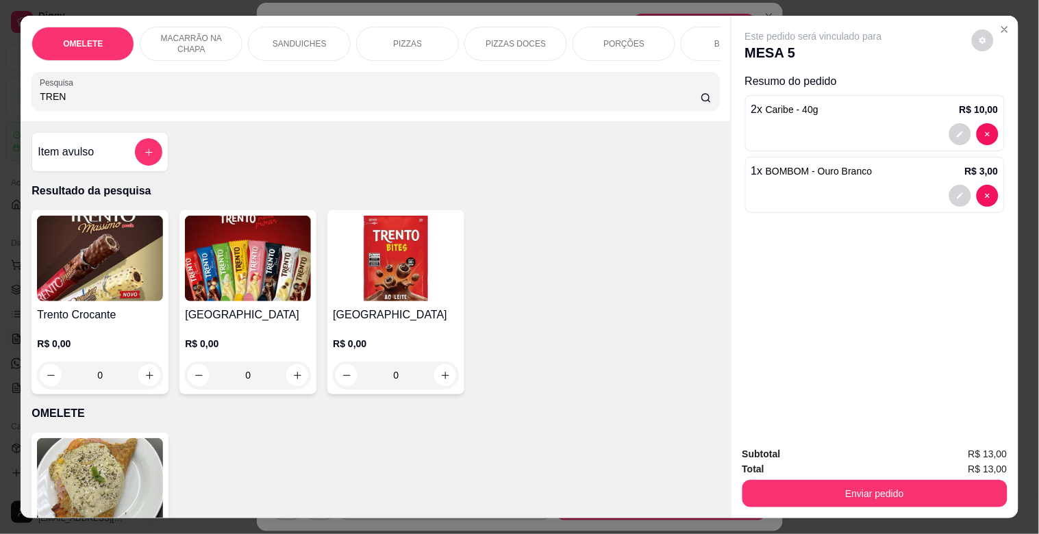
type input "TREN"
click at [203, 263] on img at bounding box center [248, 259] width 126 height 86
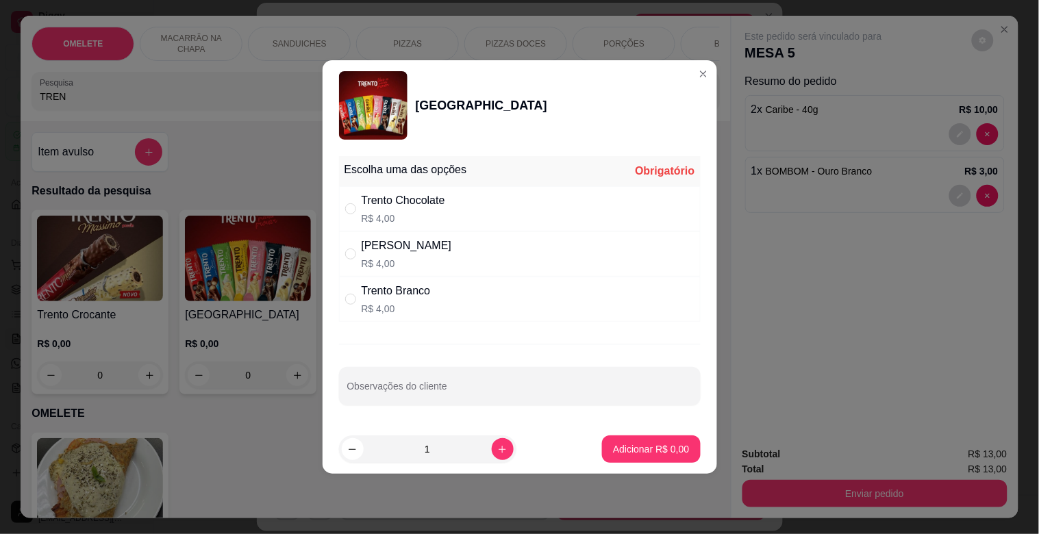
drag, startPoint x: 402, startPoint y: 309, endPoint x: 504, endPoint y: 341, distance: 107.0
click at [404, 309] on p "R$ 4,00" at bounding box center [396, 309] width 69 height 14
radio input "true"
click at [624, 442] on p "Adicionar R$ 4,00" at bounding box center [651, 448] width 74 height 13
type input "1"
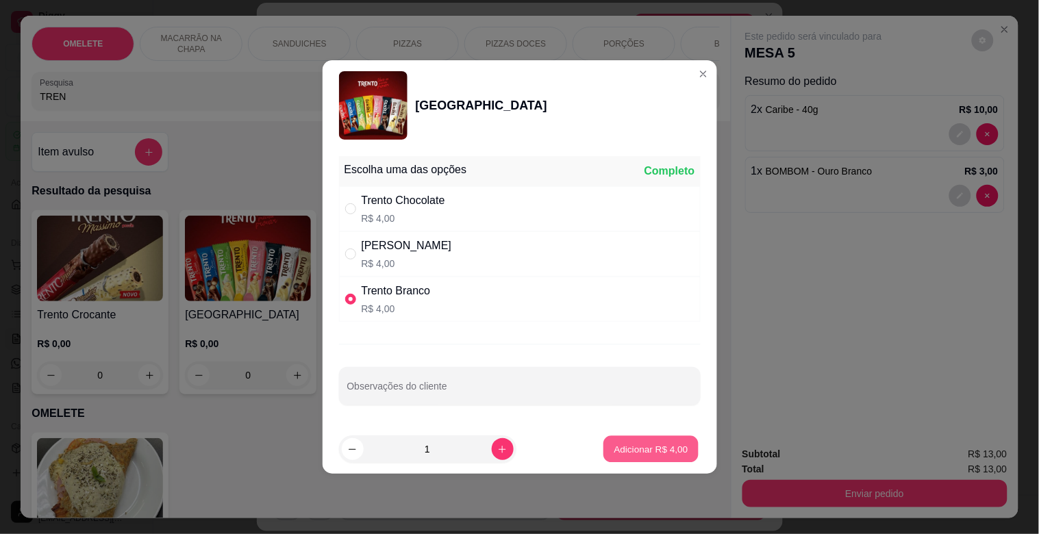
type input "1"
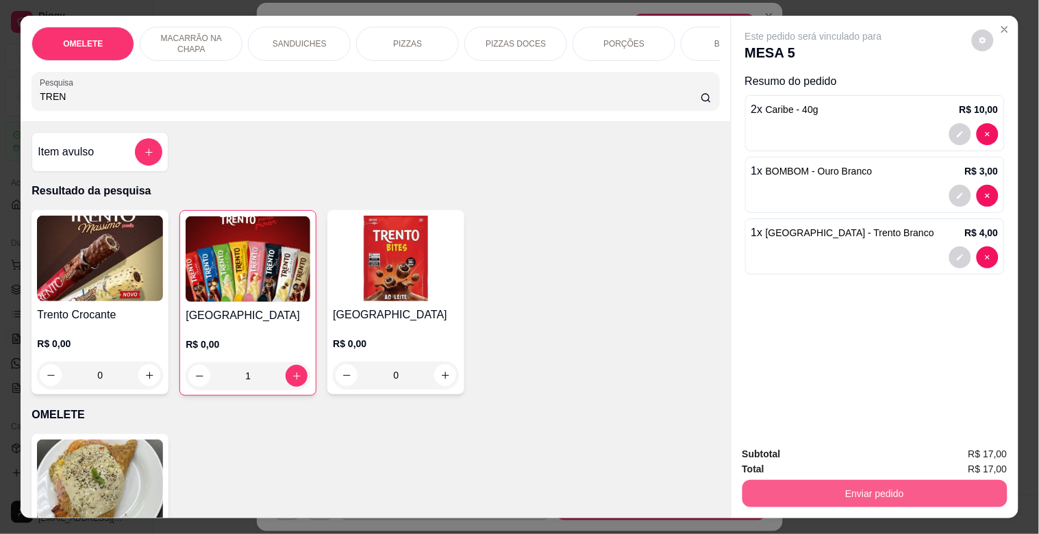
click at [878, 490] on button "Enviar pedido" at bounding box center [874, 493] width 265 height 27
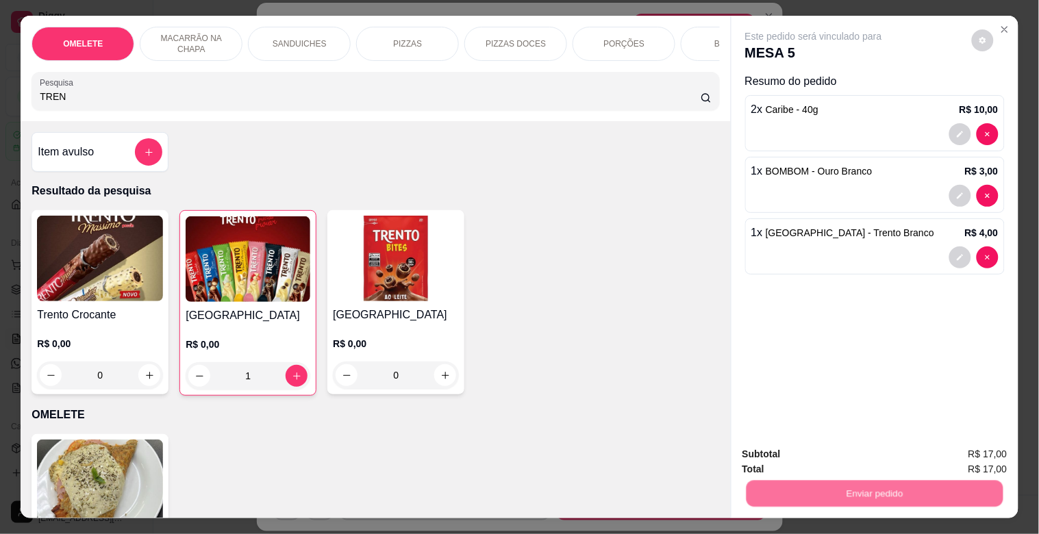
click at [863, 442] on button "Não registrar e enviar pedido" at bounding box center [829, 453] width 138 height 25
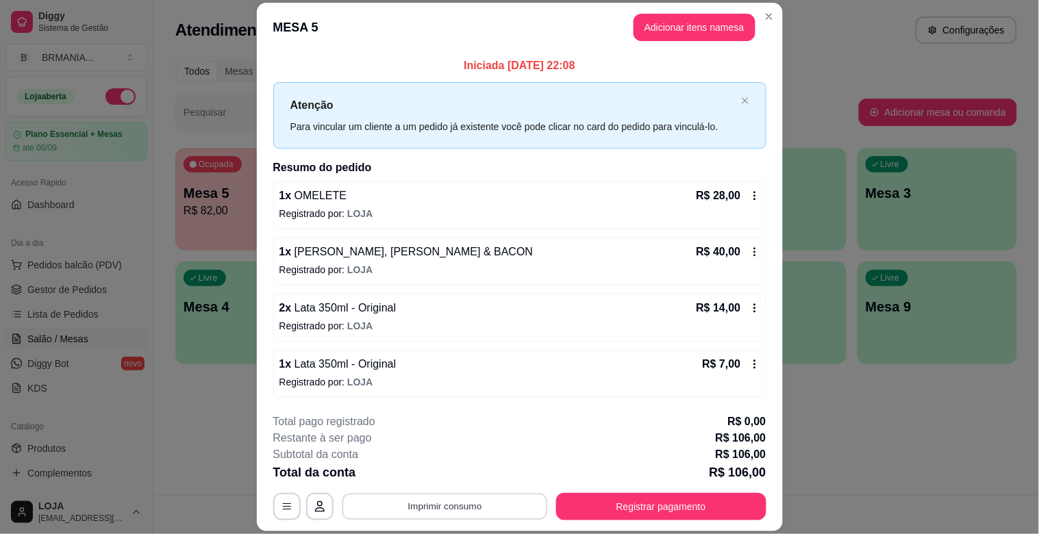
click at [470, 505] on button "Imprimir consumo" at bounding box center [444, 507] width 205 height 27
click at [470, 477] on button "IMPRESSORA" at bounding box center [443, 475] width 99 height 22
click at [638, 501] on button "Registrar pagamento" at bounding box center [661, 507] width 204 height 27
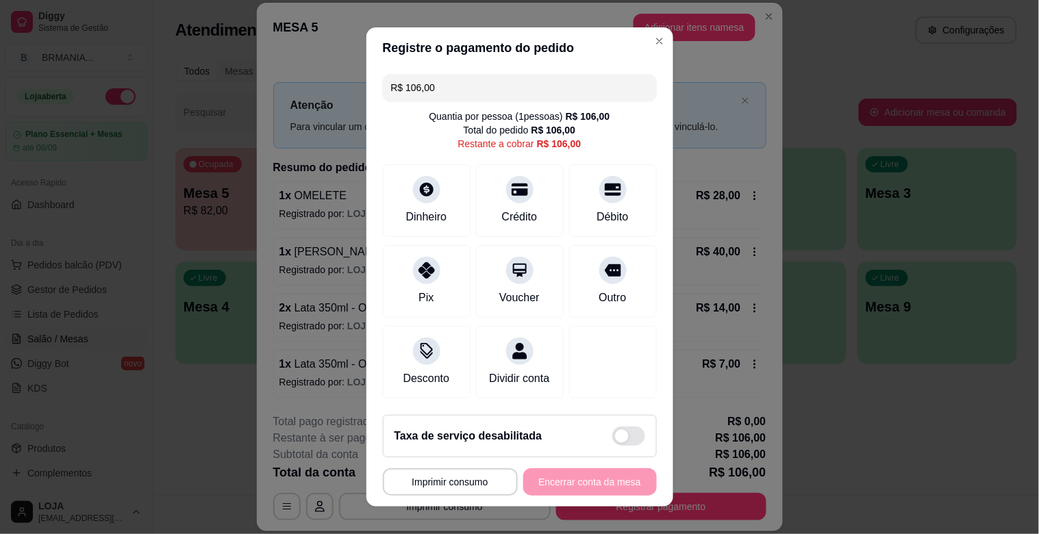
drag, startPoint x: 444, startPoint y: 86, endPoint x: 304, endPoint y: 86, distance: 139.7
click at [304, 86] on div "**********" at bounding box center [519, 267] width 1039 height 534
click at [535, 214] on div "Crédito" at bounding box center [519, 198] width 97 height 80
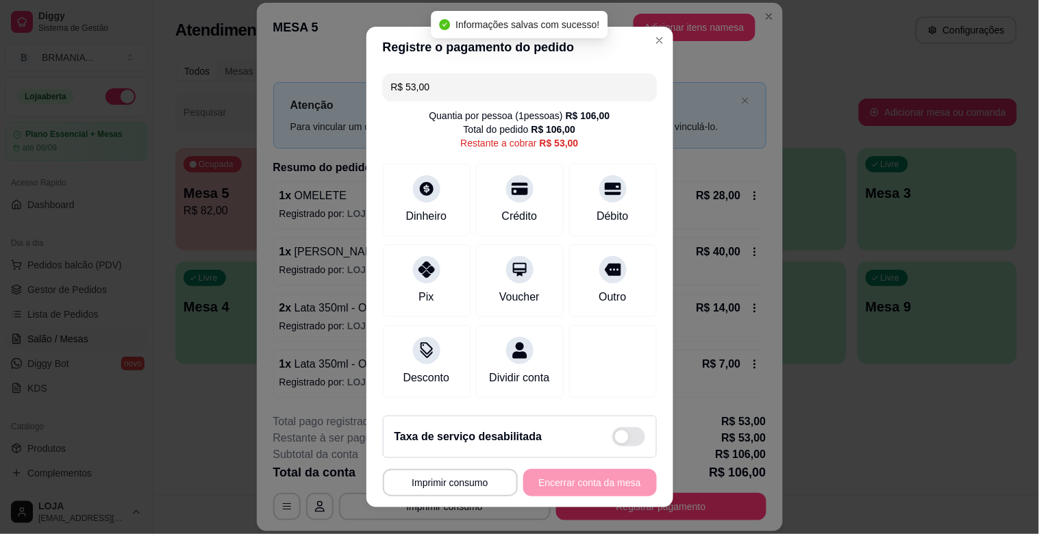
drag, startPoint x: 464, startPoint y: 82, endPoint x: 231, endPoint y: 101, distance: 233.6
click at [231, 101] on div "**********" at bounding box center [519, 267] width 1039 height 534
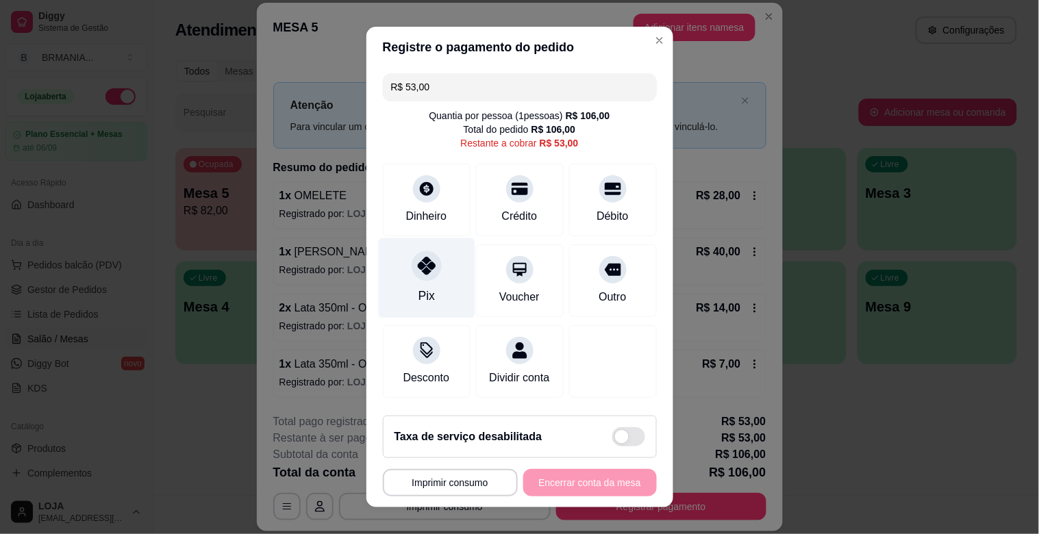
click at [414, 277] on div at bounding box center [427, 266] width 30 height 30
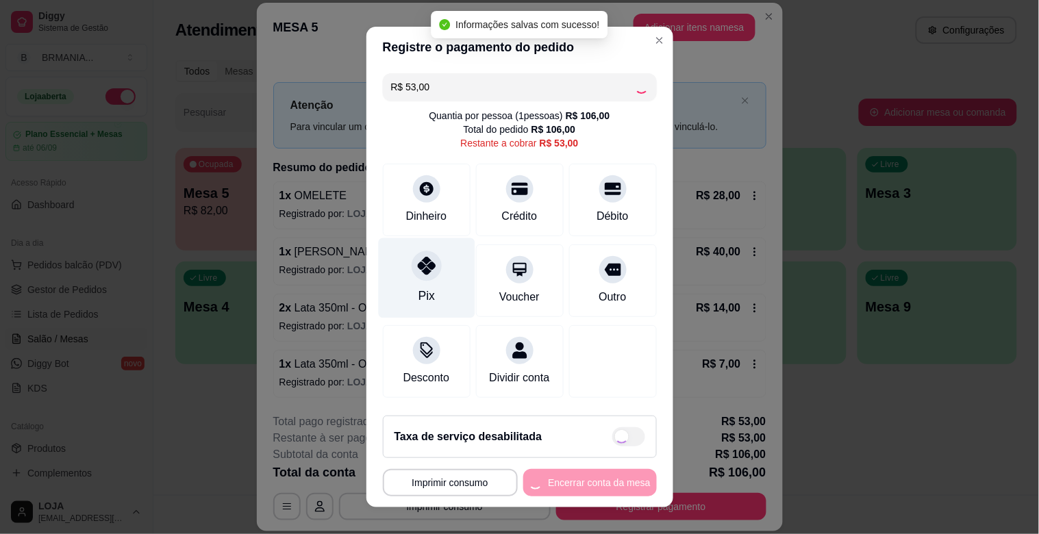
type input "R$ 0,00"
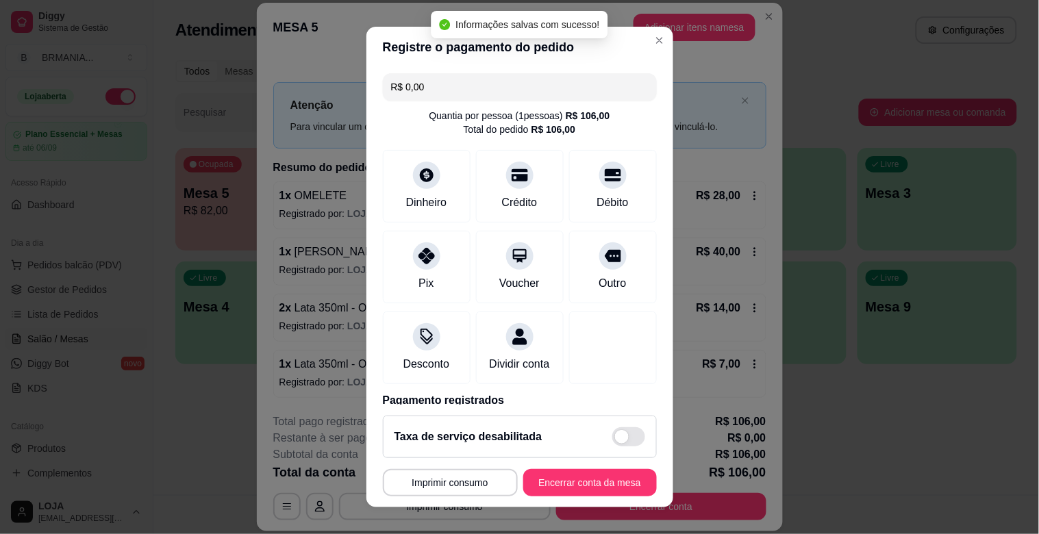
scroll to position [125, 0]
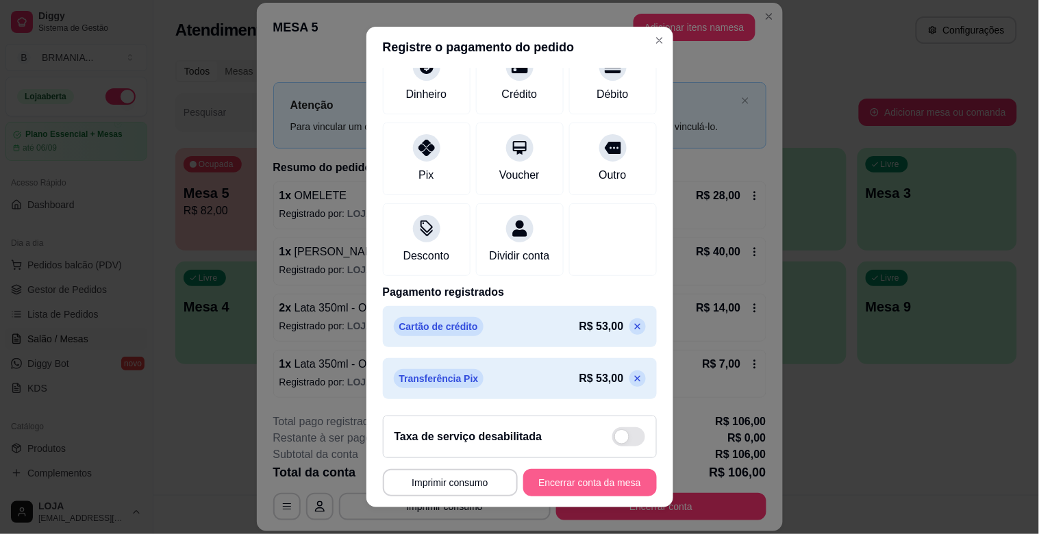
click at [607, 487] on button "Encerrar conta da mesa" at bounding box center [590, 482] width 134 height 27
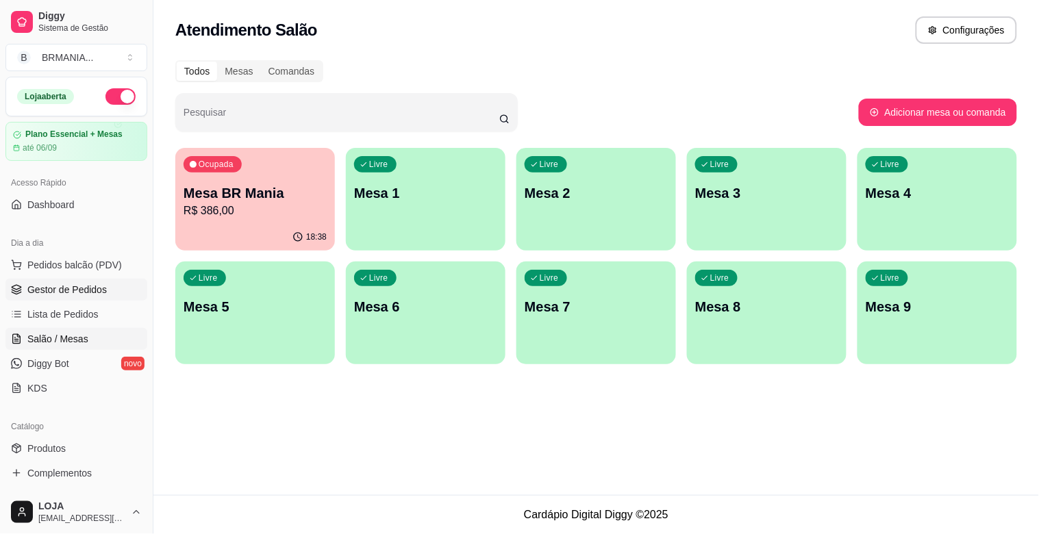
click at [69, 291] on span "Gestor de Pedidos" at bounding box center [66, 290] width 79 height 14
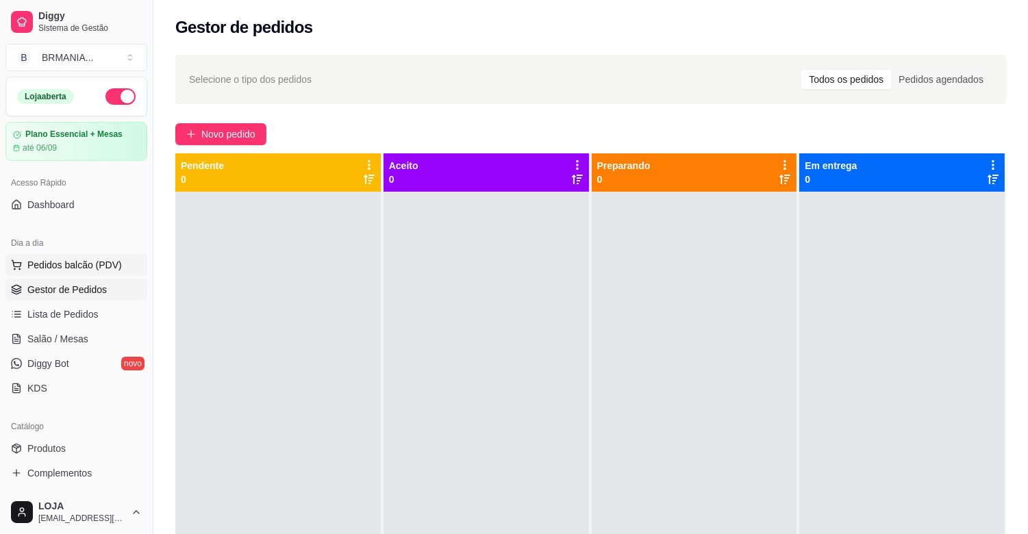
click at [72, 265] on span "Pedidos balcão (PDV)" at bounding box center [74, 265] width 94 height 14
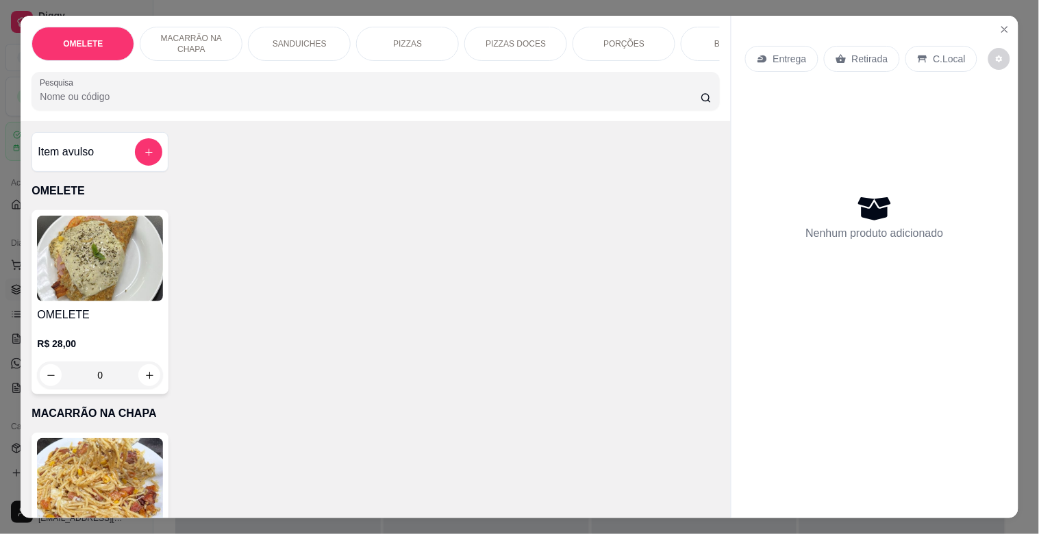
click at [242, 110] on div "Pesquisa" at bounding box center [374, 91] width 687 height 38
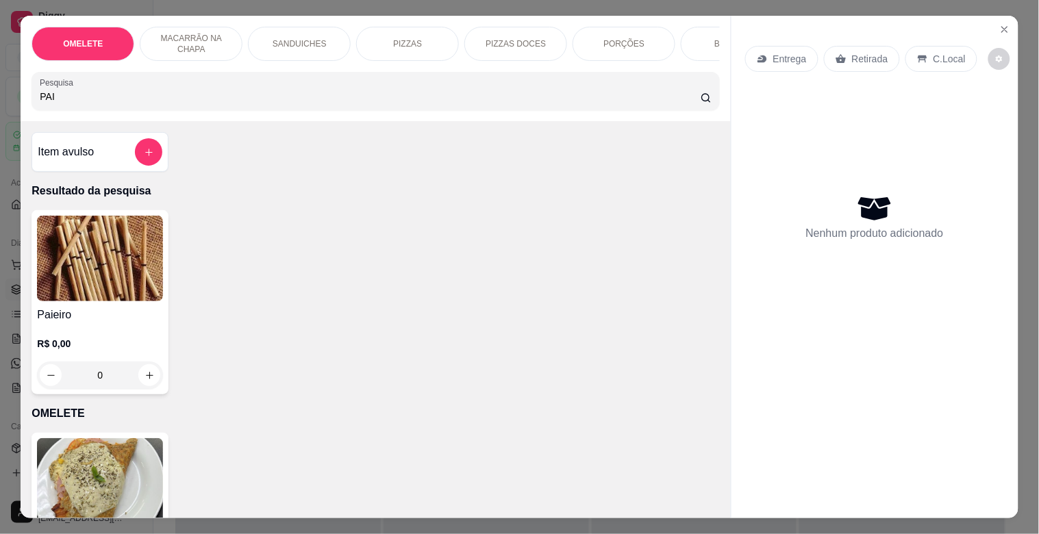
type input "PAI"
click at [125, 249] on img at bounding box center [100, 259] width 126 height 86
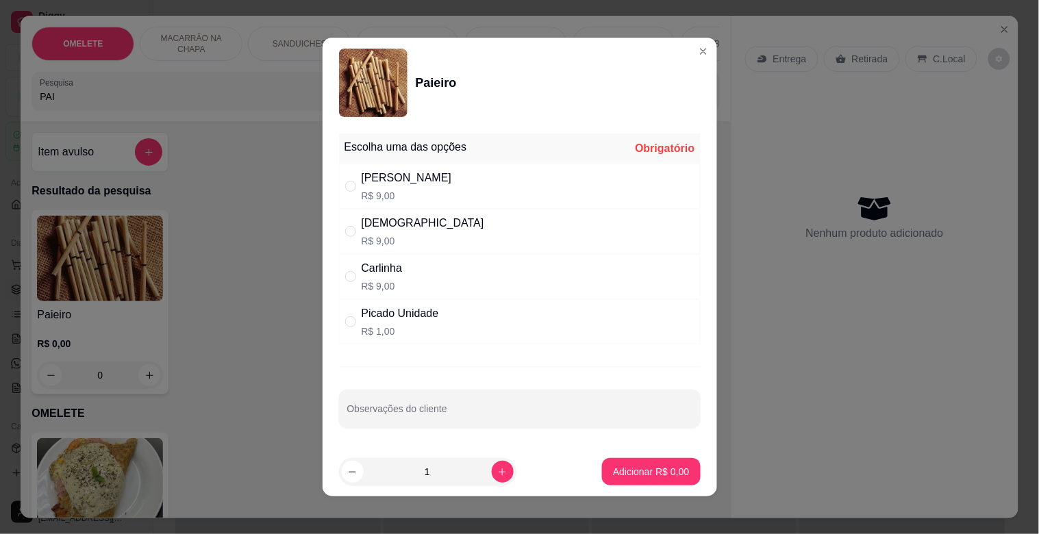
click at [379, 218] on div "[DEMOGRAPHIC_DATA]" at bounding box center [423, 223] width 123 height 16
radio input "true"
click at [632, 466] on p "Adicionar R$ 9,00" at bounding box center [651, 471] width 74 height 13
type input "1"
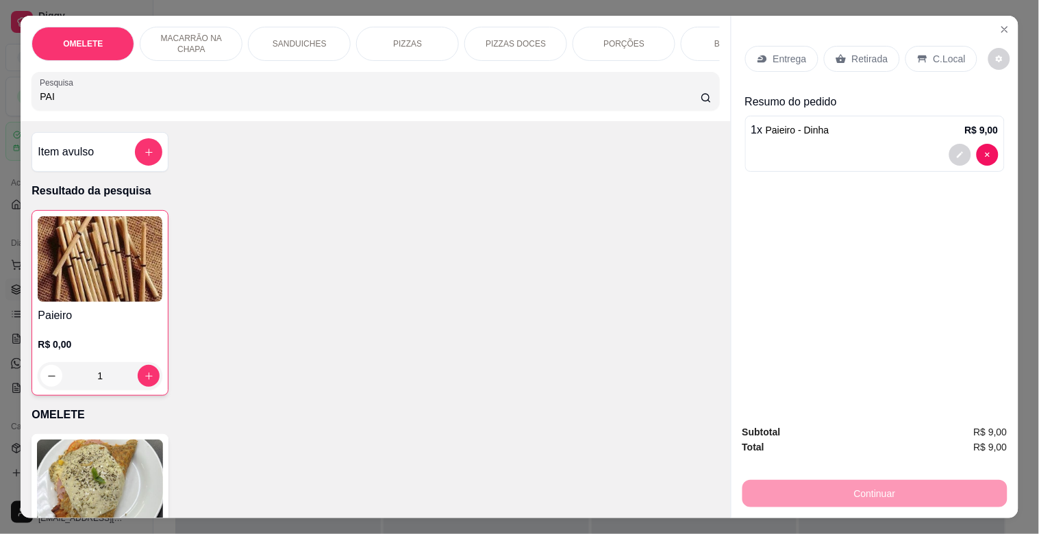
click at [839, 53] on icon at bounding box center [840, 58] width 11 height 11
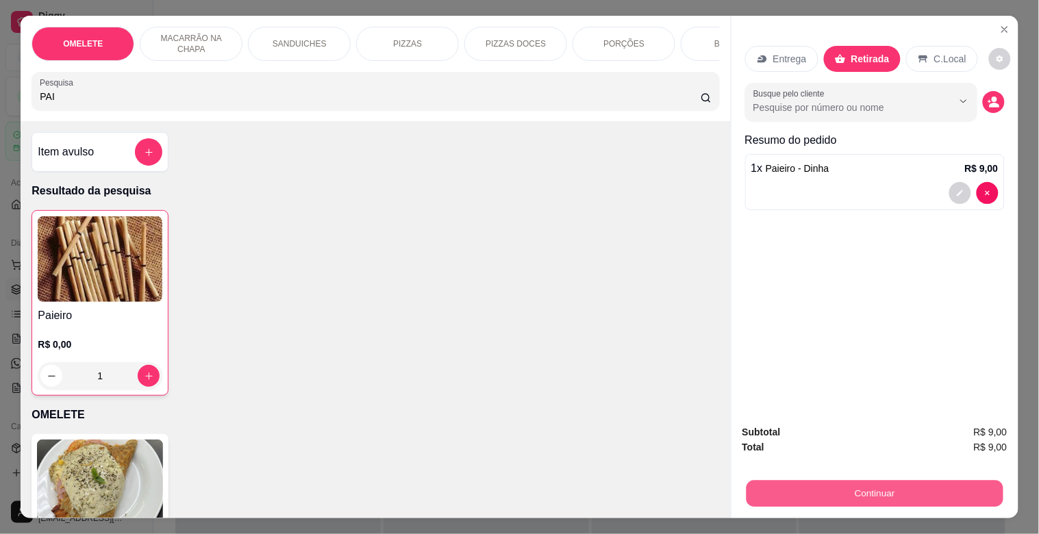
click at [848, 483] on button "Continuar" at bounding box center [874, 493] width 257 height 27
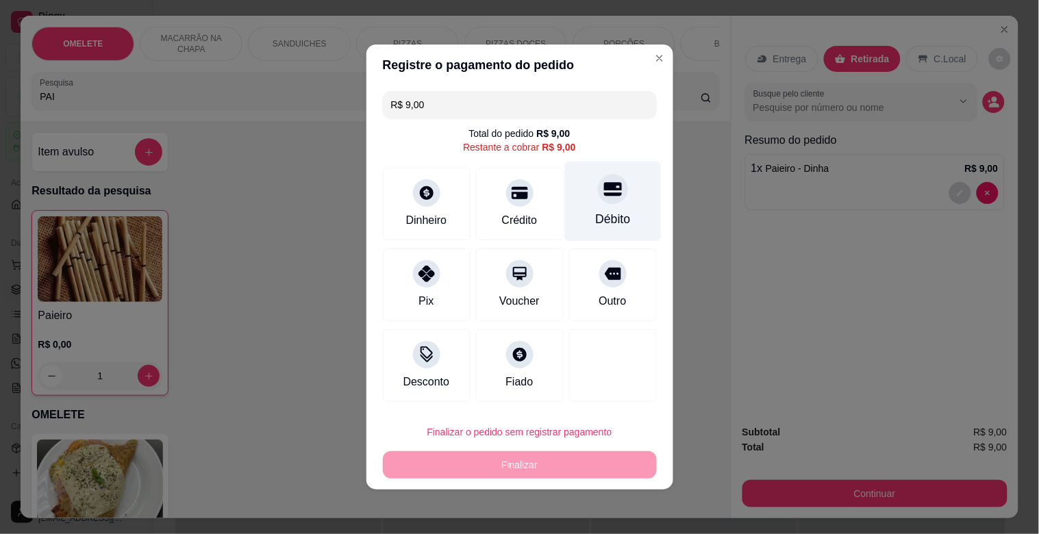
click at [604, 202] on div at bounding box center [613, 189] width 30 height 30
type input "R$ 0,00"
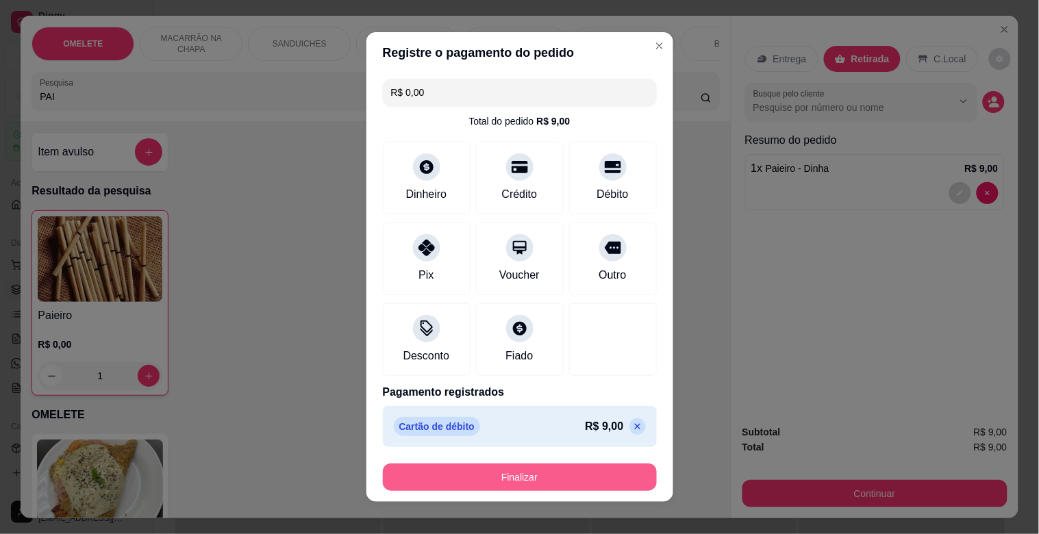
click at [517, 475] on button "Finalizar" at bounding box center [520, 477] width 274 height 27
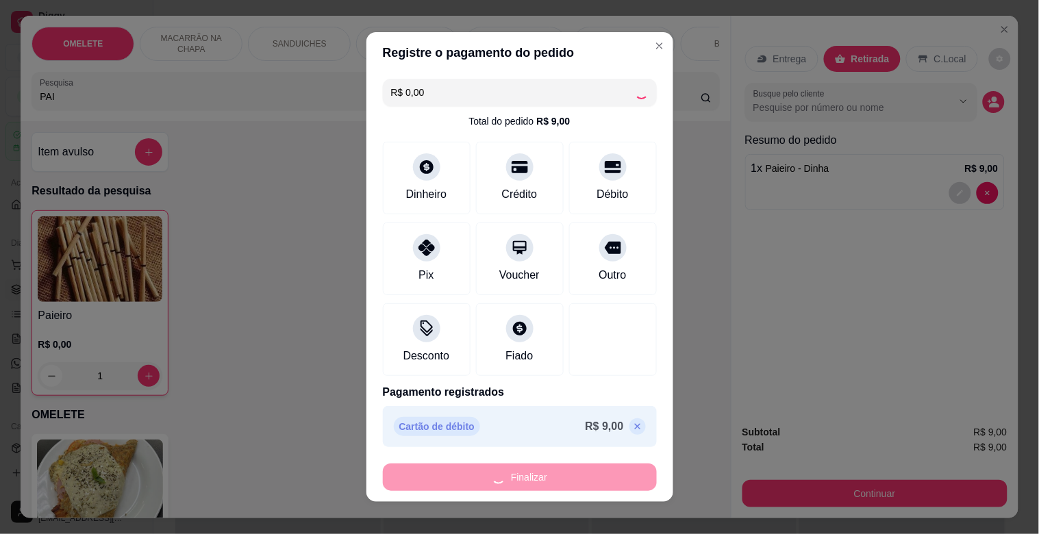
type input "0"
type input "-R$ 9,00"
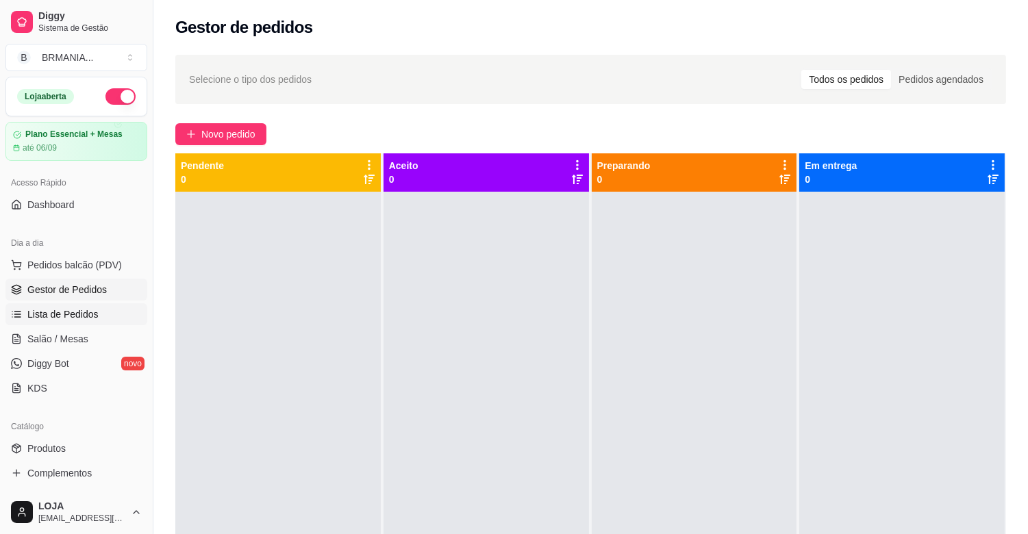
click at [71, 323] on link "Lista de Pedidos" at bounding box center [76, 314] width 142 height 22
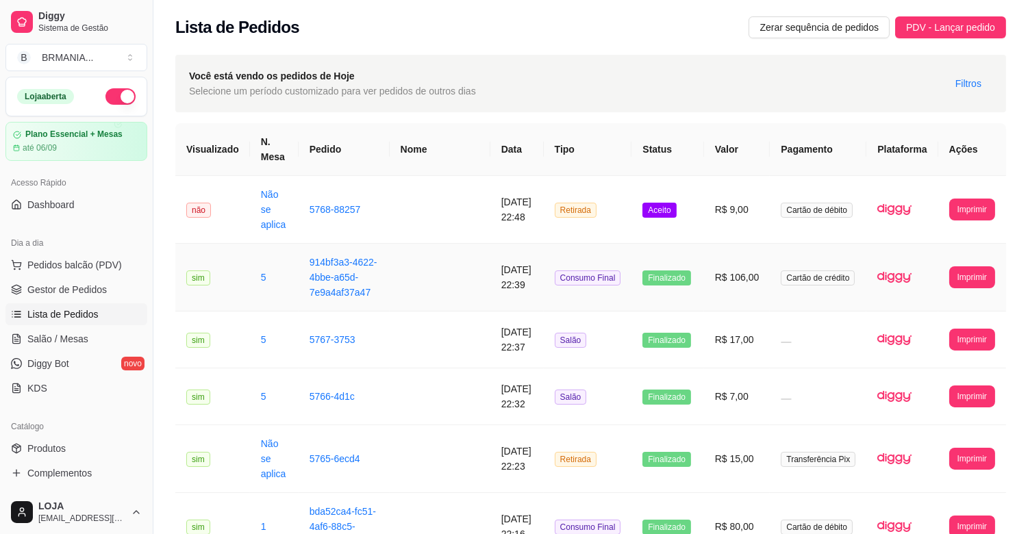
click at [419, 223] on td at bounding box center [440, 210] width 101 height 68
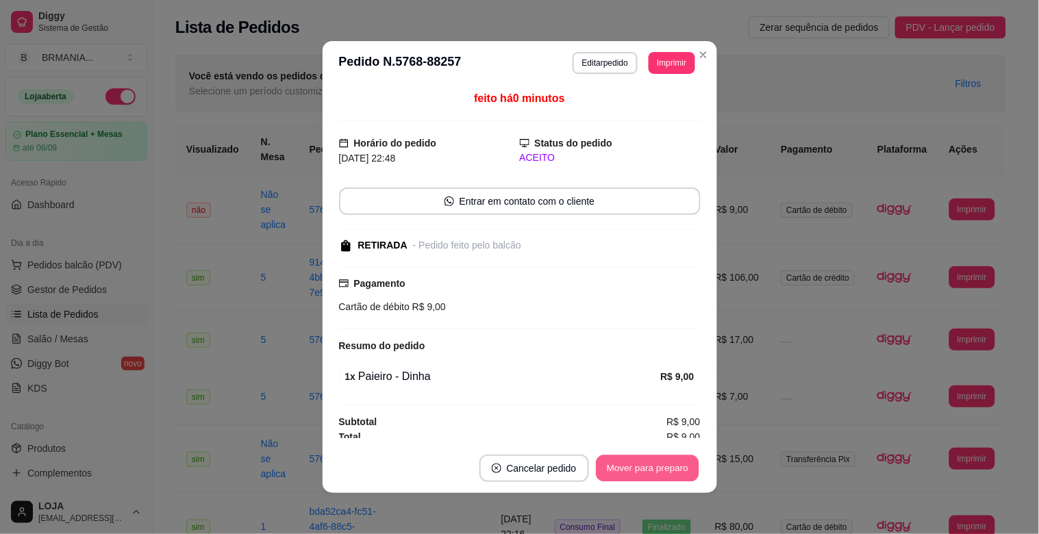
click at [626, 469] on button "Mover para preparo" at bounding box center [647, 468] width 103 height 27
click at [626, 469] on div "Mover para preparo" at bounding box center [637, 468] width 125 height 27
click at [632, 466] on button "Mover para retirada disponível" at bounding box center [623, 468] width 151 height 27
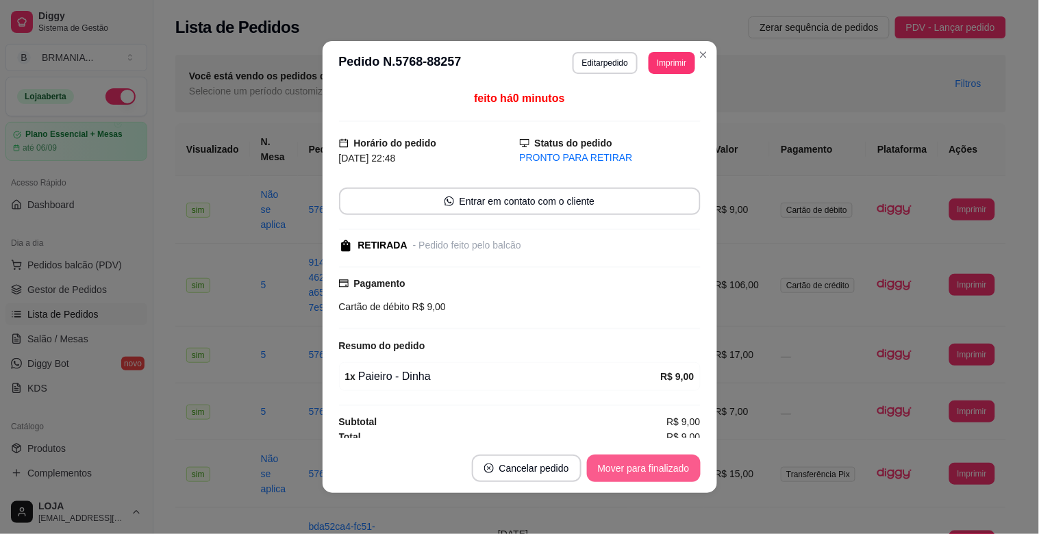
click at [633, 466] on button "Mover para finalizado" at bounding box center [644, 468] width 114 height 27
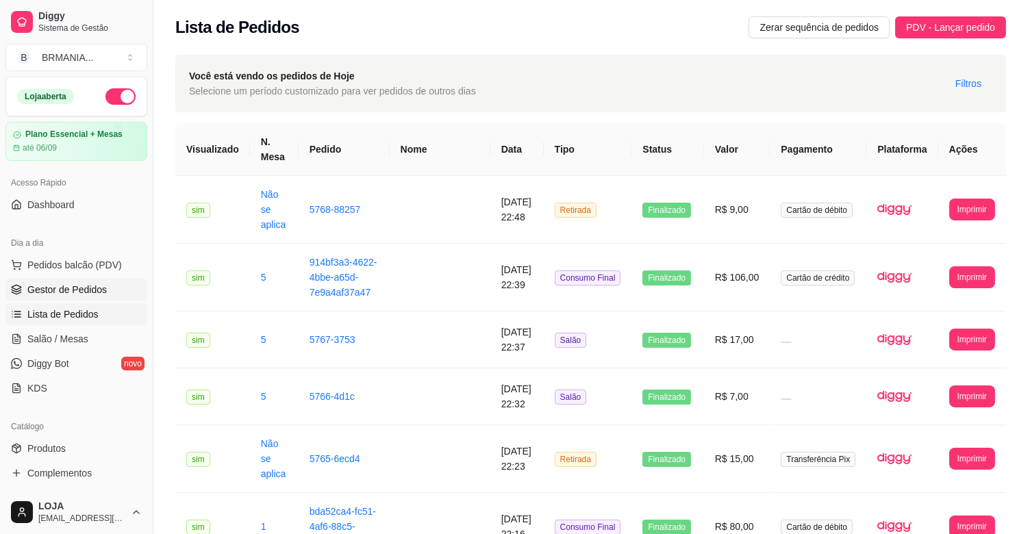
click at [68, 286] on span "Gestor de Pedidos" at bounding box center [66, 290] width 79 height 14
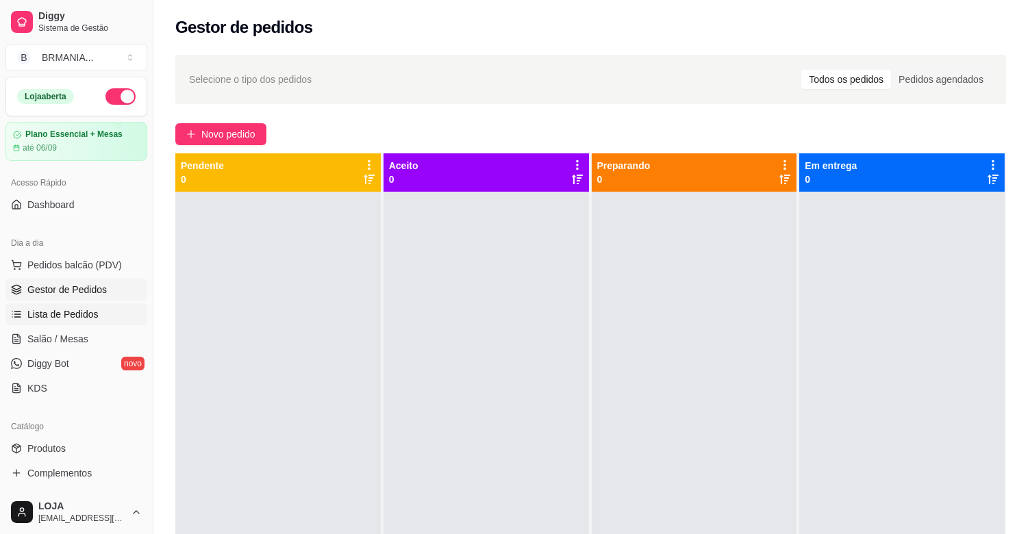
click at [62, 314] on span "Lista de Pedidos" at bounding box center [62, 314] width 71 height 14
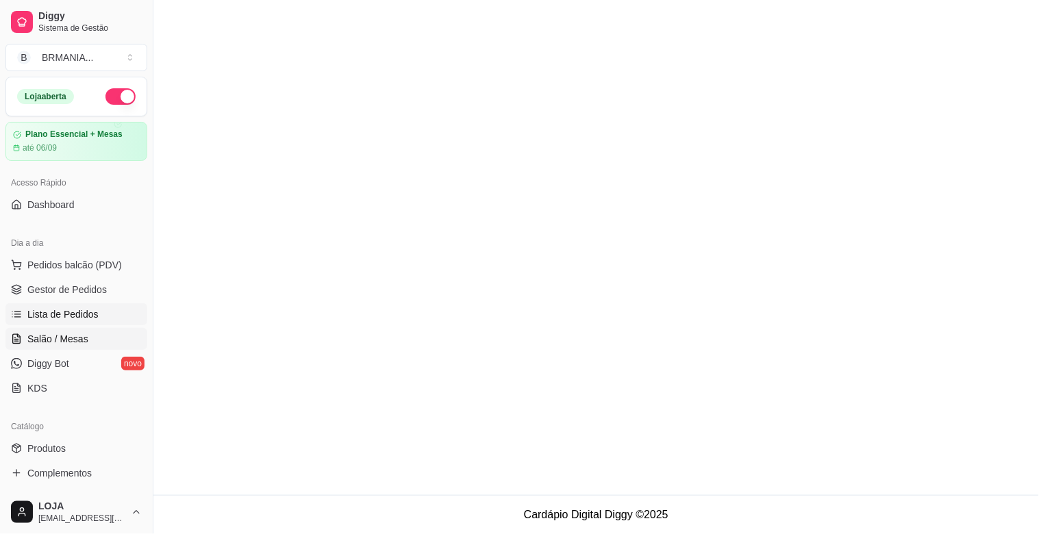
click at [88, 350] on link "Salão / Mesas" at bounding box center [76, 339] width 142 height 22
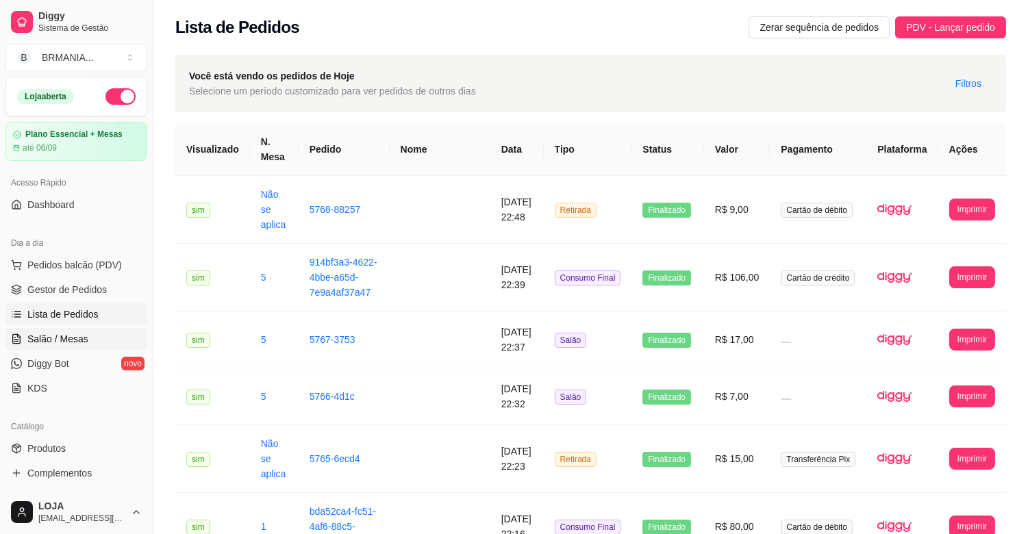
click at [85, 342] on span "Salão / Mesas" at bounding box center [57, 339] width 61 height 14
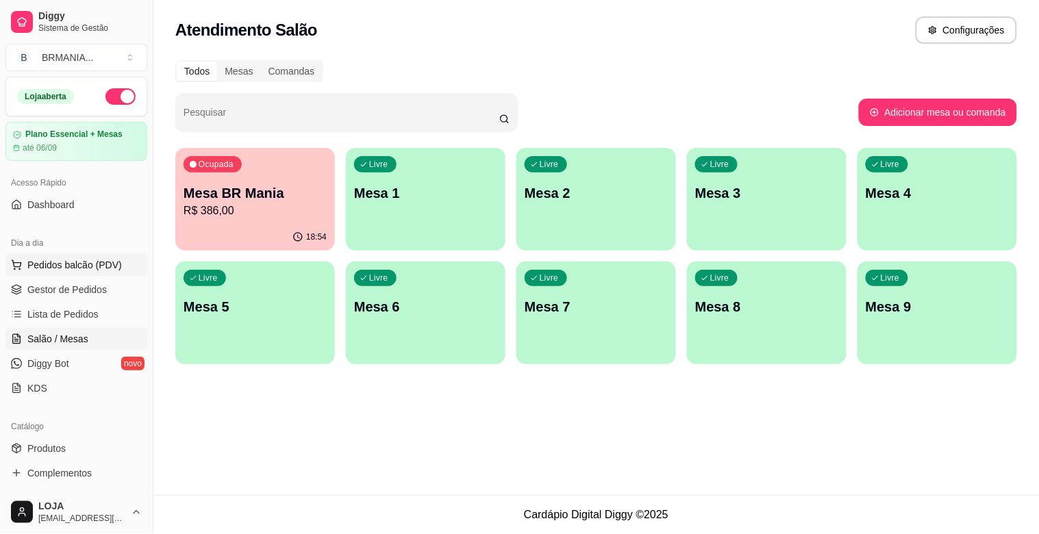
drag, startPoint x: 83, startPoint y: 264, endPoint x: 92, endPoint y: 264, distance: 8.9
click at [86, 263] on span "Pedidos balcão (PDV)" at bounding box center [74, 265] width 94 height 14
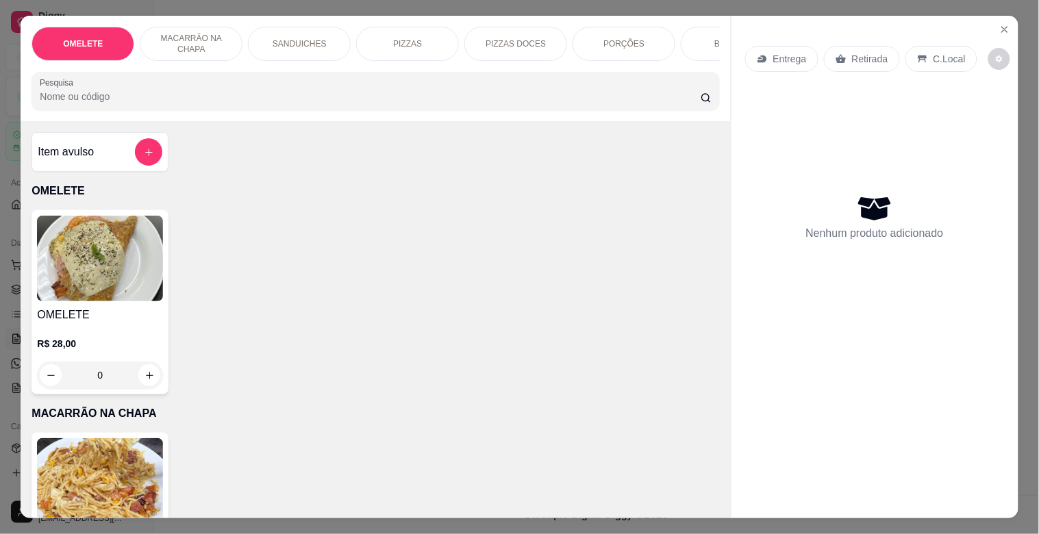
click at [432, 37] on div "PIZZAS" at bounding box center [407, 44] width 103 height 34
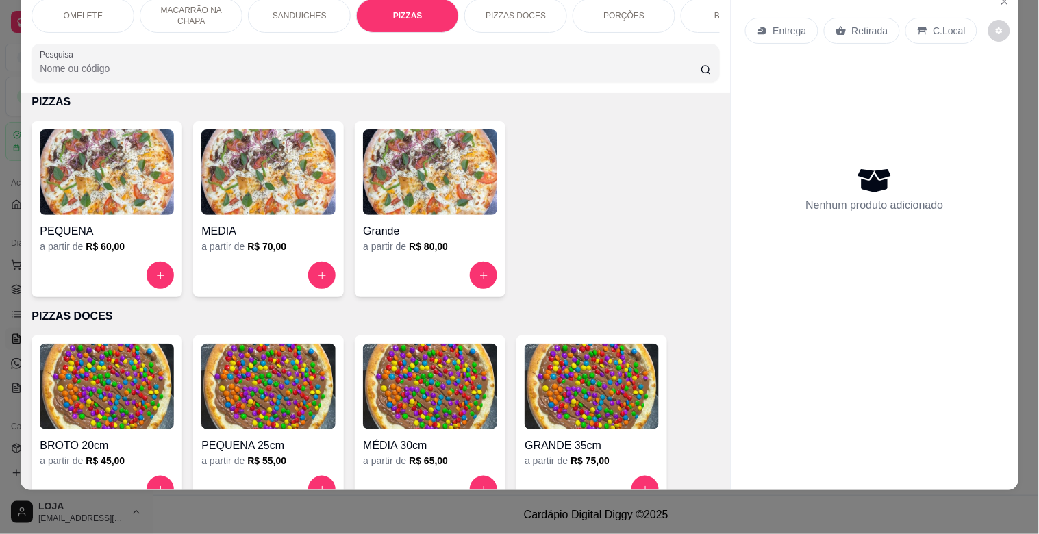
click at [127, 179] on img at bounding box center [107, 172] width 134 height 86
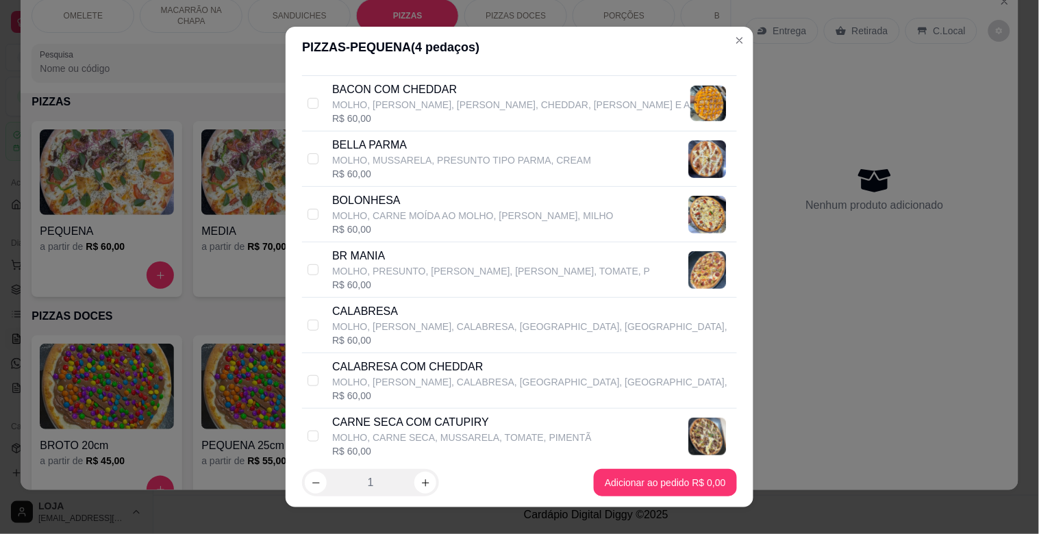
scroll to position [167, 0]
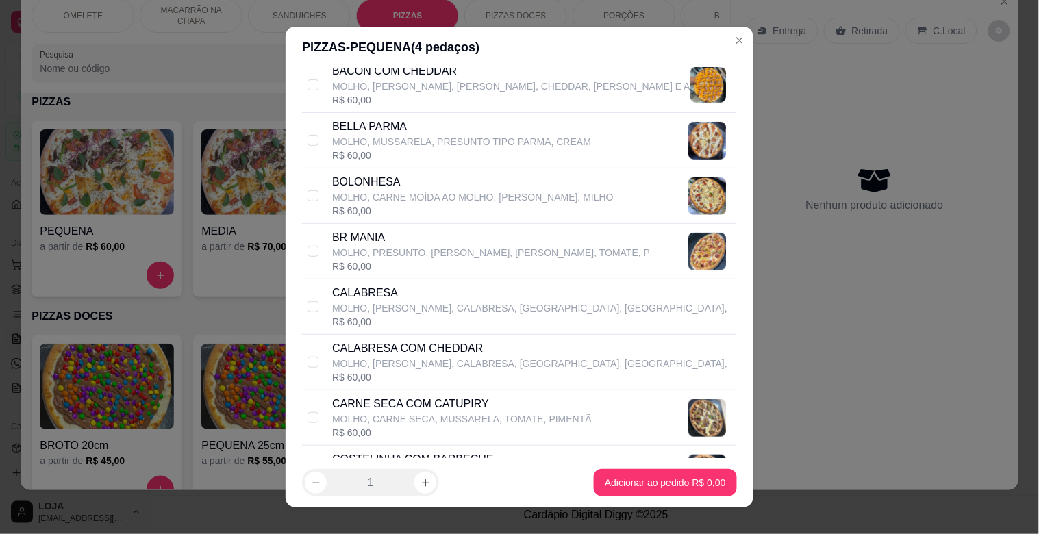
click at [427, 227] on div "BR MANIA MOLHO, PRESUNTO, [PERSON_NAME], [PERSON_NAME], TOMATE, P R$ 60,00" at bounding box center [519, 251] width 435 height 55
checkbox input "true"
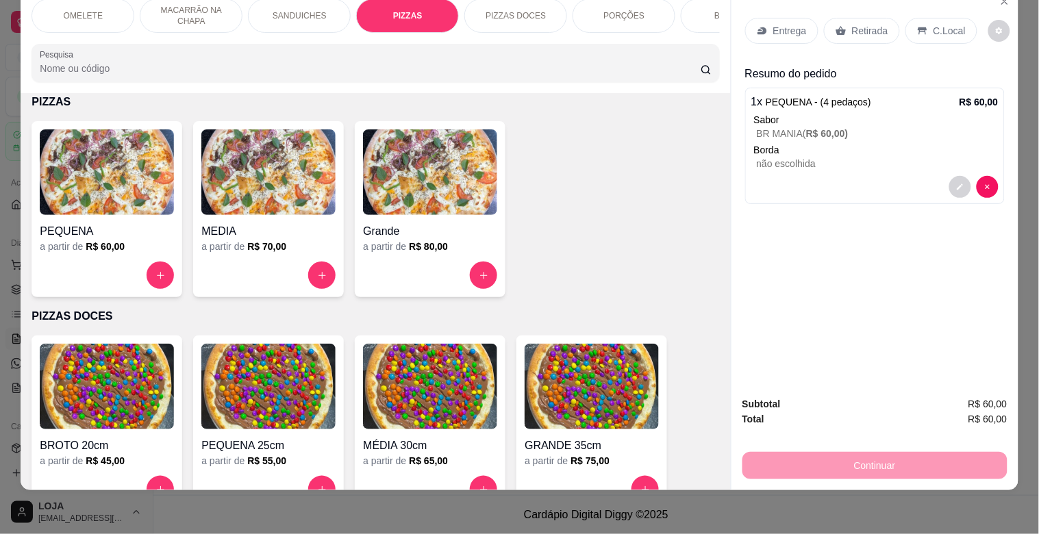
click at [695, 5] on div "BEBIDAS" at bounding box center [732, 16] width 103 height 34
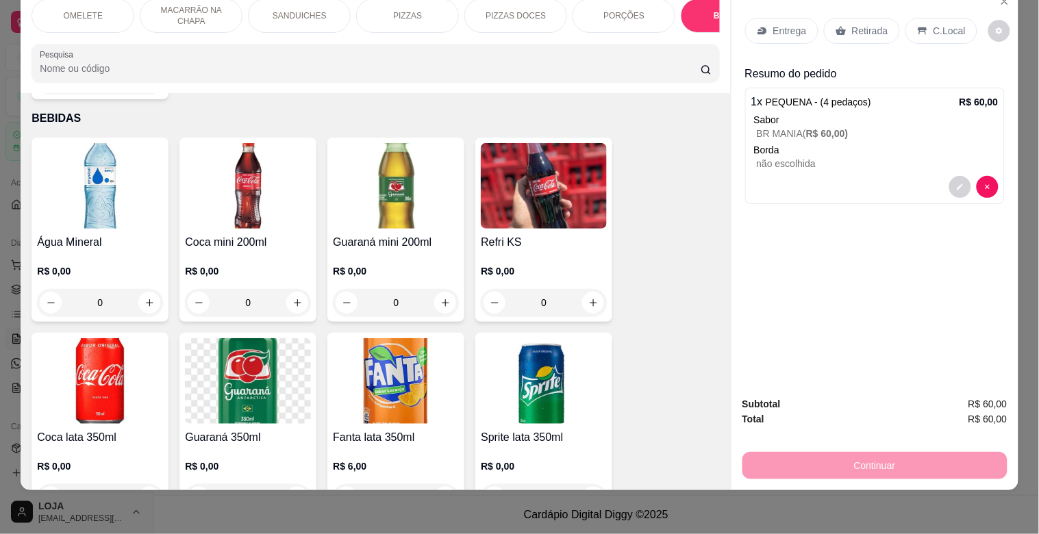
click at [505, 189] on img at bounding box center [544, 186] width 126 height 86
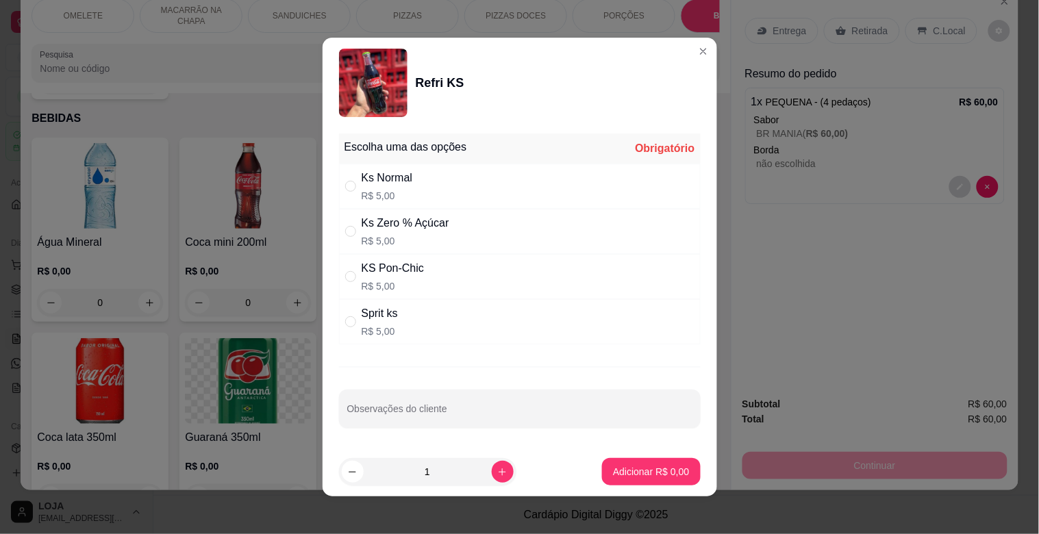
drag, startPoint x: 392, startPoint y: 199, endPoint x: 411, endPoint y: 217, distance: 26.1
click at [399, 196] on p "R$ 5,00" at bounding box center [387, 196] width 51 height 14
radio input "true"
click at [626, 468] on p "Adicionar R$ 5,00" at bounding box center [651, 472] width 76 height 14
type input "1"
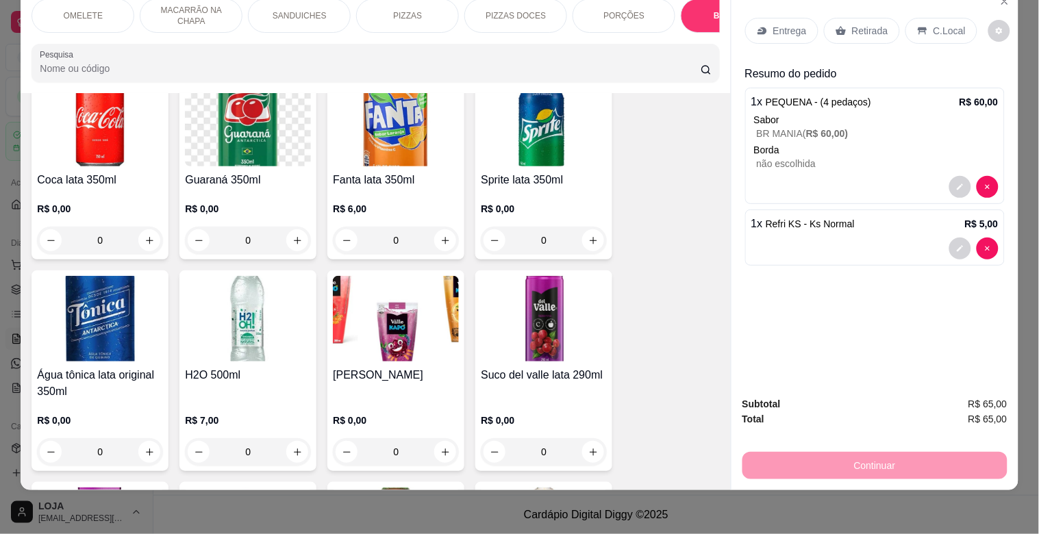
scroll to position [1975, 0]
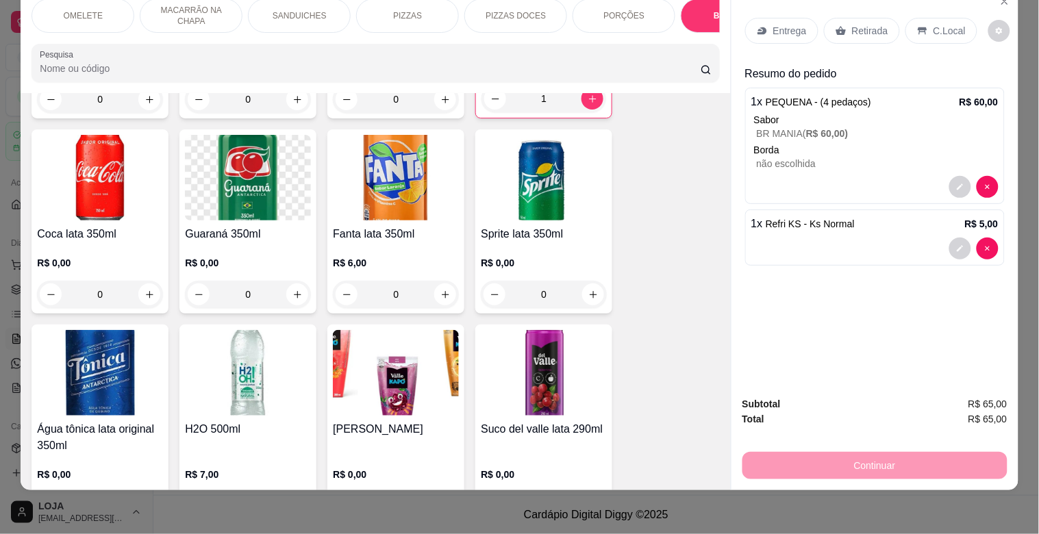
click at [553, 331] on img at bounding box center [544, 373] width 126 height 86
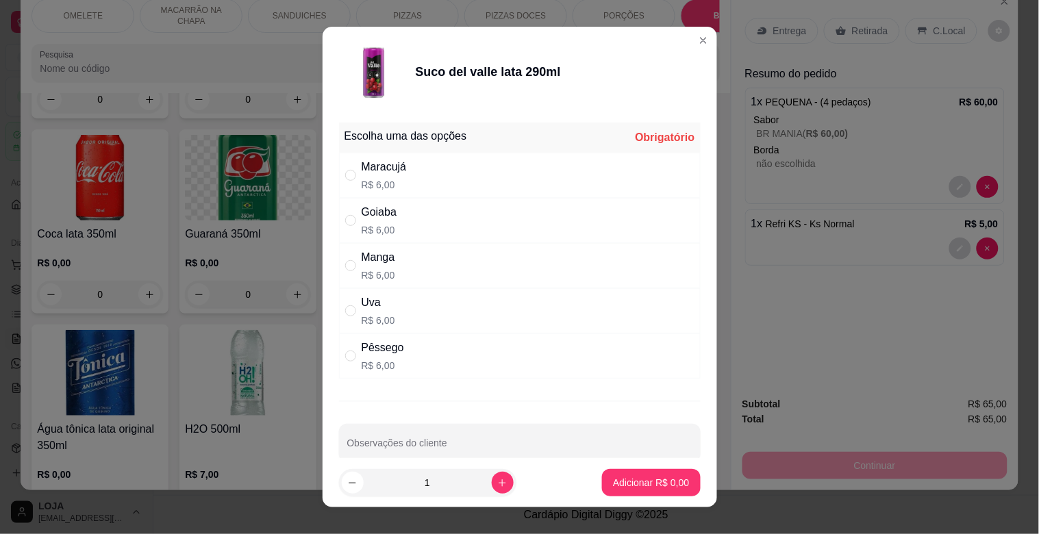
drag, startPoint x: 372, startPoint y: 312, endPoint x: 382, endPoint y: 312, distance: 10.3
click at [377, 311] on div "Uva R$ 6,00" at bounding box center [379, 310] width 34 height 33
radio input "true"
click at [634, 489] on p "Adicionar R$ 6,00" at bounding box center [651, 482] width 74 height 13
type input "1"
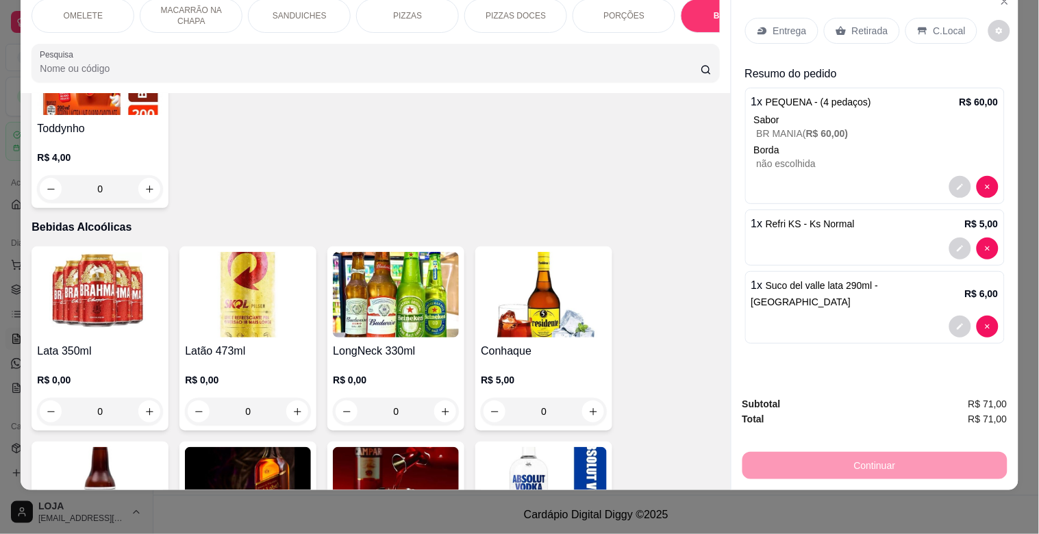
scroll to position [3214, 0]
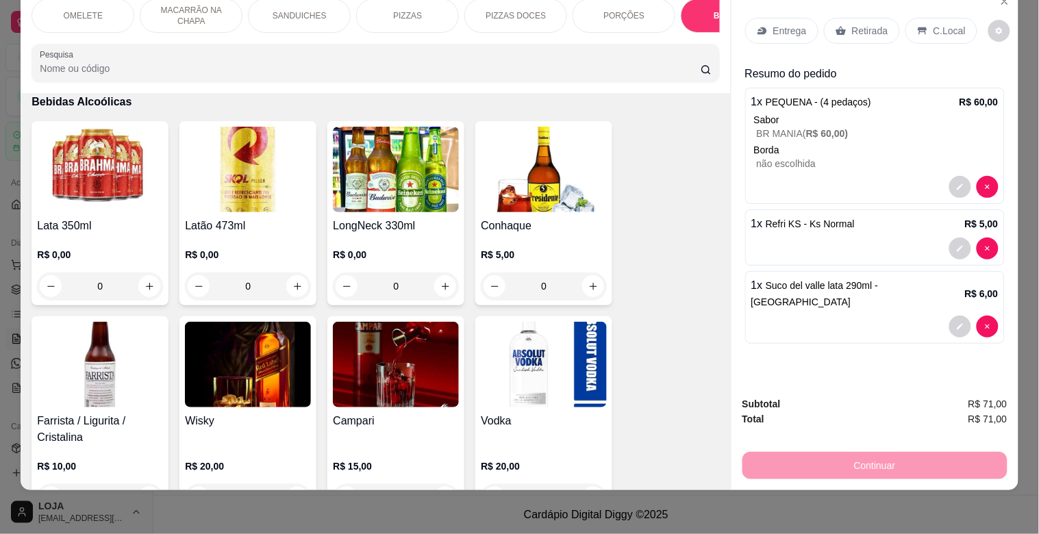
click at [386, 174] on img at bounding box center [396, 170] width 126 height 86
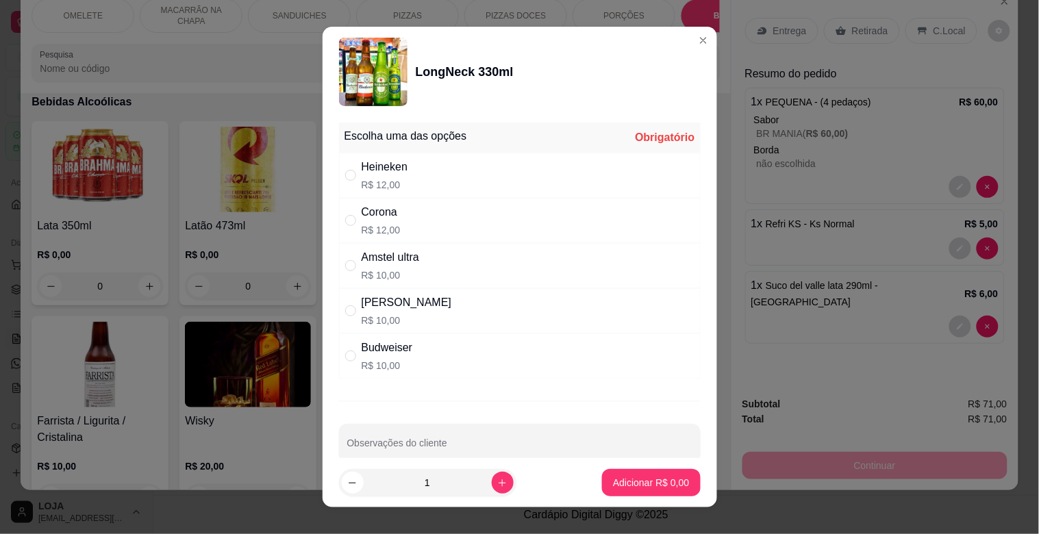
click at [375, 184] on p "R$ 12,00" at bounding box center [385, 185] width 47 height 14
radio input "true"
click at [618, 488] on p "Adicionar R$ 12,00" at bounding box center [647, 483] width 81 height 14
type input "1"
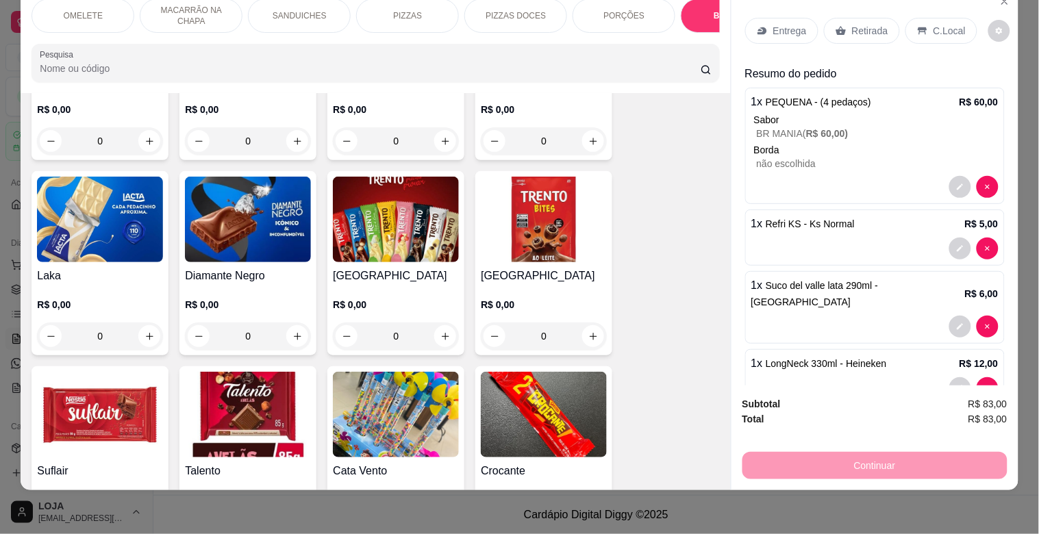
scroll to position [5712, 0]
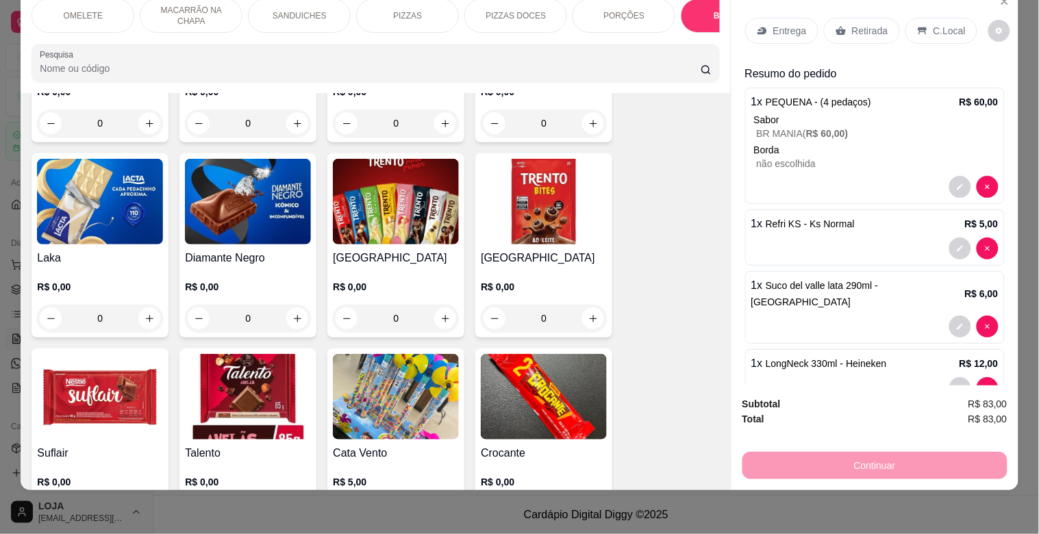
click at [140, 364] on img at bounding box center [100, 397] width 126 height 86
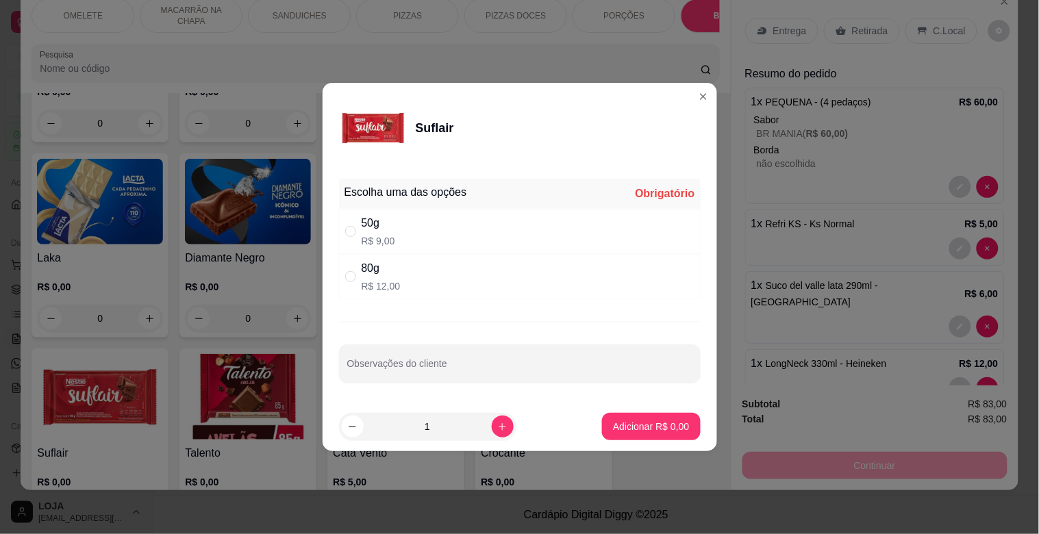
drag, startPoint x: 355, startPoint y: 224, endPoint x: 500, endPoint y: 338, distance: 184.4
click at [355, 224] on label "" at bounding box center [350, 231] width 11 height 15
click at [355, 226] on input "" at bounding box center [350, 231] width 11 height 11
click at [370, 224] on div "50g" at bounding box center [379, 223] width 34 height 16
radio input "true"
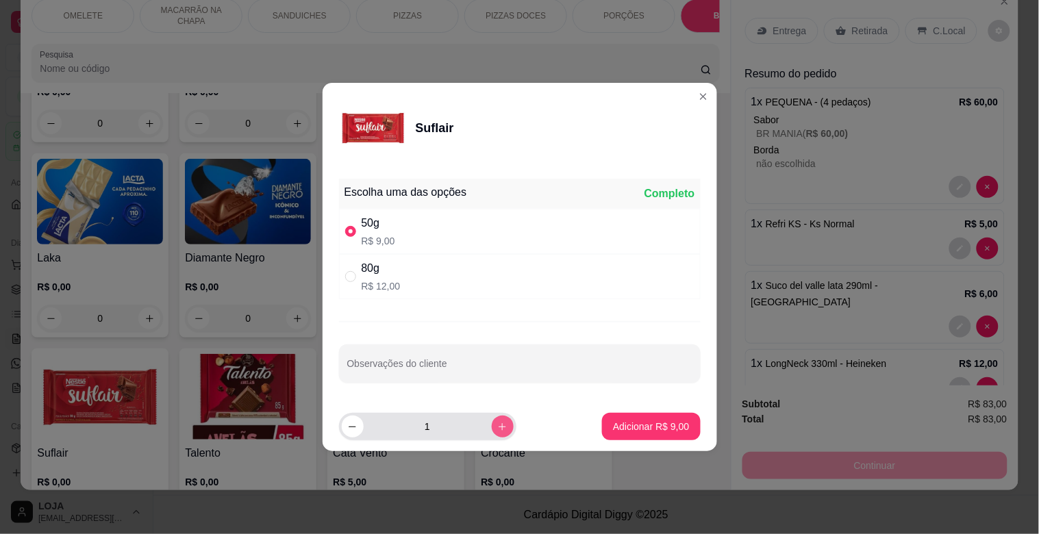
click at [497, 426] on icon "increase-product-quantity" at bounding box center [502, 427] width 10 height 10
click at [497, 425] on icon "increase-product-quantity" at bounding box center [502, 427] width 10 height 10
type input "3"
click at [631, 422] on p "Adicionar R$ 27,00" at bounding box center [648, 426] width 79 height 13
type input "3"
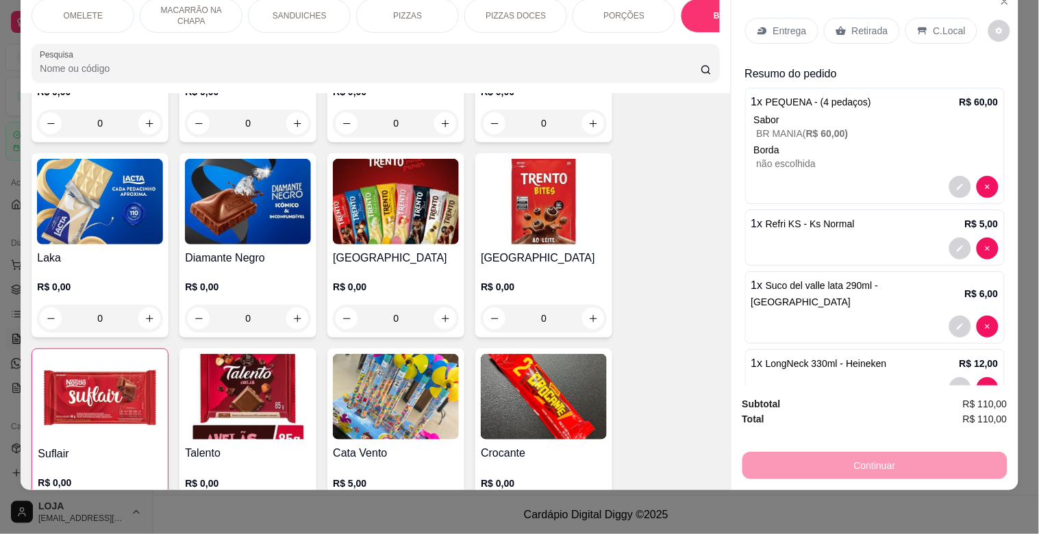
drag, startPoint x: 928, startPoint y: 12, endPoint x: 928, endPoint y: 29, distance: 17.1
click at [928, 18] on div "C.Local" at bounding box center [941, 31] width 72 height 26
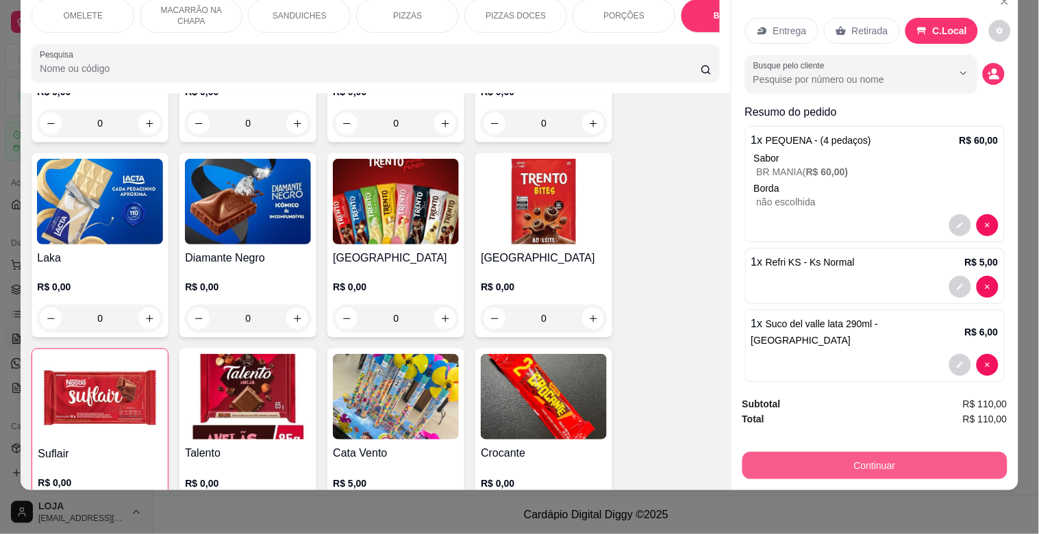
click at [920, 460] on button "Continuar" at bounding box center [874, 465] width 265 height 27
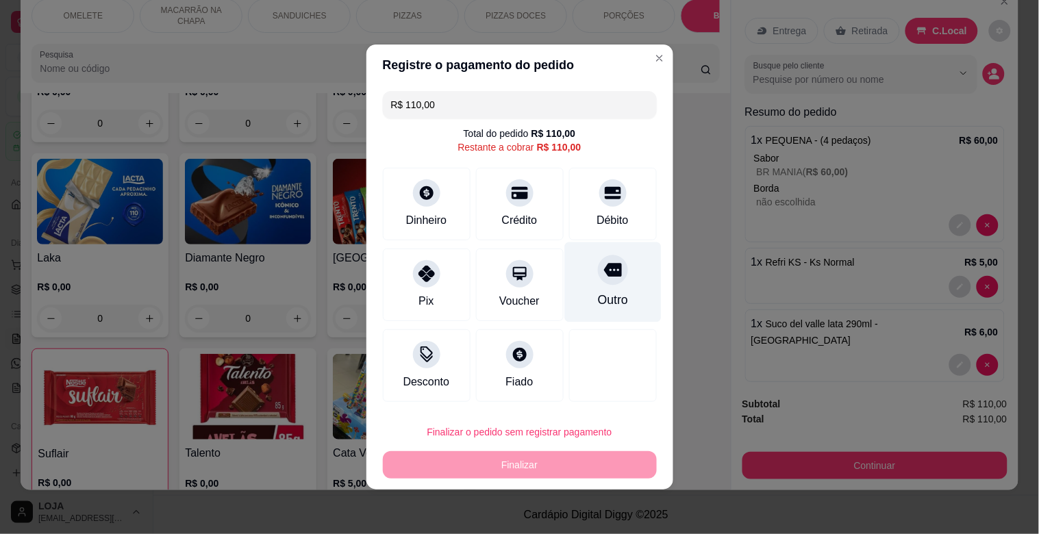
drag, startPoint x: 632, startPoint y: 209, endPoint x: 627, endPoint y: 235, distance: 26.6
click at [632, 210] on div "Débito" at bounding box center [613, 204] width 88 height 73
type input "R$ 0,00"
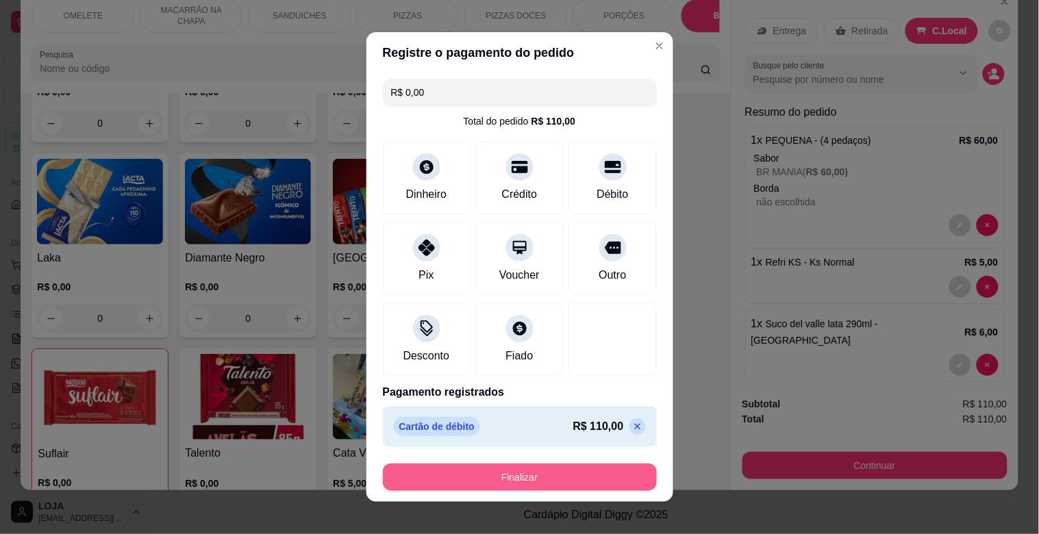
click at [558, 473] on button "Finalizar" at bounding box center [520, 477] width 274 height 27
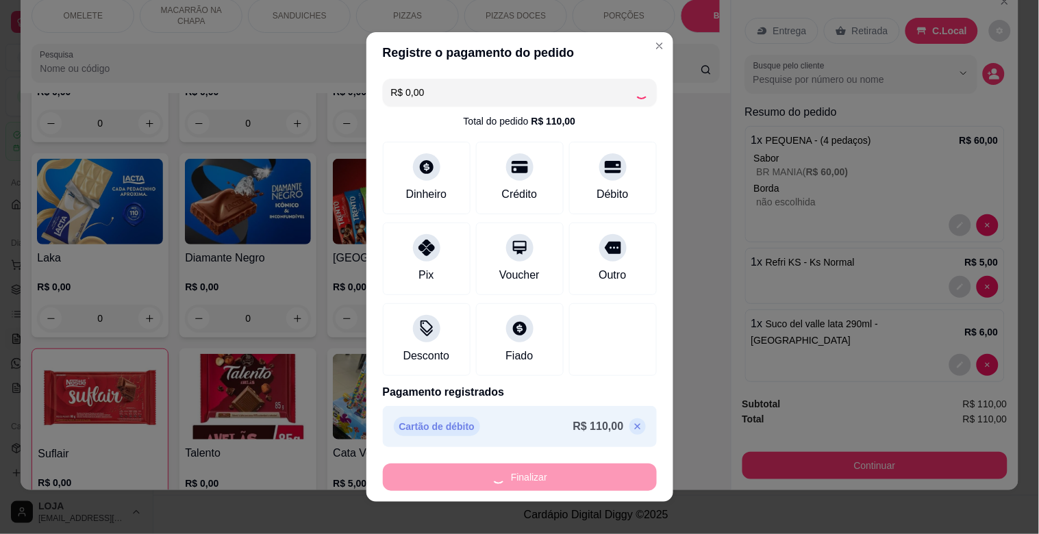
type input "0"
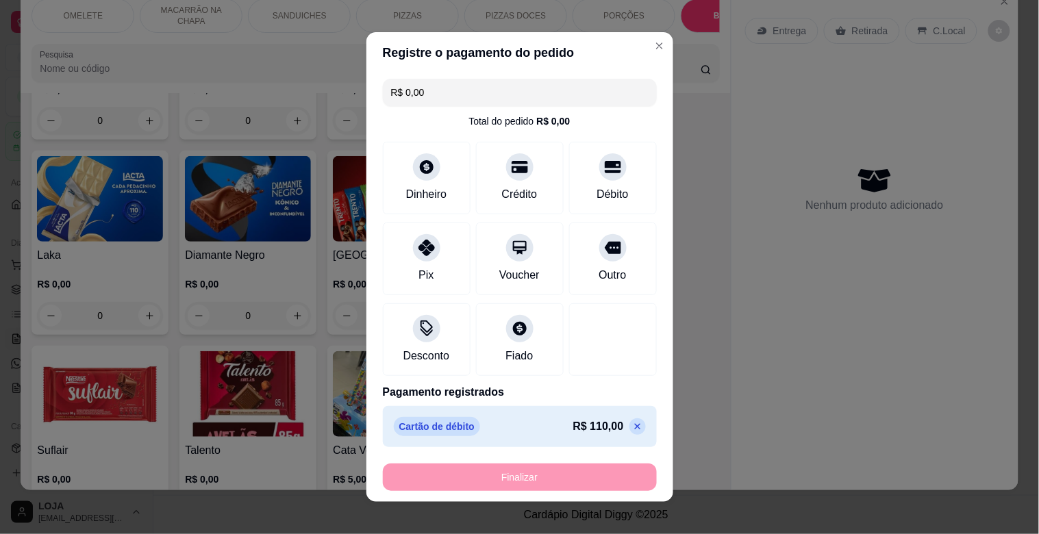
type input "-R$ 110,00"
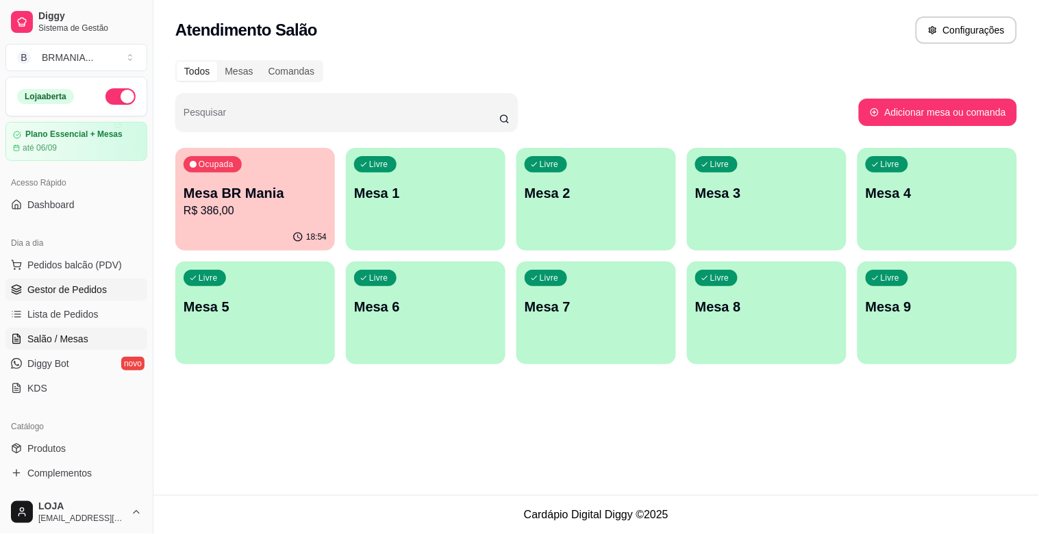
click at [90, 288] on span "Gestor de Pedidos" at bounding box center [66, 290] width 79 height 14
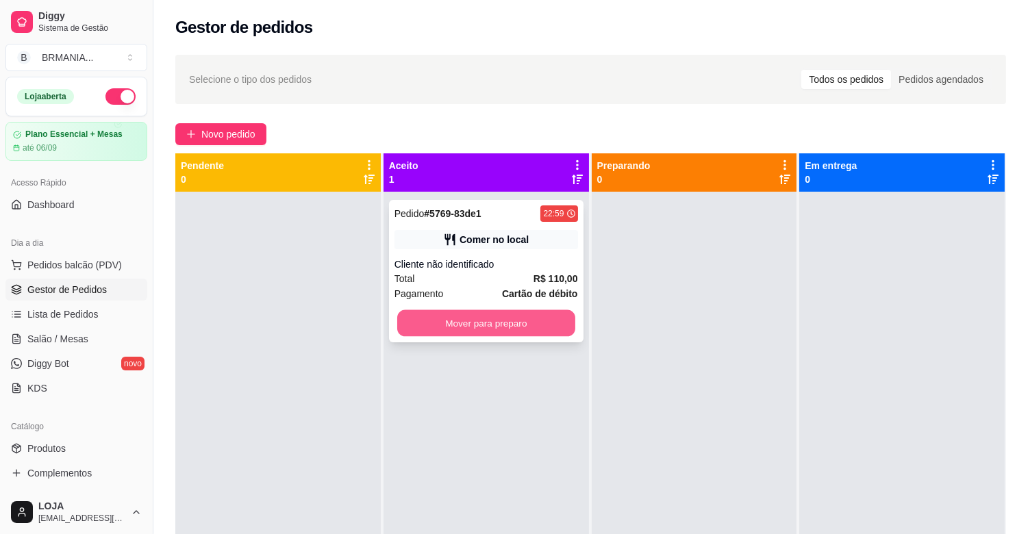
click at [483, 325] on button "Mover para preparo" at bounding box center [486, 323] width 178 height 27
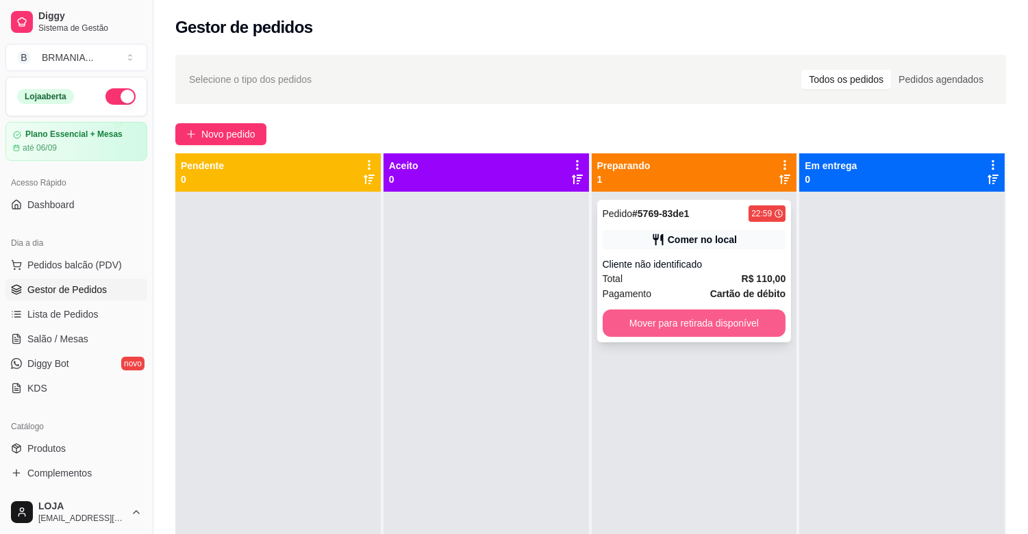
click at [686, 333] on button "Mover para retirada disponível" at bounding box center [695, 323] width 184 height 27
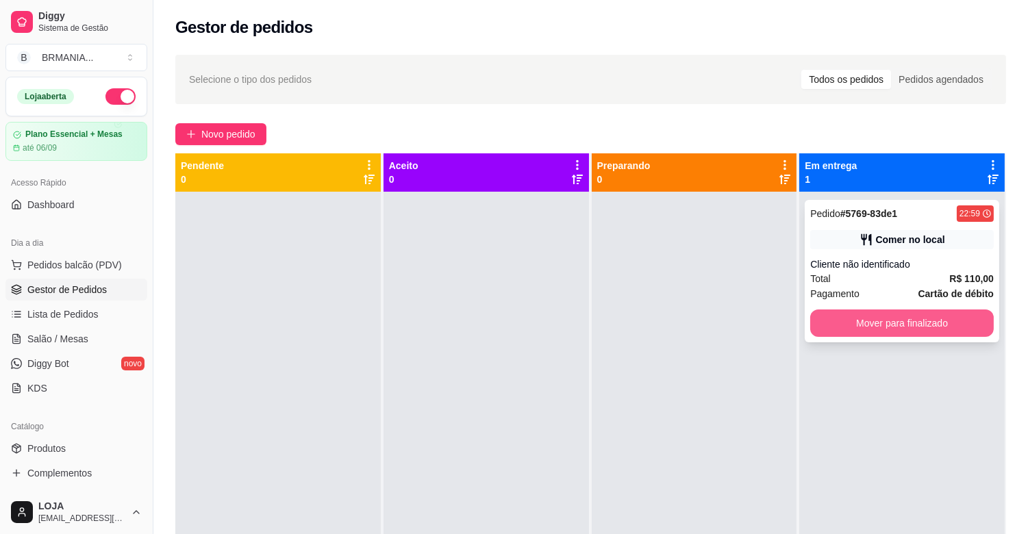
click at [840, 317] on button "Mover para finalizado" at bounding box center [902, 323] width 184 height 27
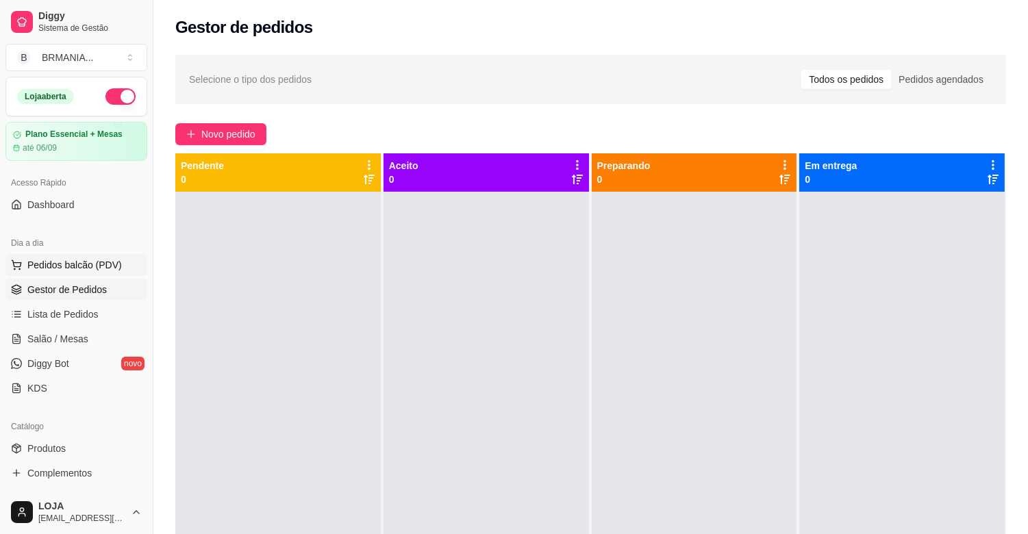
click at [103, 269] on span "Pedidos balcão (PDV)" at bounding box center [74, 265] width 94 height 14
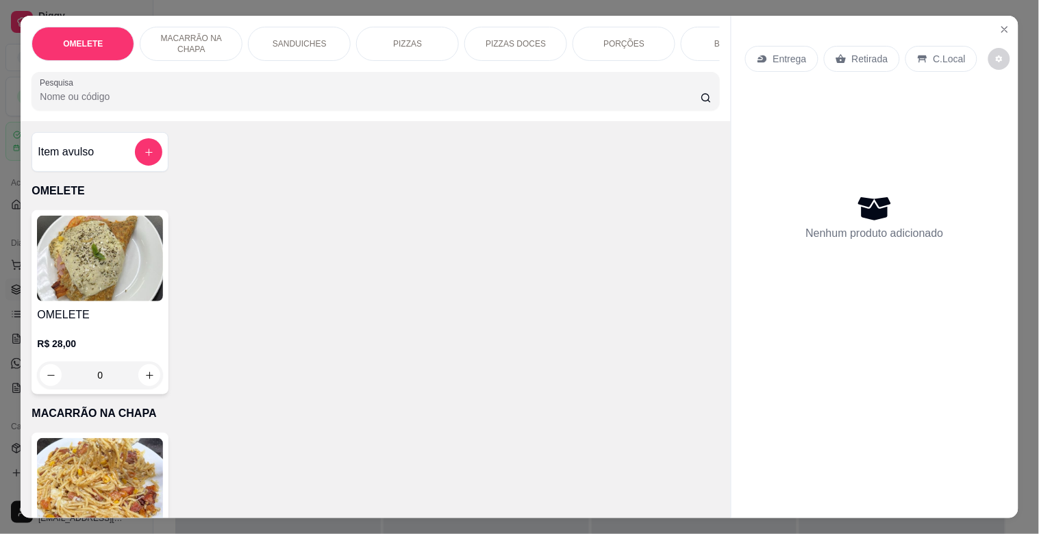
click at [714, 35] on div "OMELETE MACARRÃO NA CHAPA SANDUICHES PIZZAS PIZZAS DOCES PORÇÕES BEBIDAS Bebida…" at bounding box center [375, 68] width 709 height 105
click at [692, 30] on div "BEBIDAS" at bounding box center [732, 44] width 103 height 34
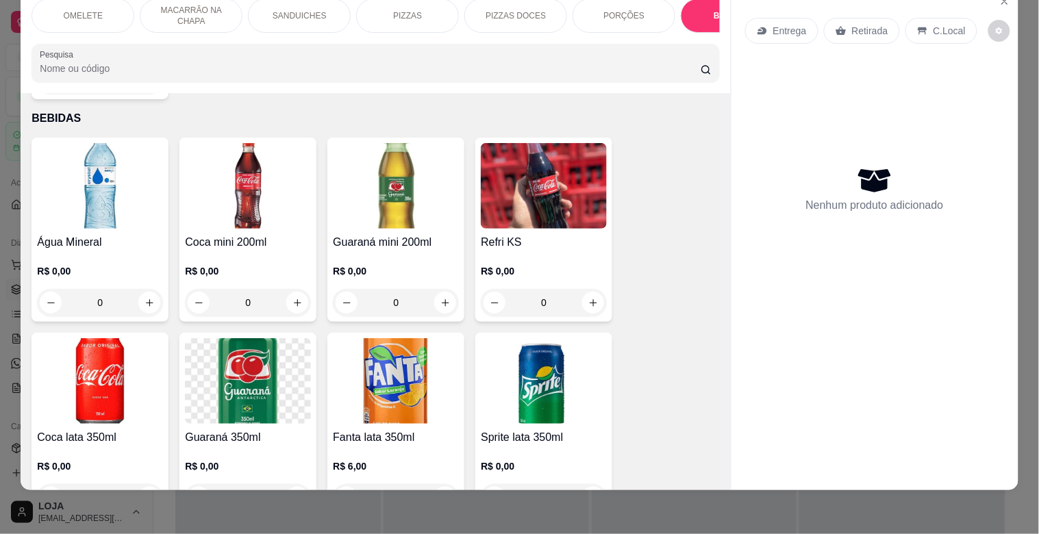
click at [512, 212] on img at bounding box center [544, 186] width 126 height 86
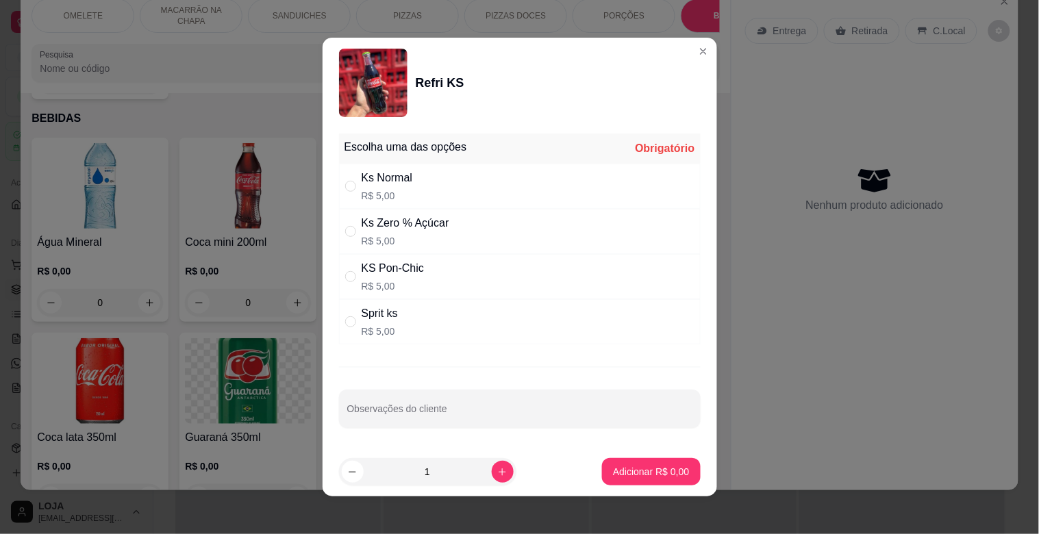
click at [413, 277] on div "KS Pon-Chic R$ 5,00" at bounding box center [393, 276] width 63 height 33
radio input "true"
click at [644, 468] on p "Adicionar R$ 5,00" at bounding box center [651, 471] width 74 height 13
type input "1"
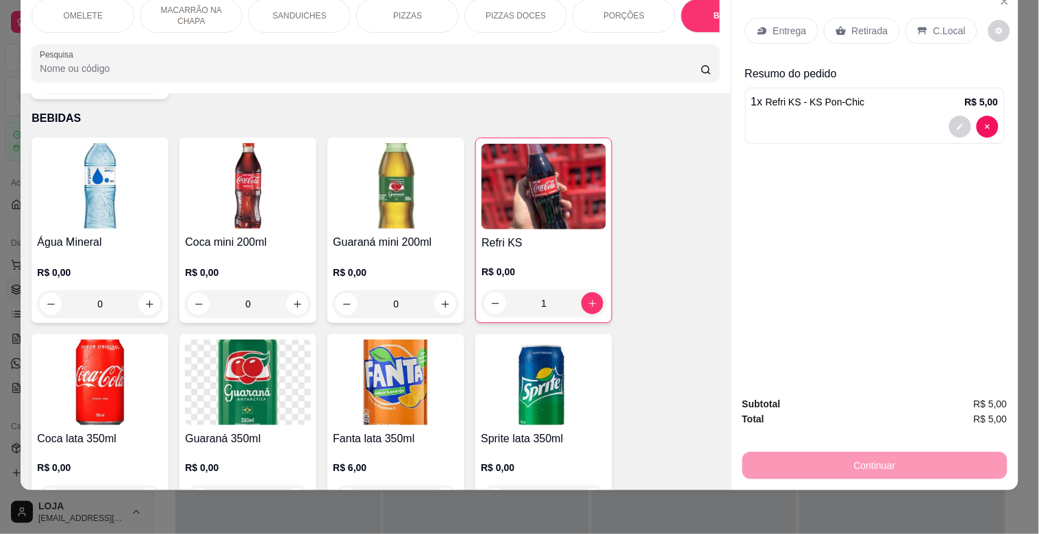
click at [918, 27] on icon at bounding box center [922, 31] width 9 height 8
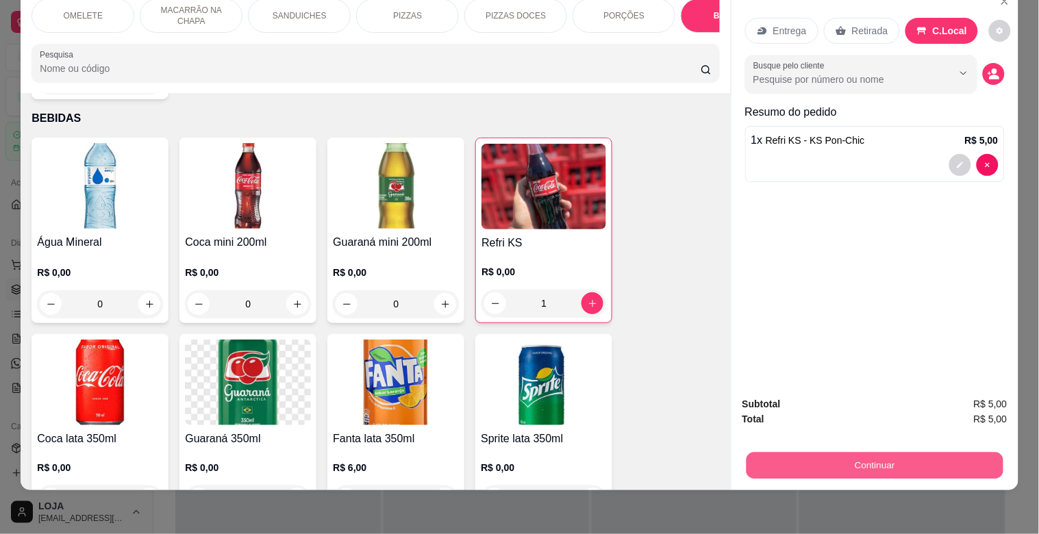
click at [881, 456] on button "Continuar" at bounding box center [874, 465] width 257 height 27
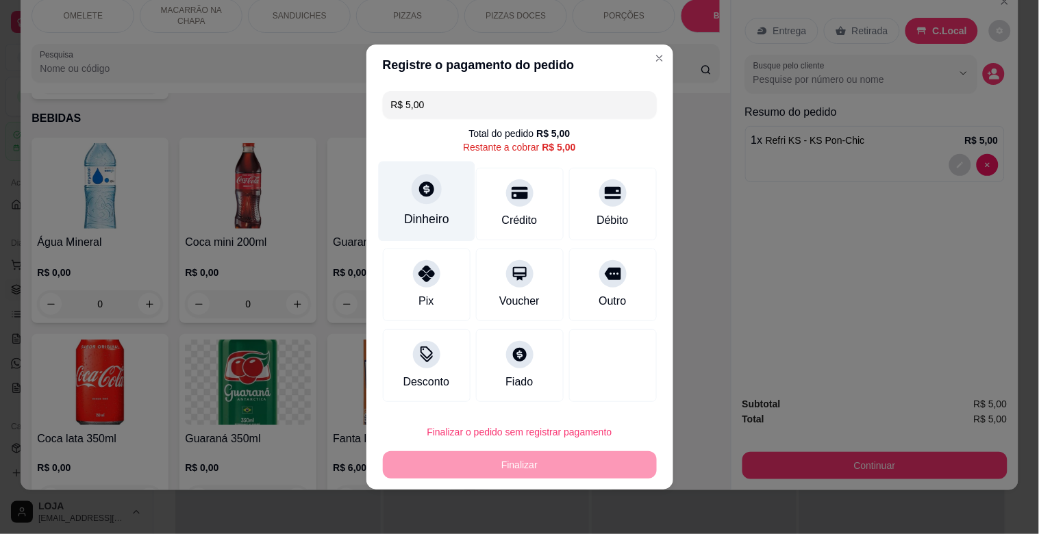
click at [441, 209] on div "Dinheiro" at bounding box center [426, 202] width 97 height 80
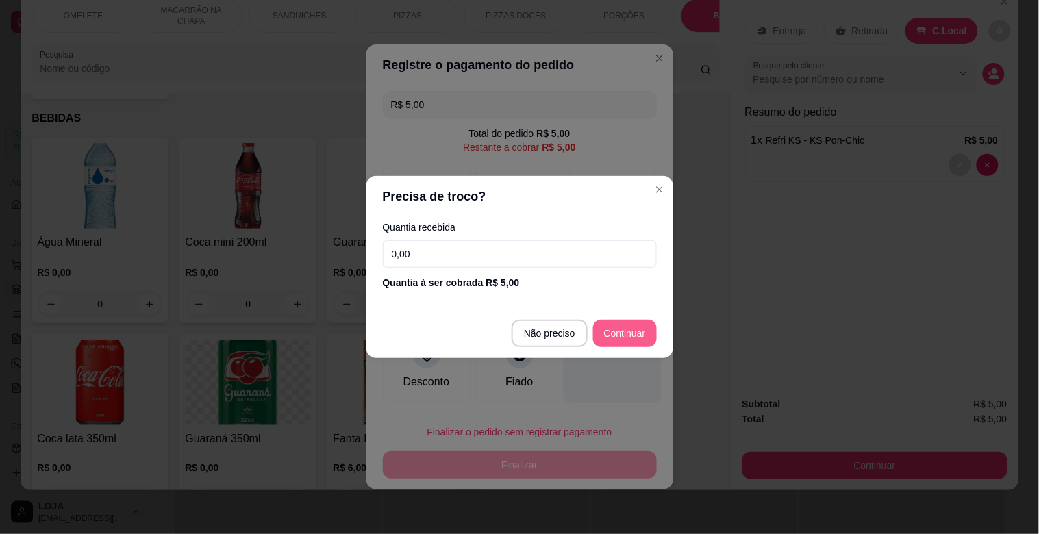
type input "R$ 0,00"
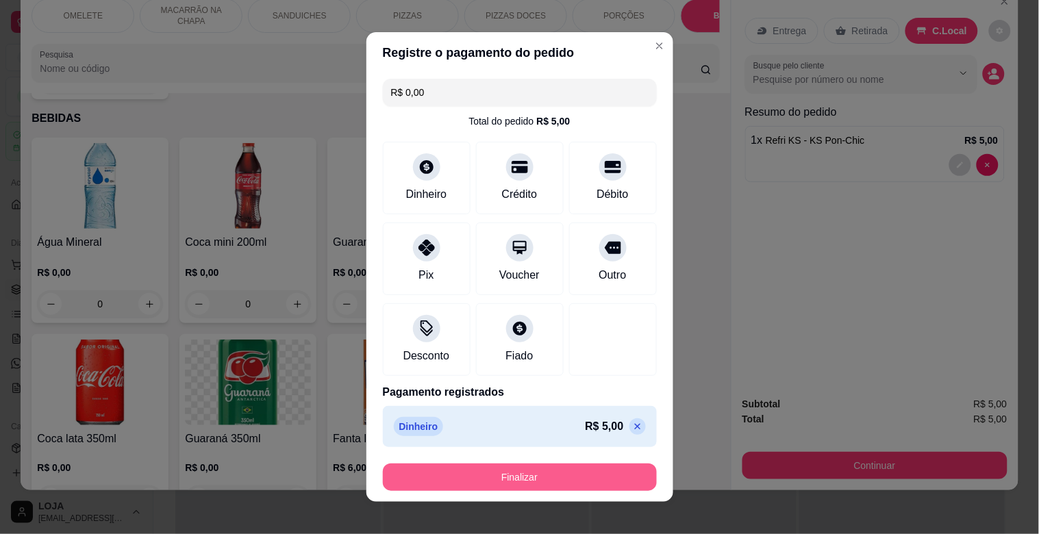
click at [597, 466] on button "Finalizar" at bounding box center [520, 477] width 274 height 27
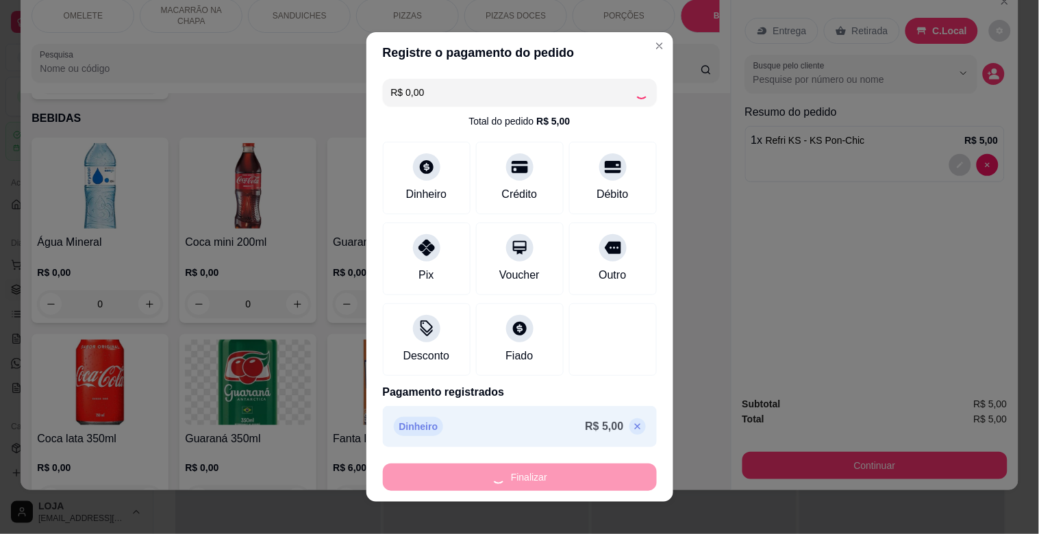
type input "0"
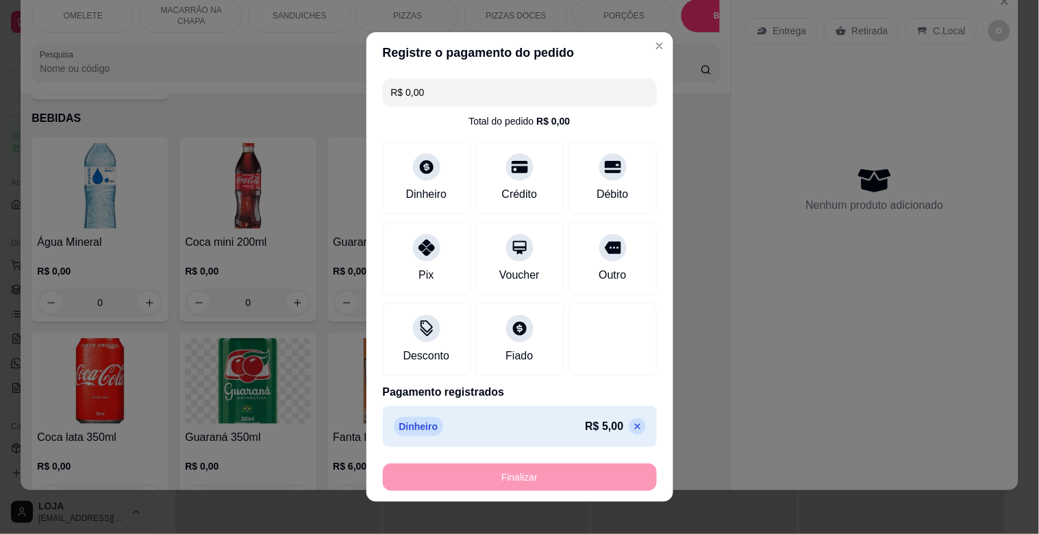
type input "-R$ 5,00"
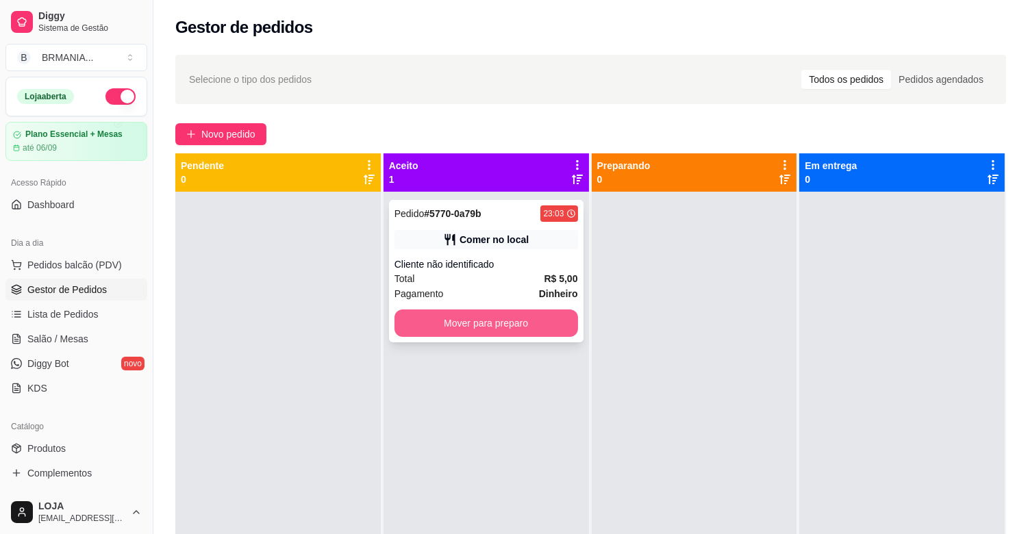
click at [448, 326] on button "Mover para preparo" at bounding box center [486, 323] width 184 height 27
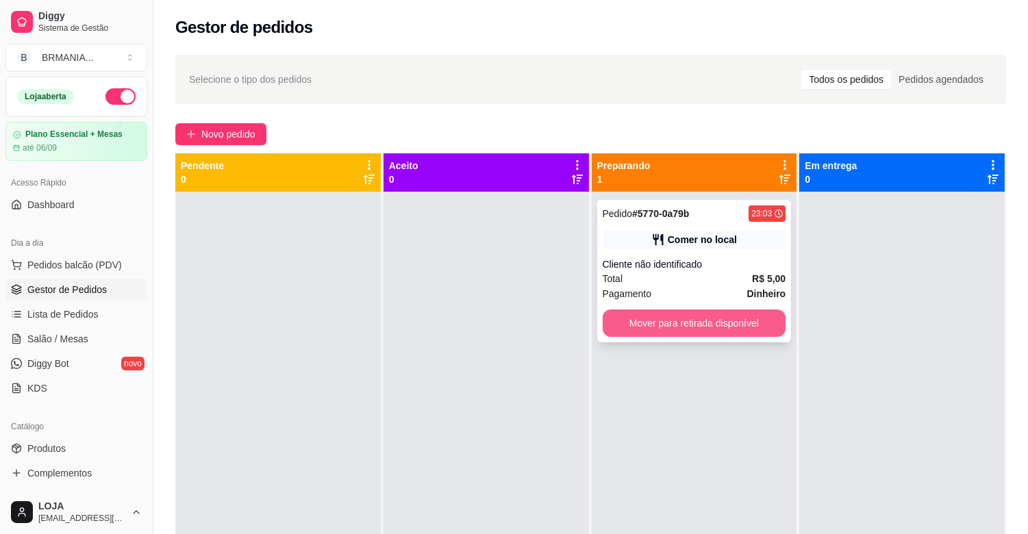
click at [703, 326] on button "Mover para retirada disponível" at bounding box center [695, 323] width 184 height 27
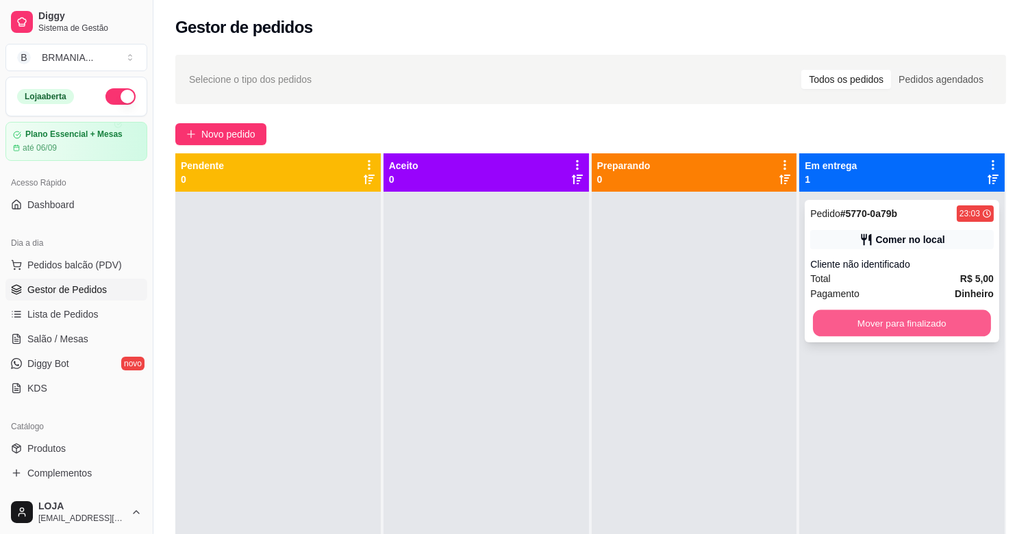
click at [909, 320] on button "Mover para finalizado" at bounding box center [902, 323] width 178 height 27
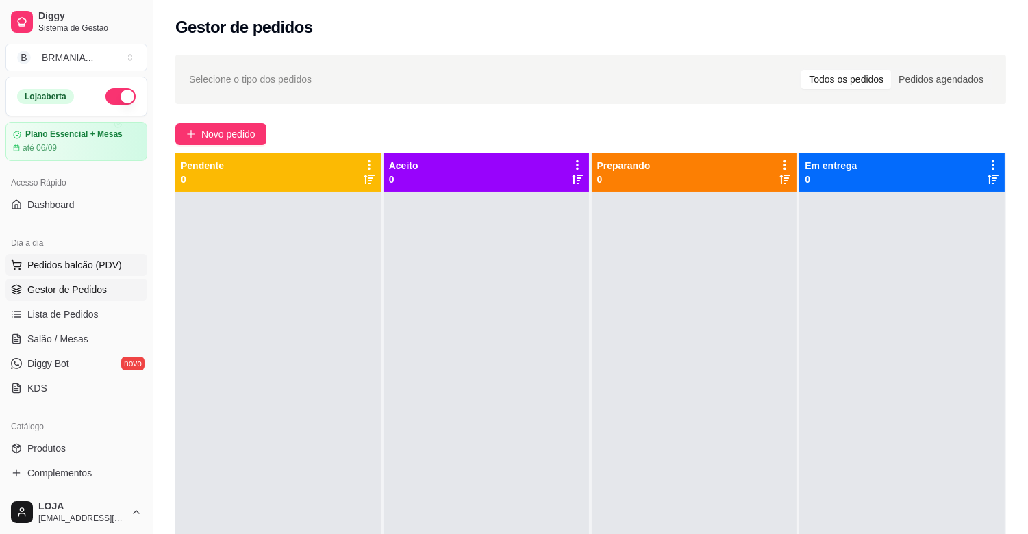
click at [73, 255] on button "Pedidos balcão (PDV)" at bounding box center [76, 265] width 142 height 22
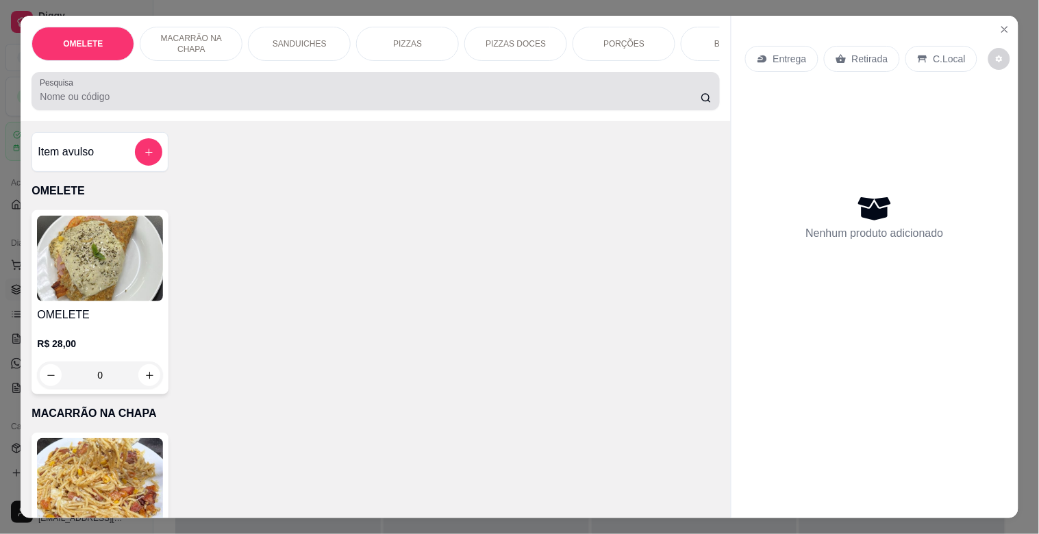
click at [210, 92] on div at bounding box center [375, 90] width 671 height 27
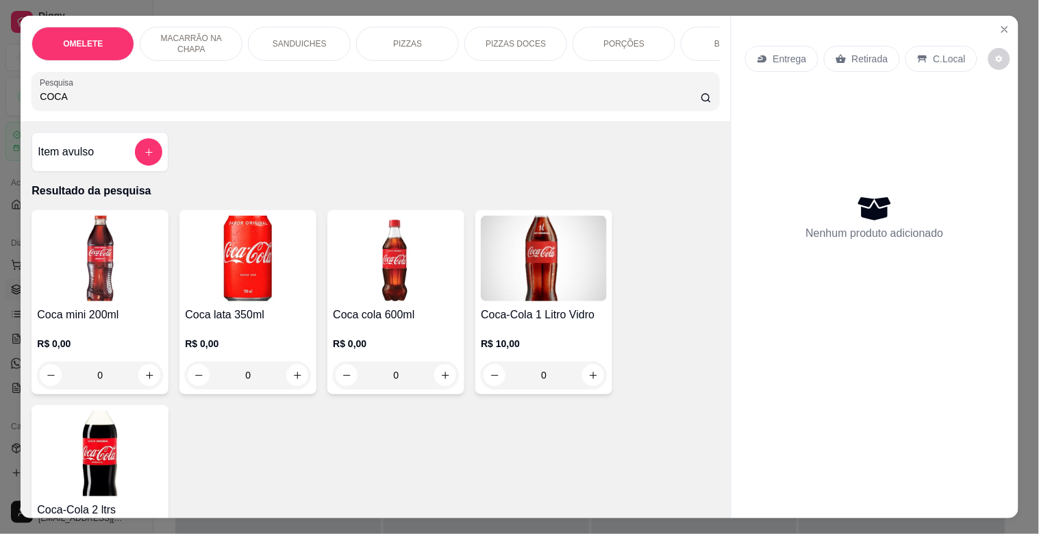
type input "COCA"
click at [462, 307] on div "Coca mini 200ml R$ 0,00 0 Coca lata 350ml R$ 0,00 0 Coca cola 600ml R$ 0,00 0 C…" at bounding box center [374, 399] width 687 height 379
click at [431, 301] on img at bounding box center [396, 259] width 126 height 86
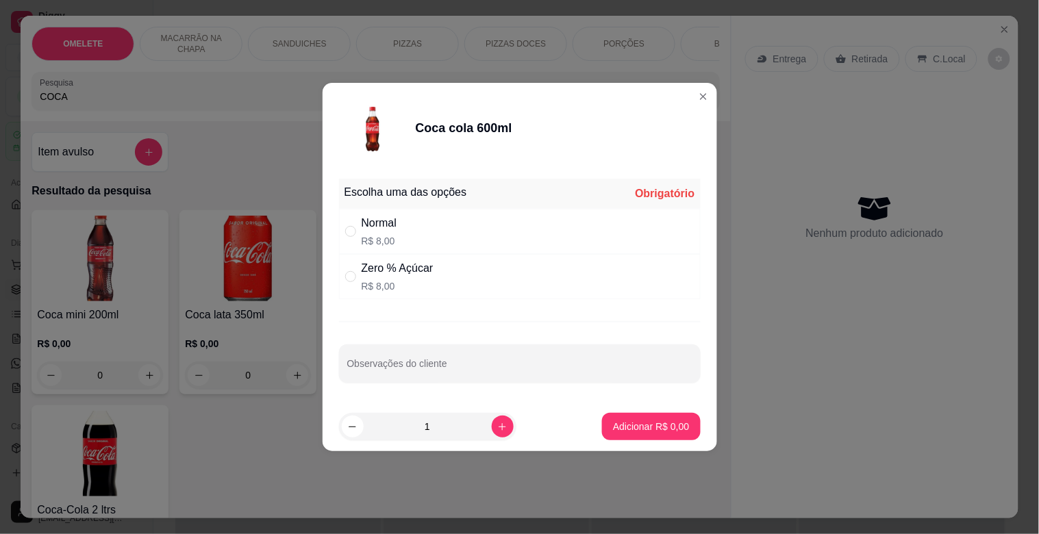
click at [509, 229] on div "Normal R$ 8,00" at bounding box center [520, 231] width 362 height 45
radio input "true"
click at [657, 414] on button "Adicionar R$ 8,00" at bounding box center [651, 426] width 98 height 27
type input "1"
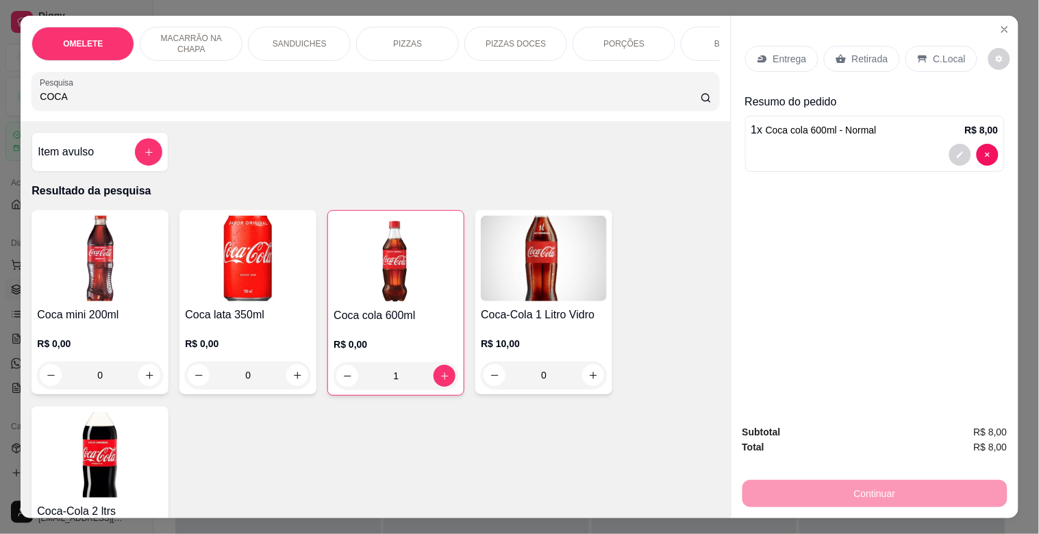
click at [844, 50] on div "Retirada" at bounding box center [862, 59] width 76 height 26
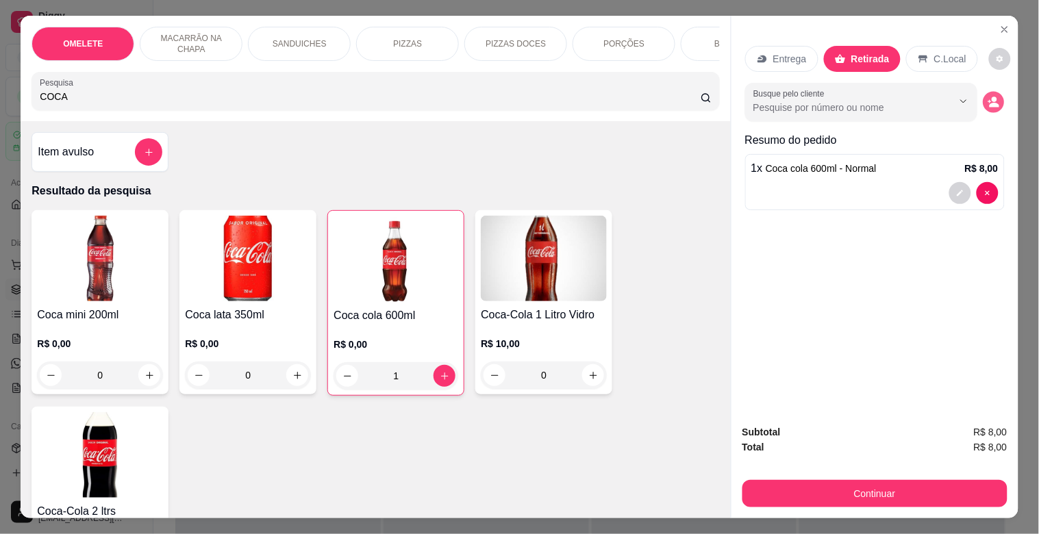
click at [994, 99] on icon "decrease-product-quantity" at bounding box center [993, 103] width 12 height 12
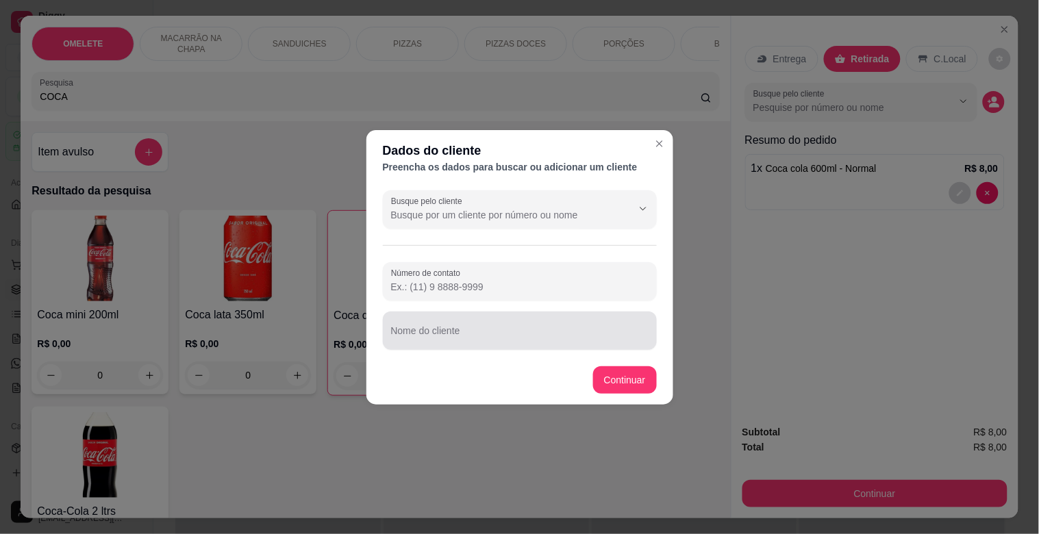
click at [612, 316] on div "Nome do cliente" at bounding box center [520, 331] width 274 height 38
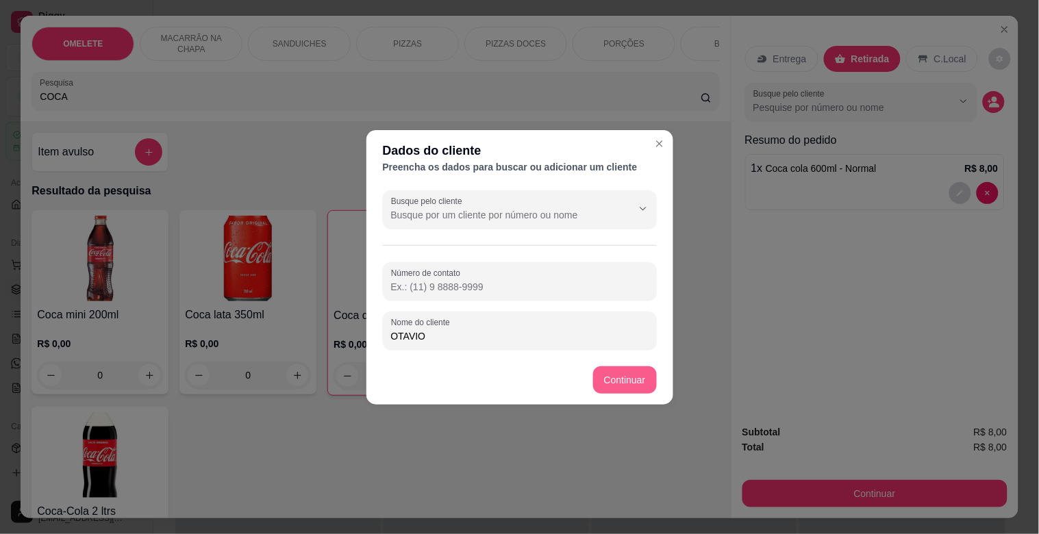
type input "OTAVIO"
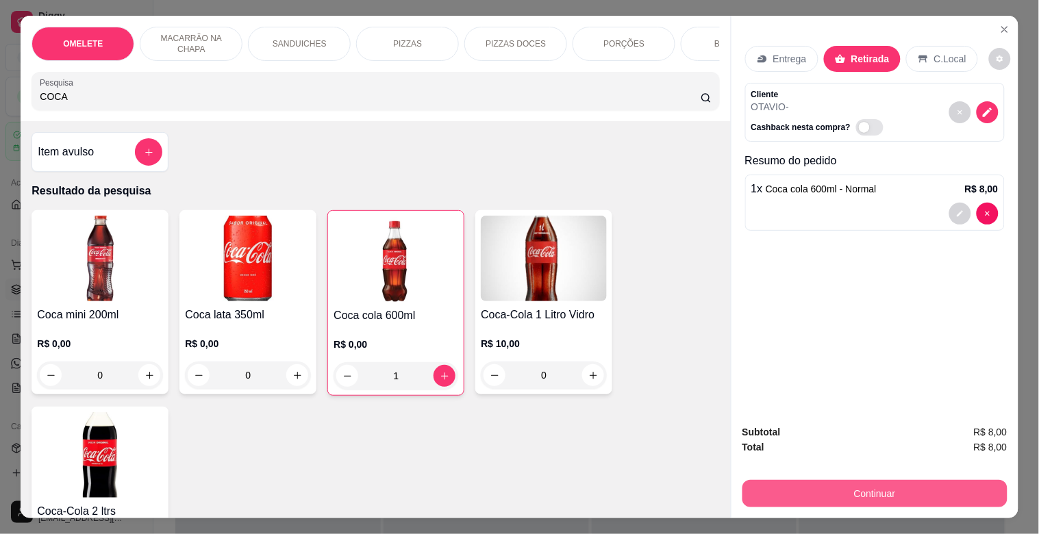
click at [878, 480] on button "Continuar" at bounding box center [874, 493] width 265 height 27
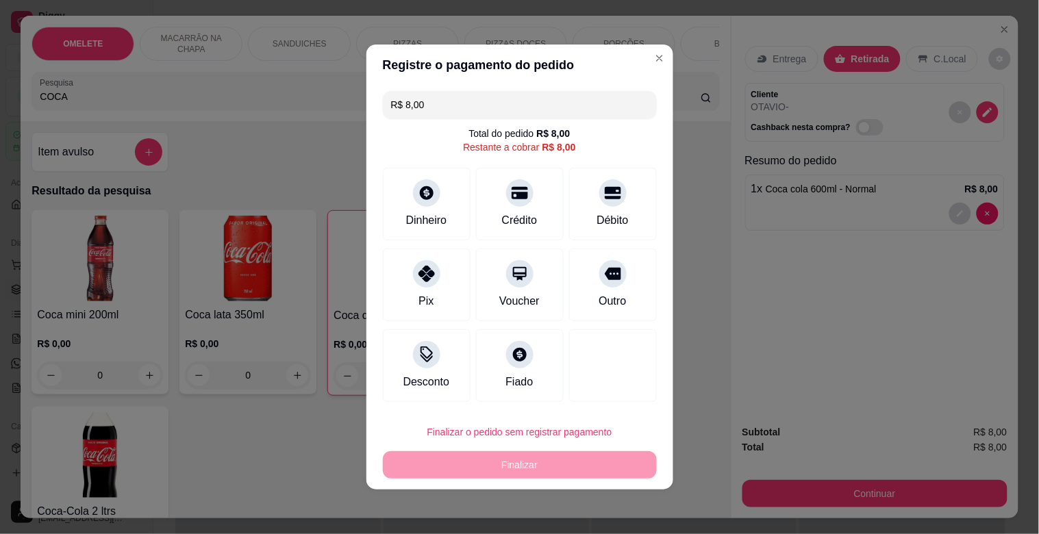
drag, startPoint x: 614, startPoint y: 290, endPoint x: 613, endPoint y: 377, distance: 87.7
click at [618, 297] on div "Outro" at bounding box center [613, 285] width 88 height 73
type input "R$ 0,00"
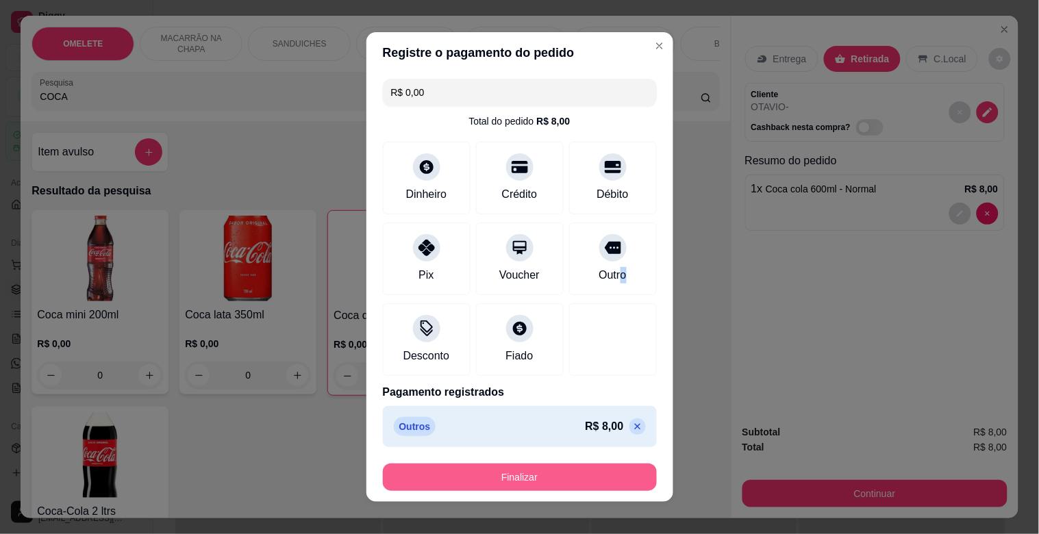
click at [551, 487] on button "Finalizar" at bounding box center [520, 477] width 274 height 27
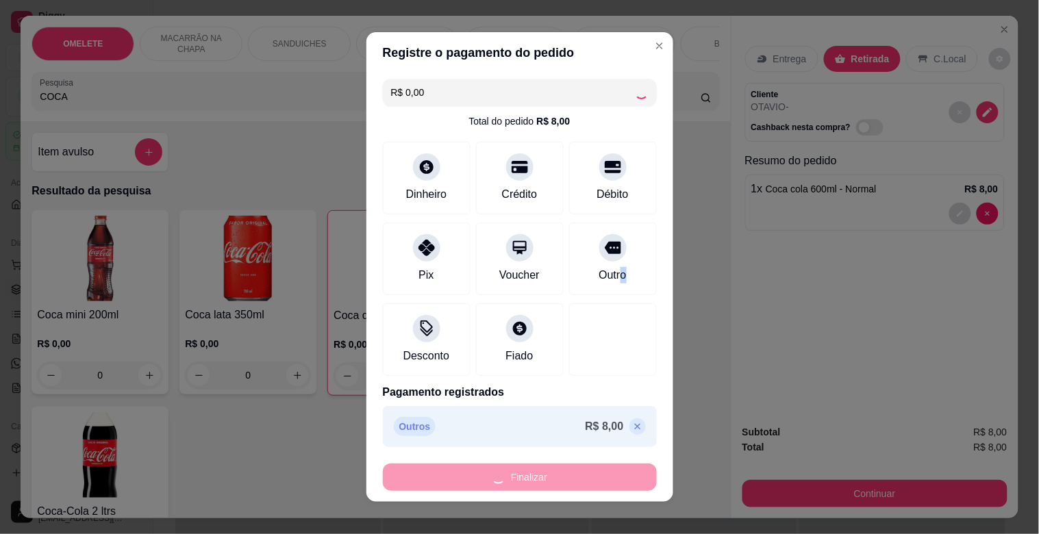
type input "0"
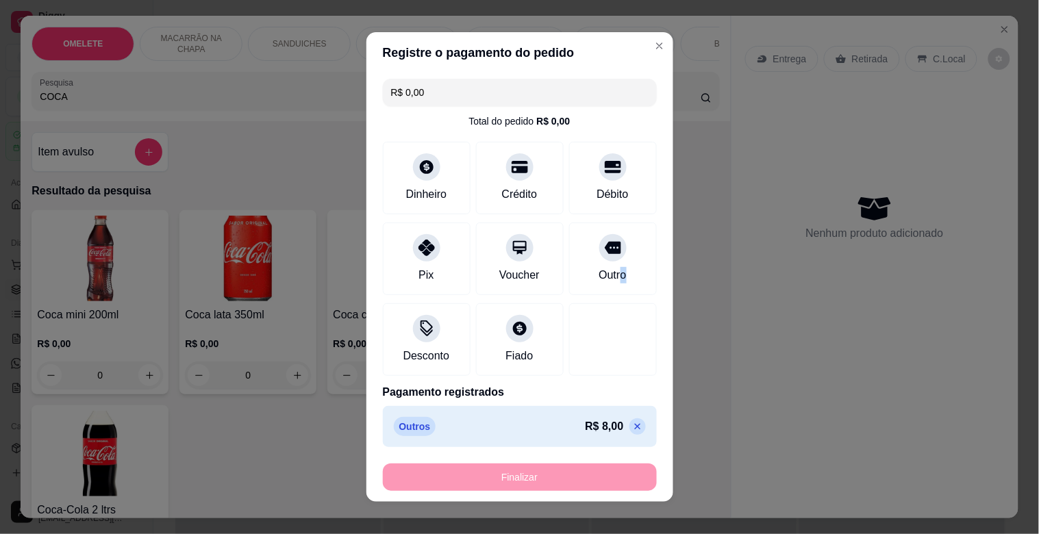
type input "-R$ 8,00"
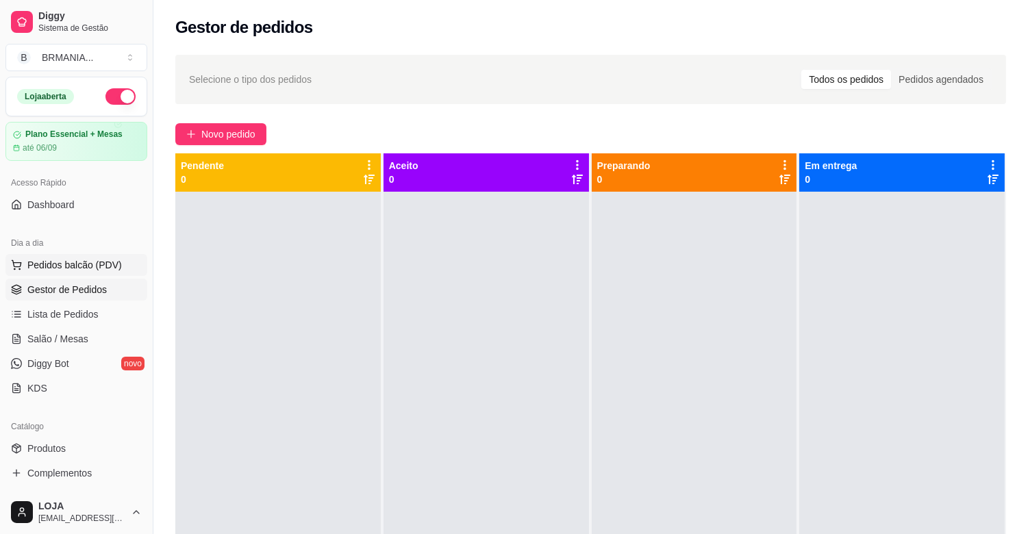
click at [62, 256] on button "Pedidos balcão (PDV)" at bounding box center [76, 265] width 142 height 22
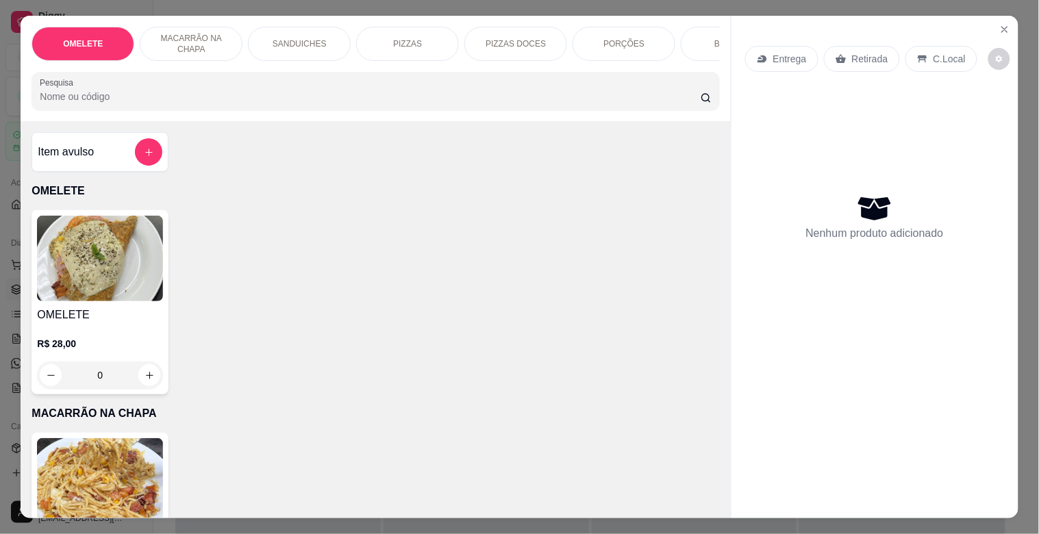
click at [377, 36] on div "PIZZAS" at bounding box center [407, 44] width 103 height 34
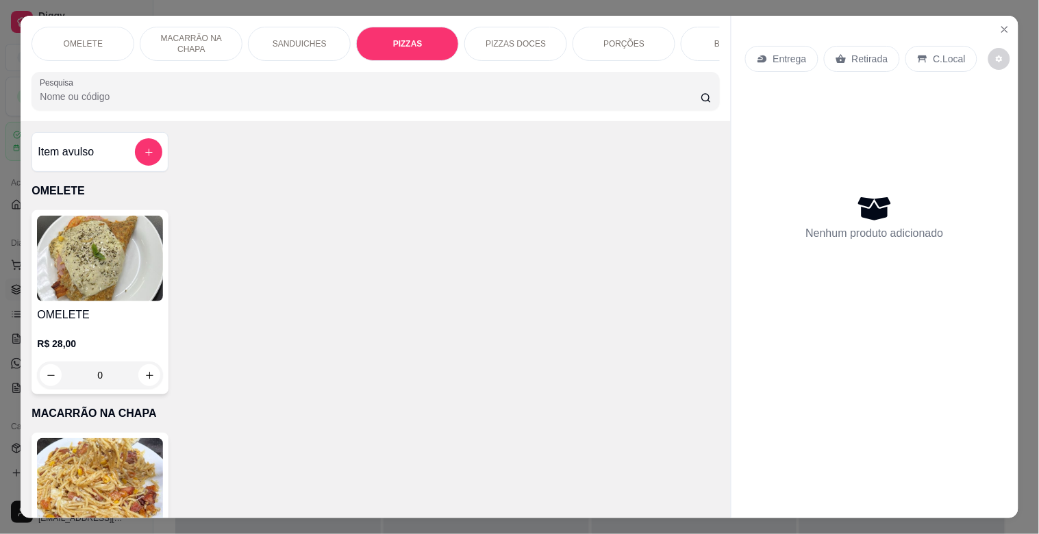
scroll to position [33, 0]
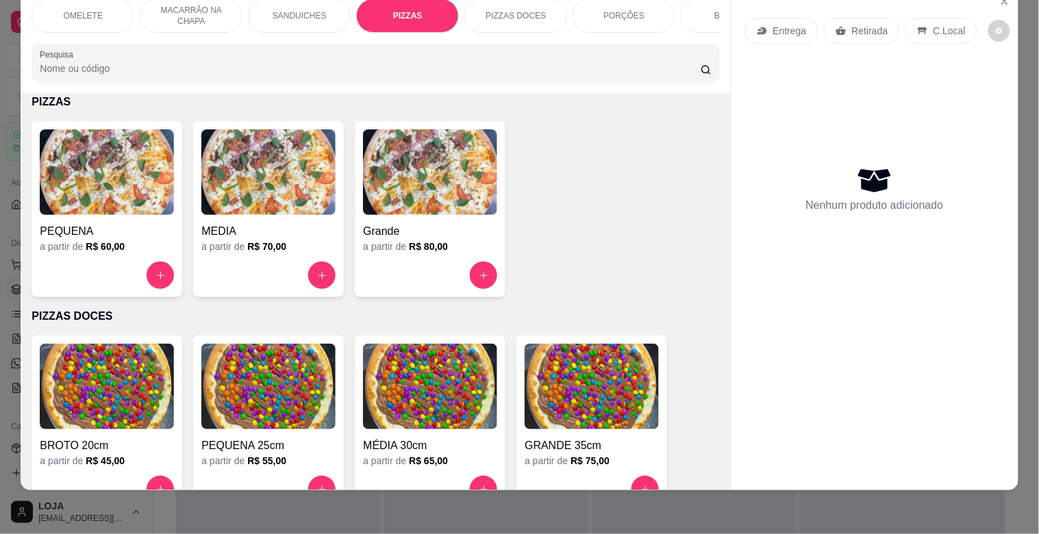
click at [295, 10] on p "SANDUICHES" at bounding box center [300, 15] width 54 height 11
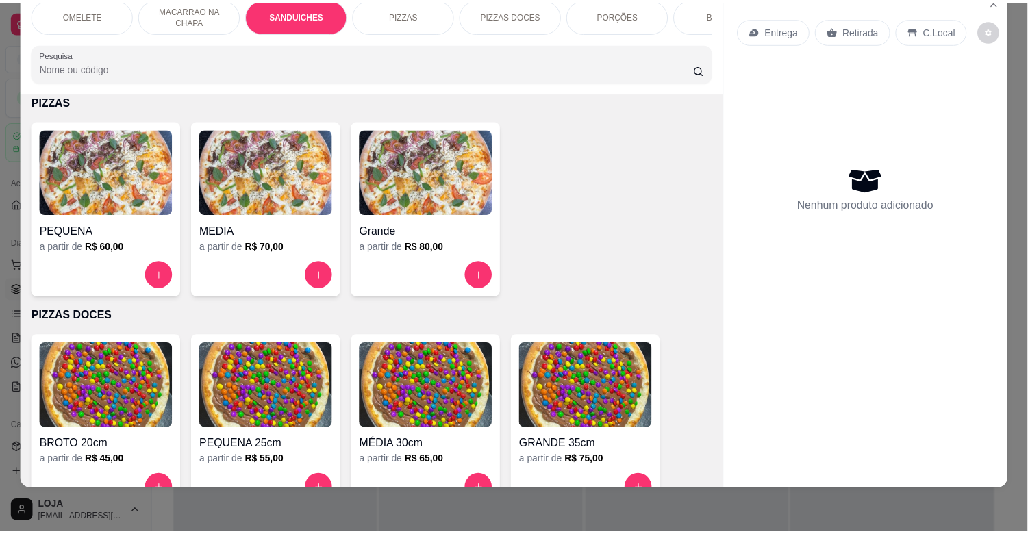
scroll to position [507, 0]
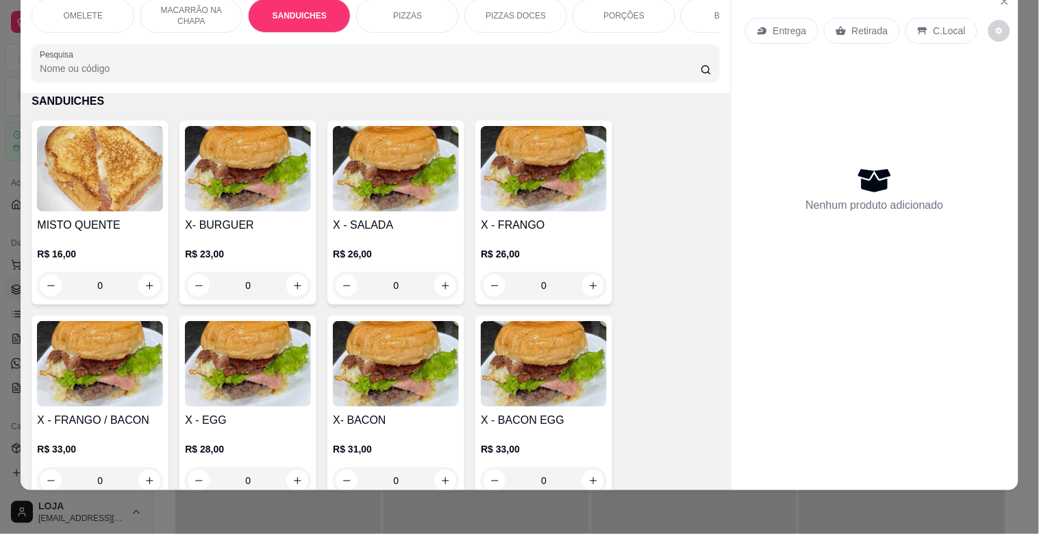
click at [238, 388] on img at bounding box center [248, 364] width 126 height 86
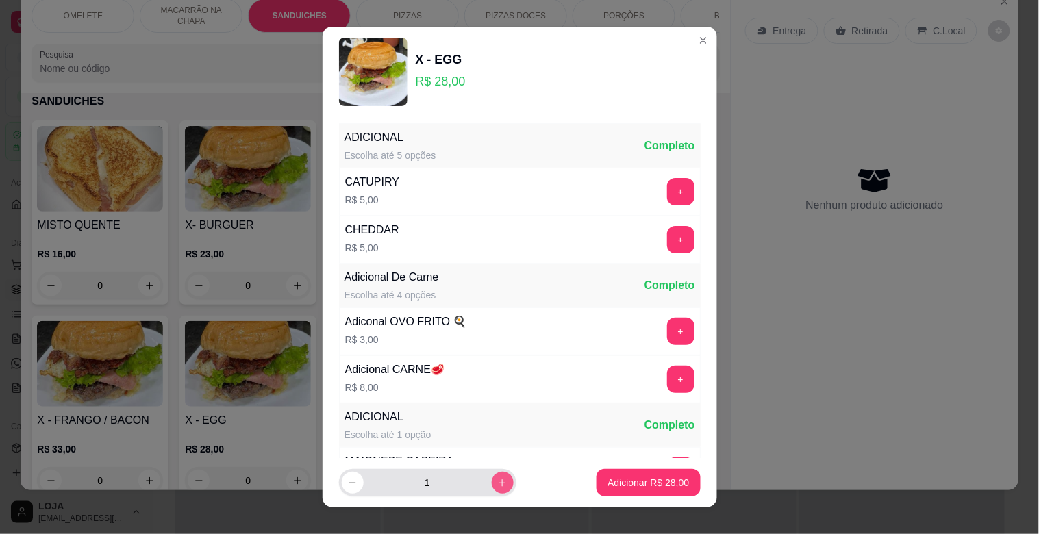
click at [497, 486] on icon "increase-product-quantity" at bounding box center [502, 483] width 10 height 10
type input "2"
click at [661, 484] on p "Adicionar R$ 56,00" at bounding box center [647, 483] width 81 height 14
type input "2"
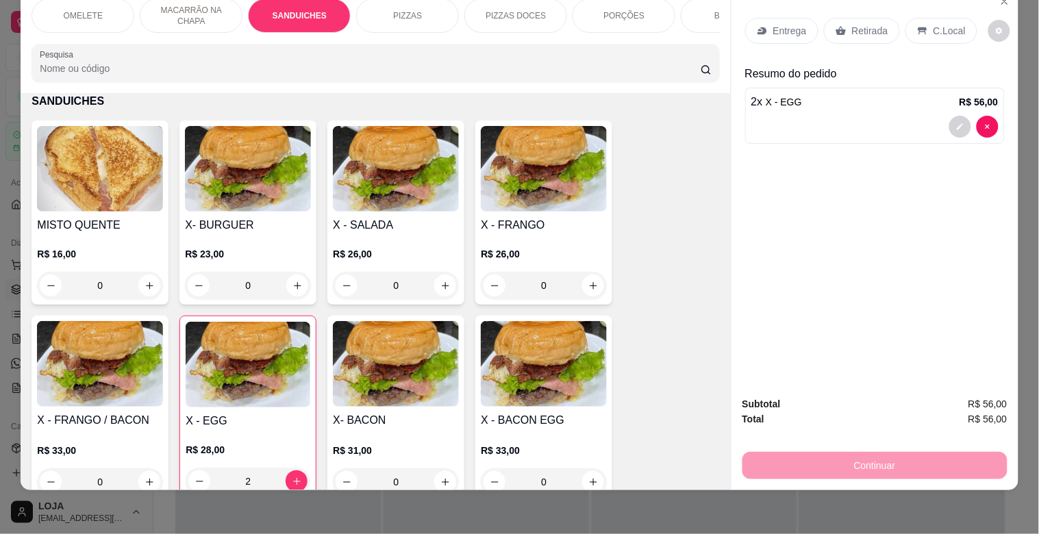
click at [875, 24] on p "Retirada" at bounding box center [870, 31] width 36 height 14
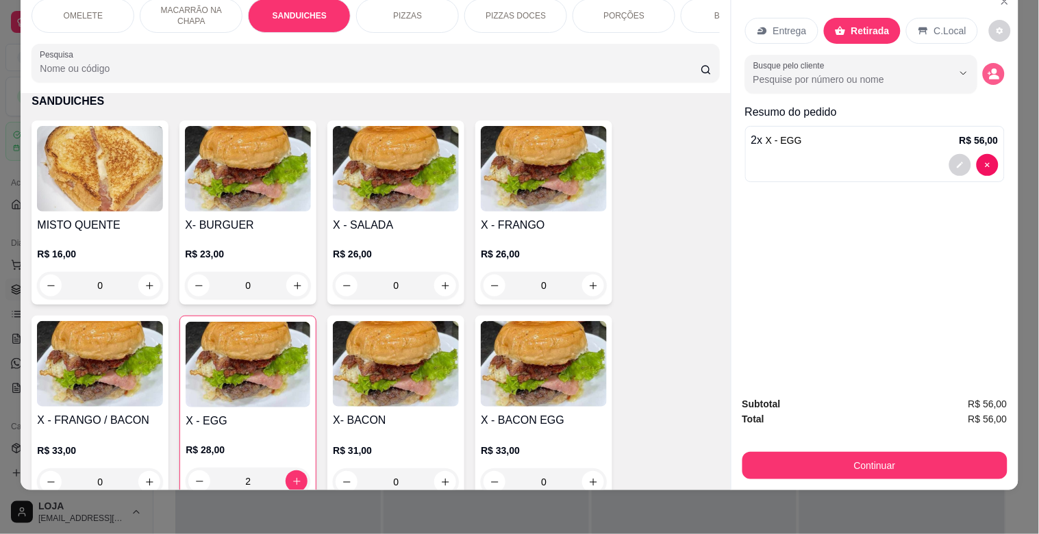
click at [992, 63] on button "decrease-product-quantity" at bounding box center [994, 74] width 22 height 22
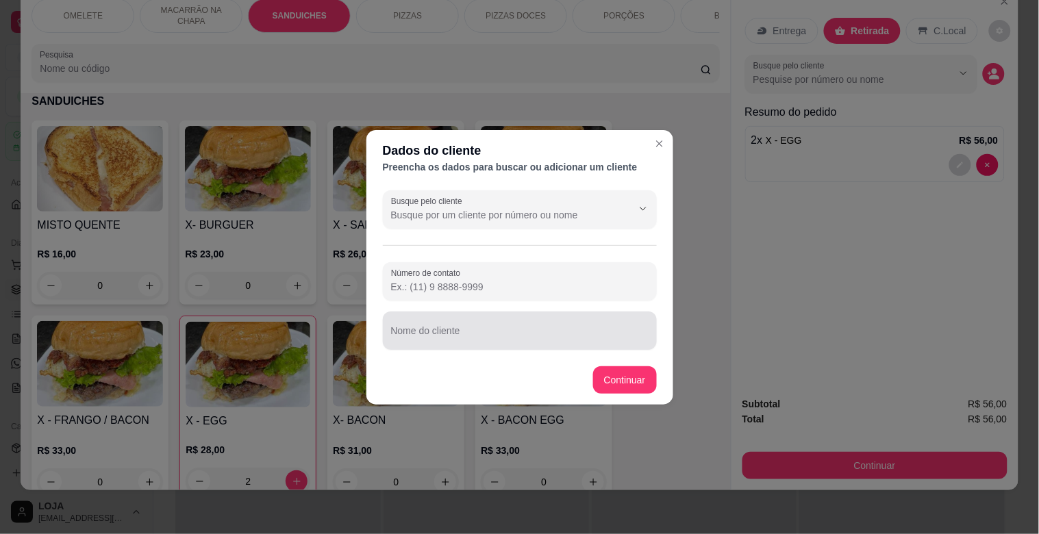
click at [445, 326] on div at bounding box center [519, 330] width 257 height 27
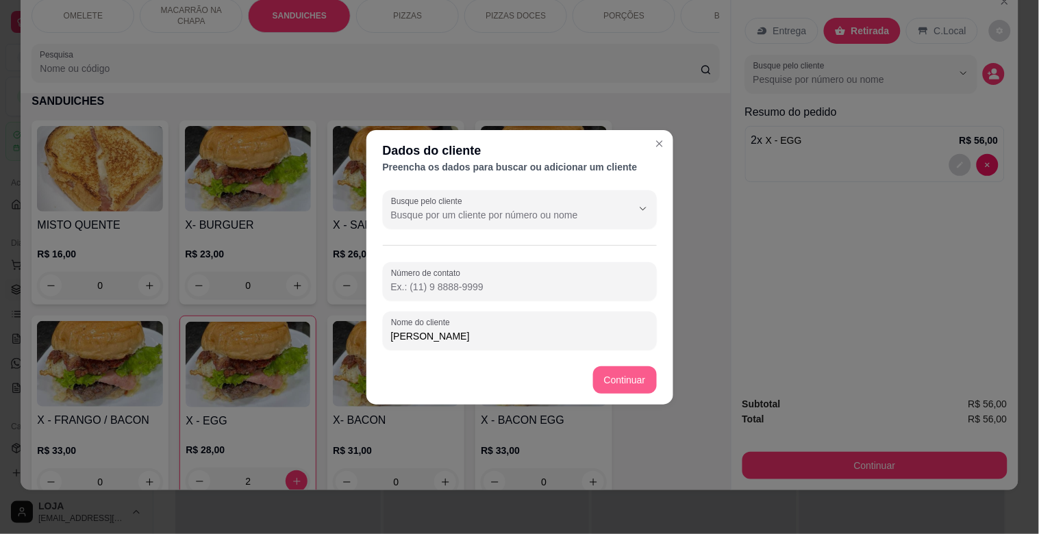
type input "[PERSON_NAME]"
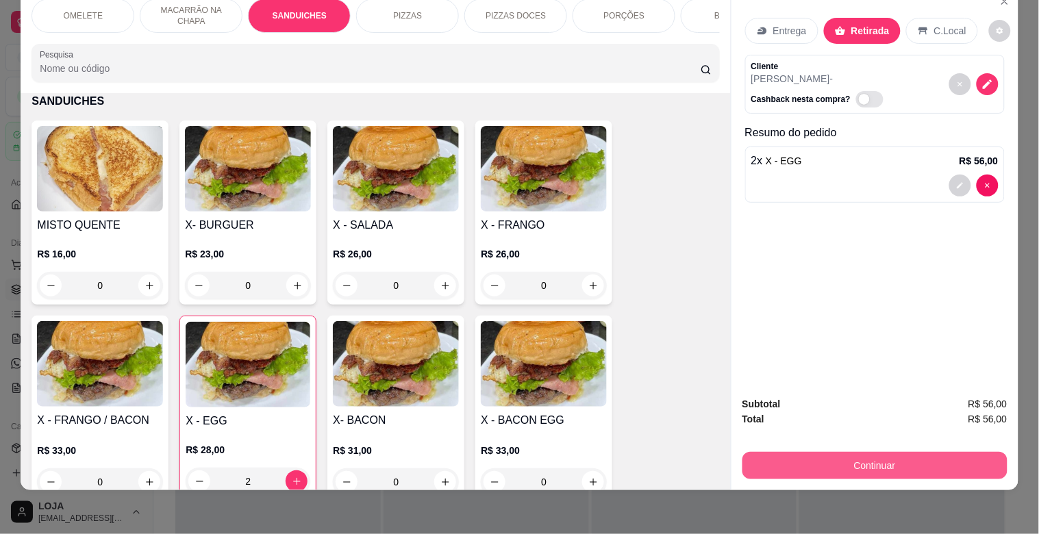
click at [928, 459] on button "Continuar" at bounding box center [874, 465] width 265 height 27
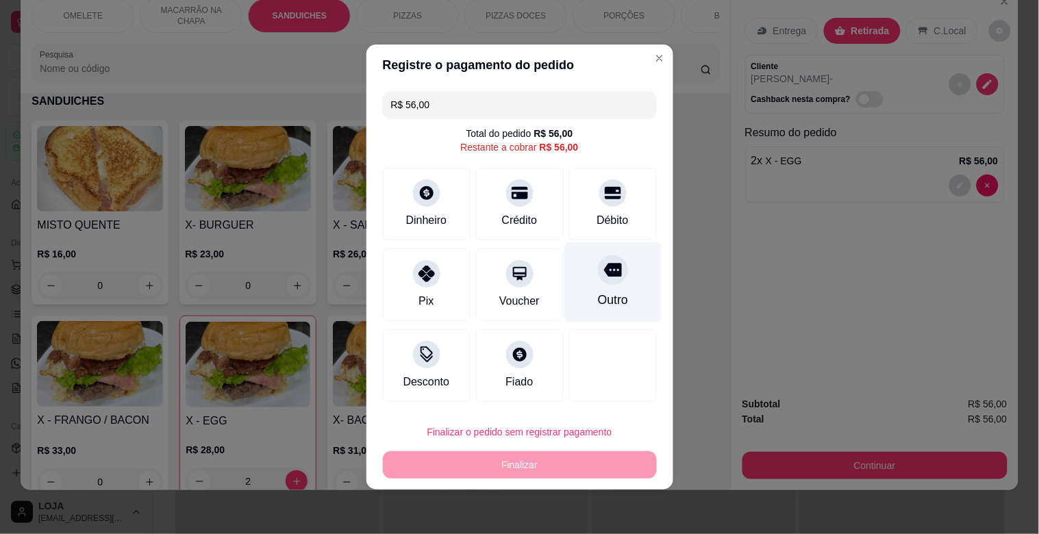
click at [611, 288] on div "Outro" at bounding box center [612, 282] width 97 height 80
type input "R$ 0,00"
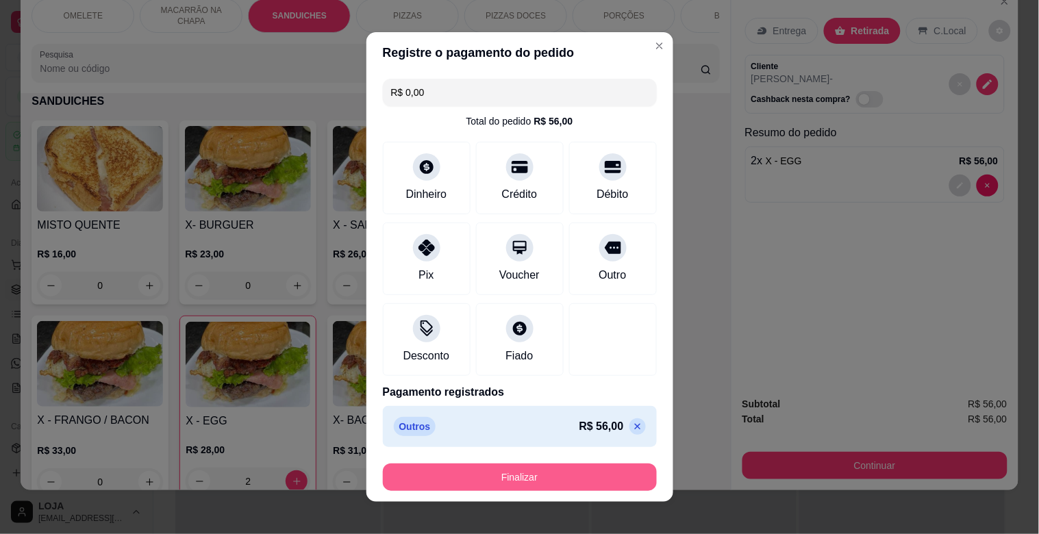
click at [503, 481] on button "Finalizar" at bounding box center [520, 477] width 274 height 27
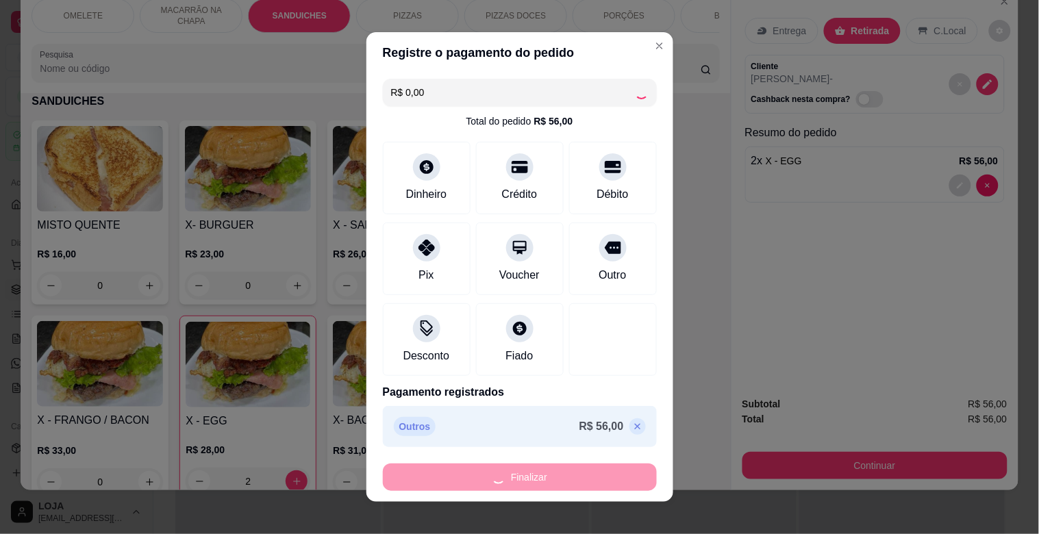
type input "0"
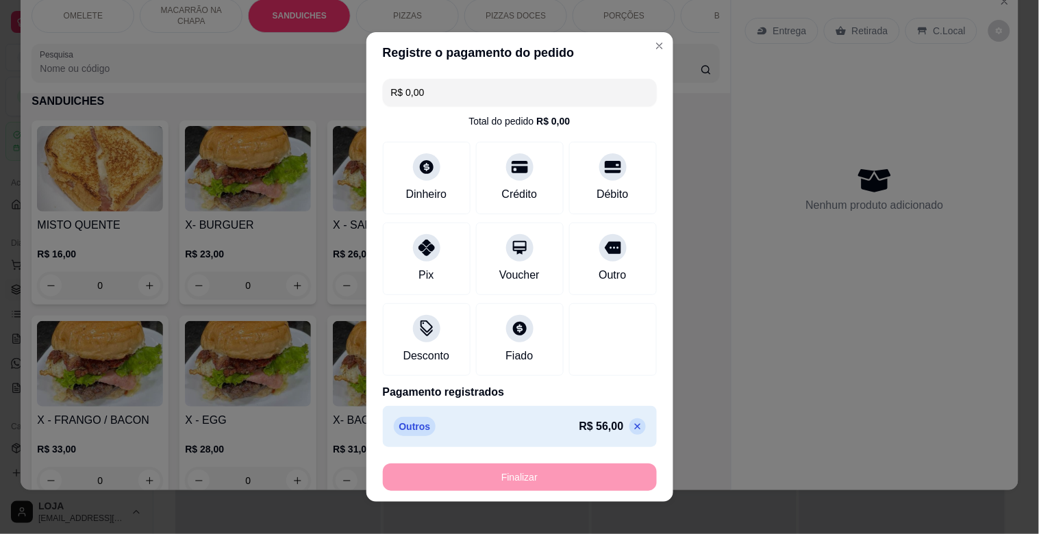
type input "-R$ 56,00"
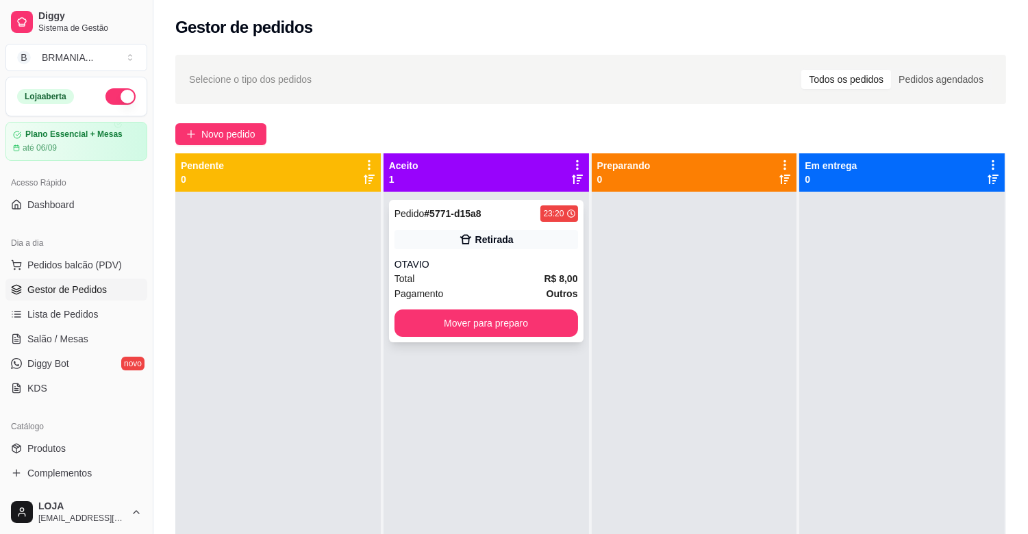
click at [481, 269] on div "OTAVIO" at bounding box center [486, 264] width 184 height 14
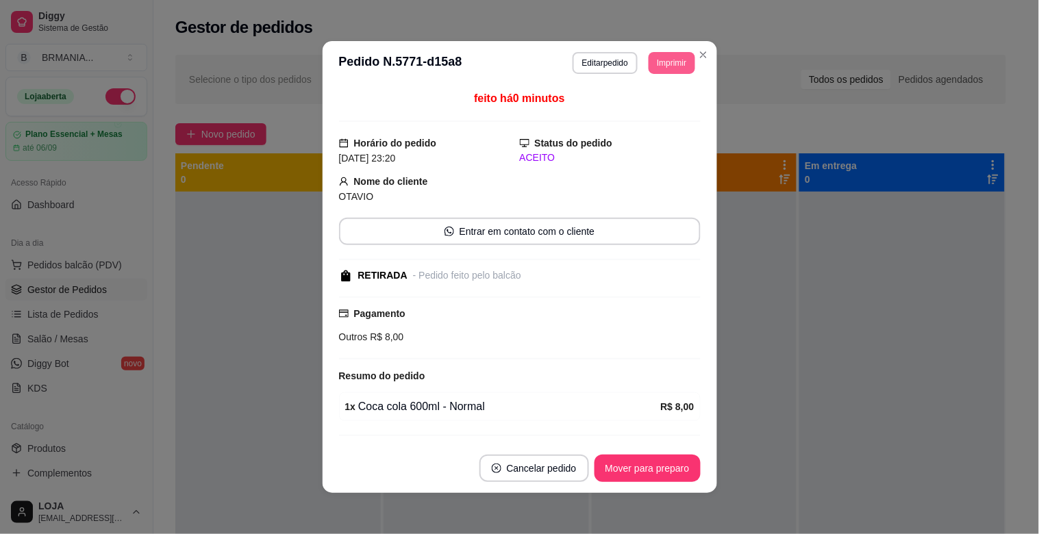
click at [672, 55] on button "Imprimir" at bounding box center [671, 63] width 46 height 22
click at [659, 108] on button "IMPRESSORA" at bounding box center [641, 112] width 99 height 22
click at [634, 462] on button "Mover para preparo" at bounding box center [647, 468] width 103 height 27
click at [634, 462] on div "Mover para preparo" at bounding box center [637, 468] width 125 height 27
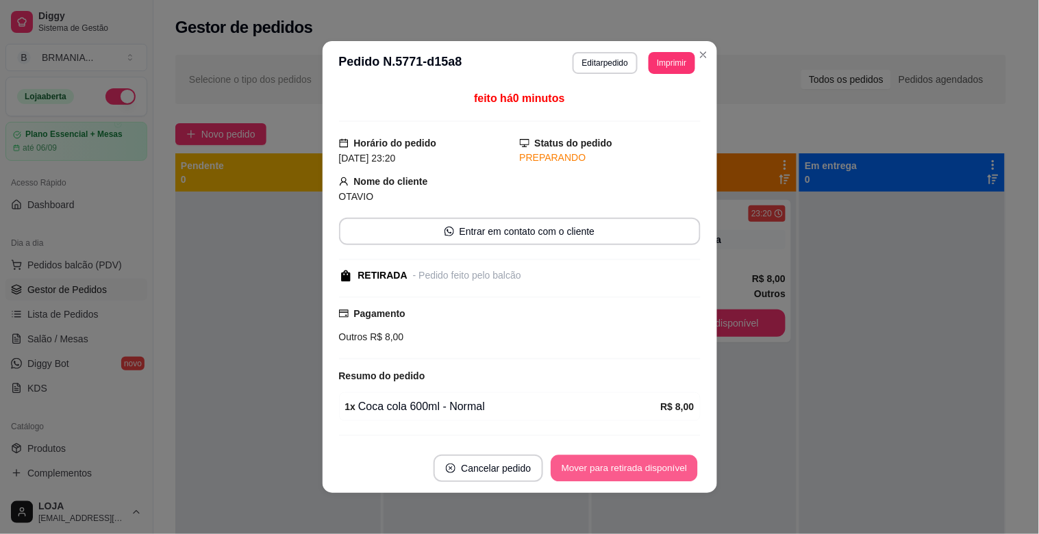
click at [640, 471] on button "Mover para retirada disponível" at bounding box center [624, 468] width 147 height 27
click at [640, 471] on div "Mover para retirada disponível" at bounding box center [623, 468] width 151 height 27
click at [640, 471] on div "Mover para retirada disponível" at bounding box center [614, 468] width 171 height 27
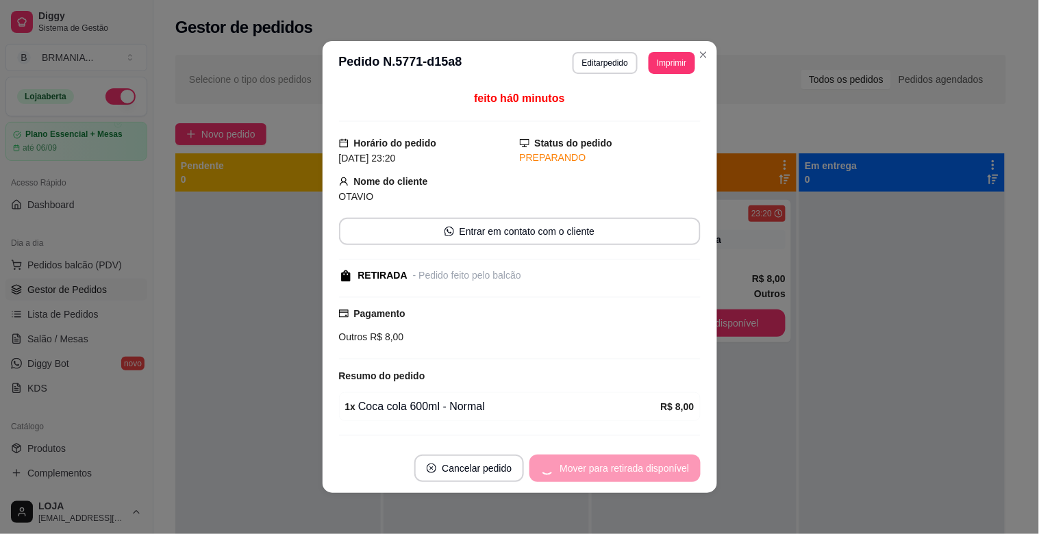
click at [640, 471] on div "Mover para retirada disponível" at bounding box center [614, 468] width 171 height 27
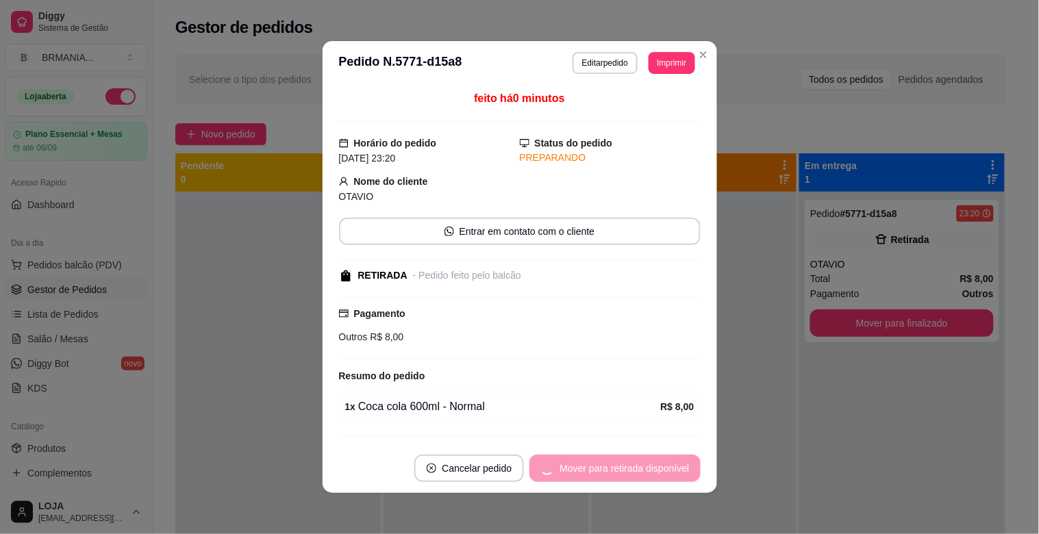
click at [641, 469] on div "Mover para retirada disponível" at bounding box center [614, 468] width 171 height 27
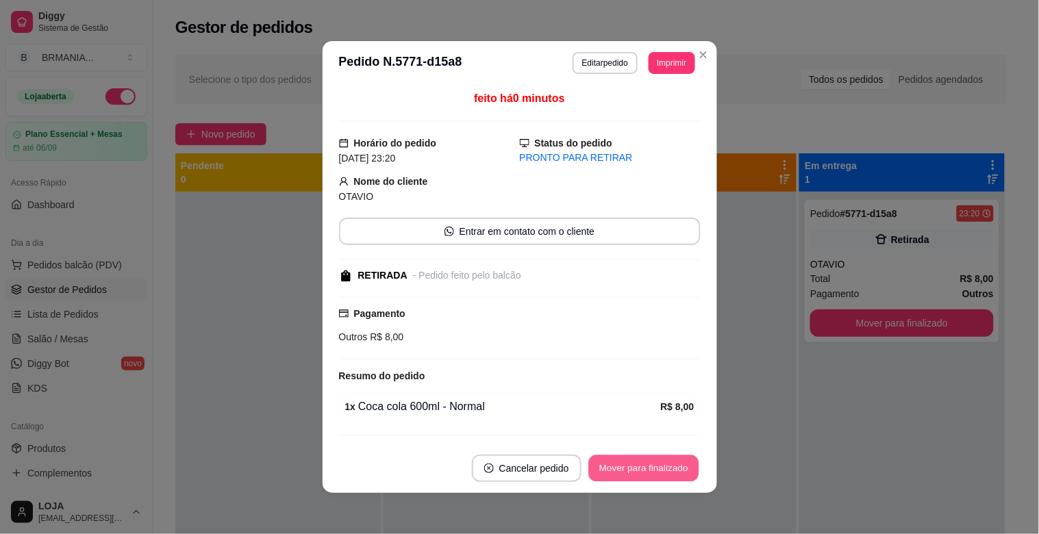
click at [654, 466] on button "Mover para finalizado" at bounding box center [643, 468] width 110 height 27
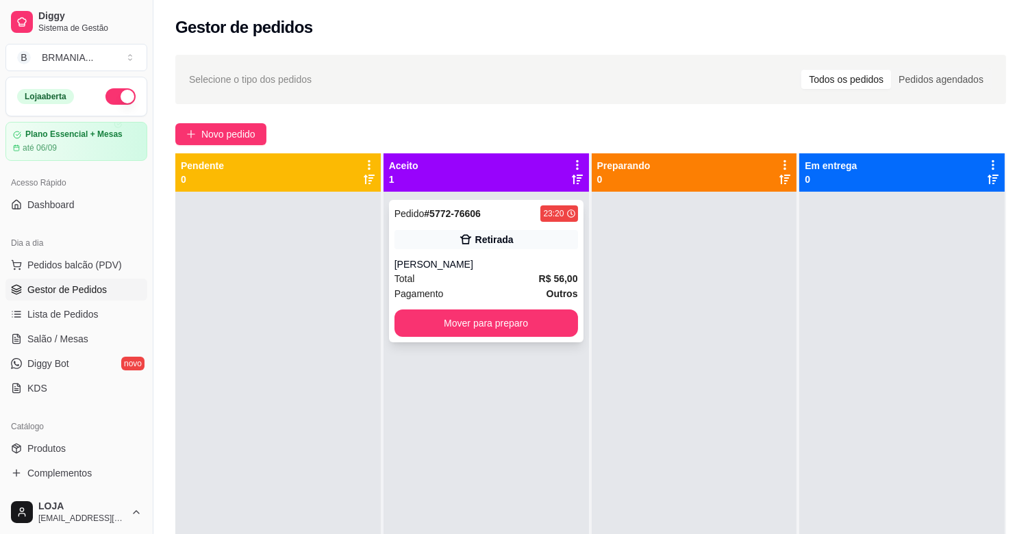
click at [529, 275] on div "Total R$ 56,00" at bounding box center [486, 278] width 184 height 15
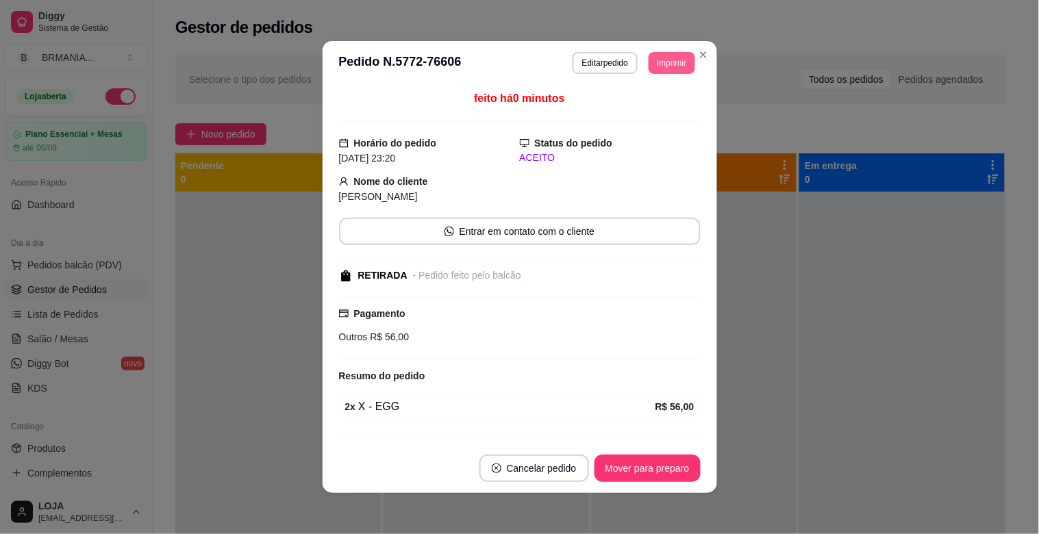
click at [662, 70] on button "Imprimir" at bounding box center [671, 63] width 46 height 22
click at [659, 101] on button "IMPRESSORA" at bounding box center [641, 111] width 96 height 21
click at [666, 467] on button "Mover para preparo" at bounding box center [647, 468] width 103 height 27
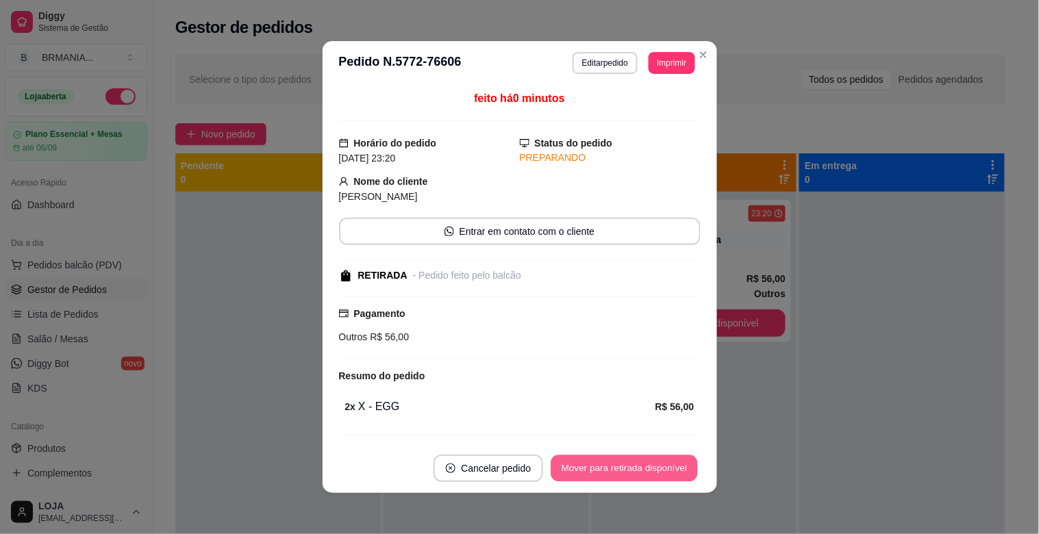
click at [666, 467] on button "Mover para retirada disponível" at bounding box center [624, 468] width 147 height 27
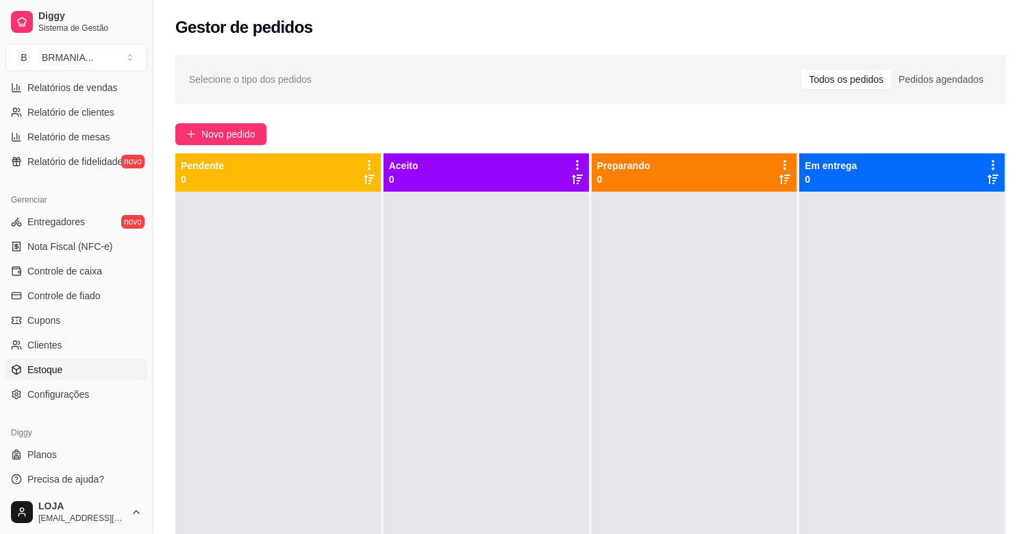
scroll to position [439, 0]
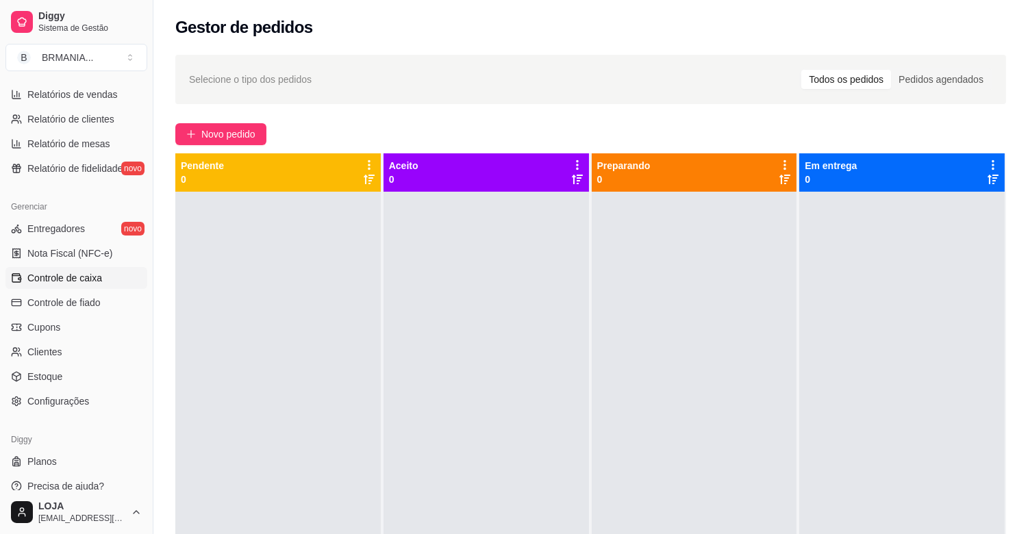
click at [104, 275] on link "Controle de caixa" at bounding box center [76, 278] width 142 height 22
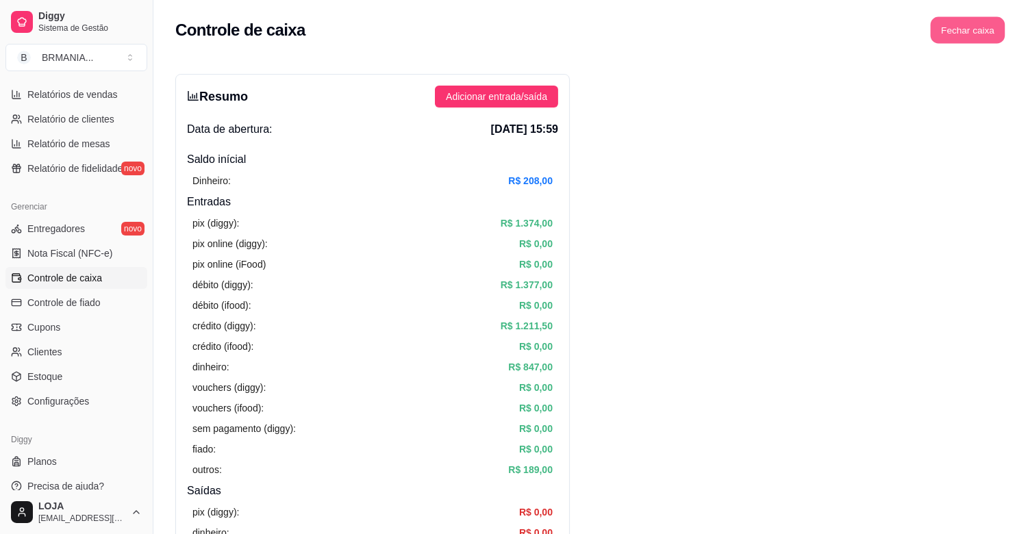
click at [957, 36] on button "Fechar caixa" at bounding box center [968, 30] width 75 height 27
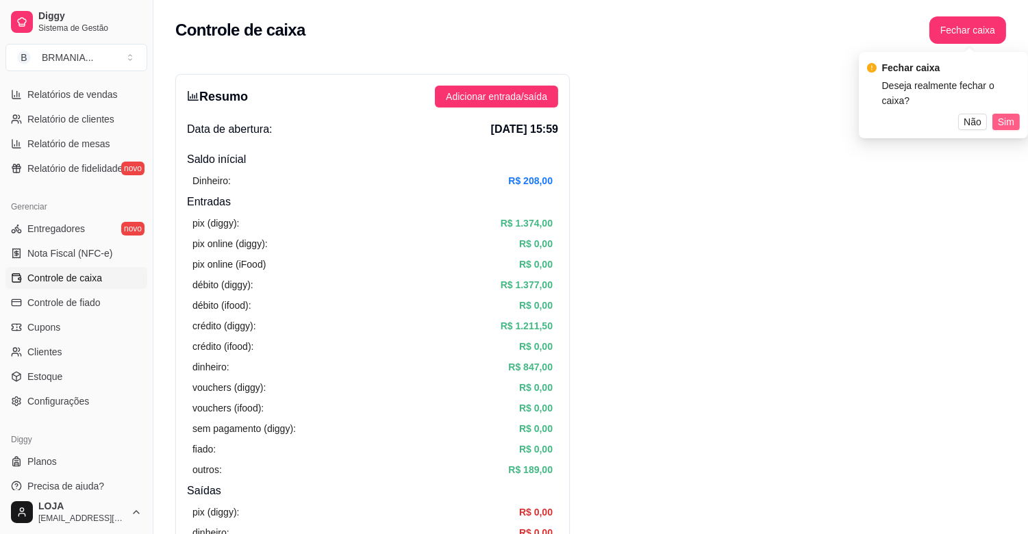
click at [1002, 114] on span "Sim" at bounding box center [1006, 121] width 16 height 15
